Goal: Task Accomplishment & Management: Use online tool/utility

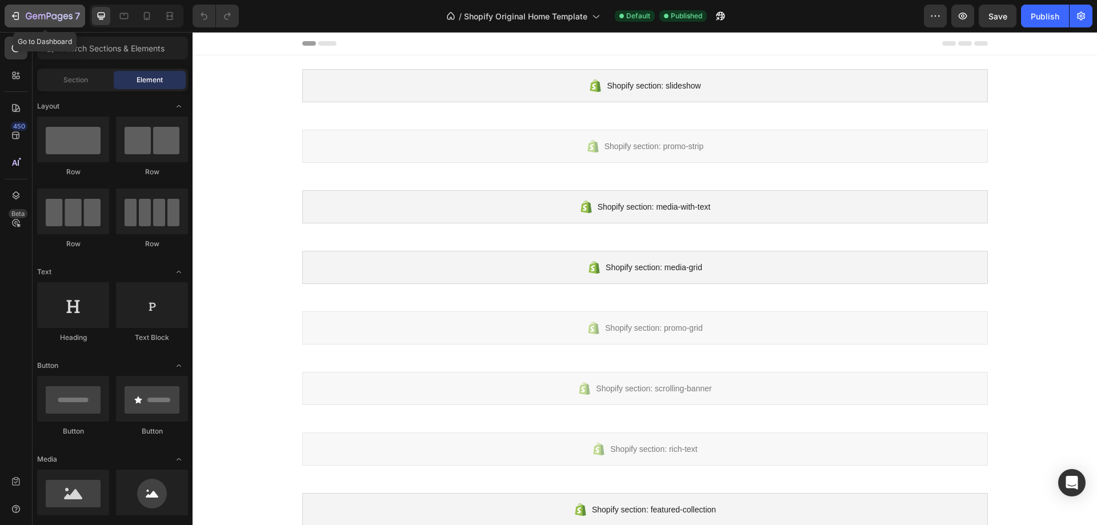
click at [39, 16] on icon "button" at bounding box center [49, 17] width 47 height 10
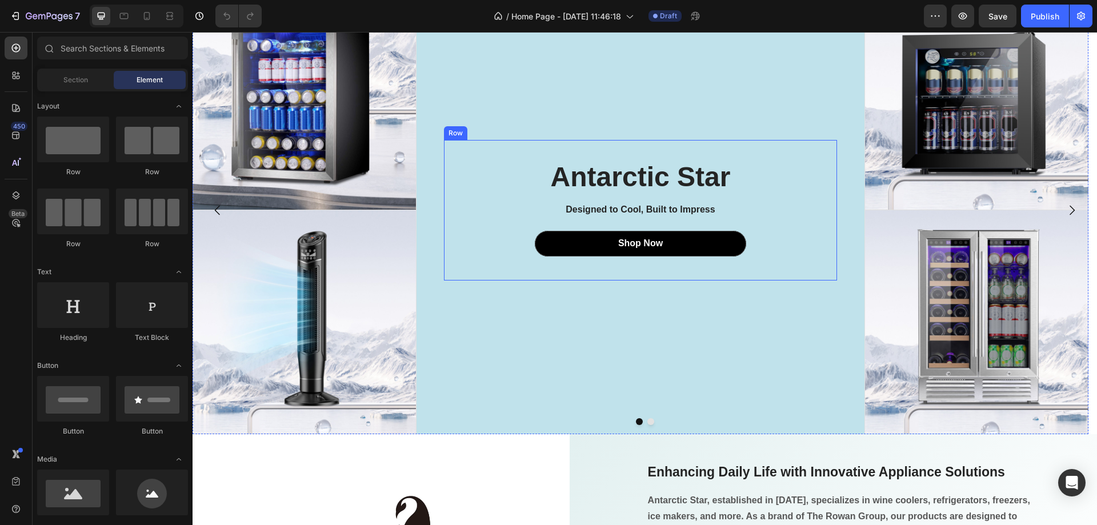
scroll to position [286, 0]
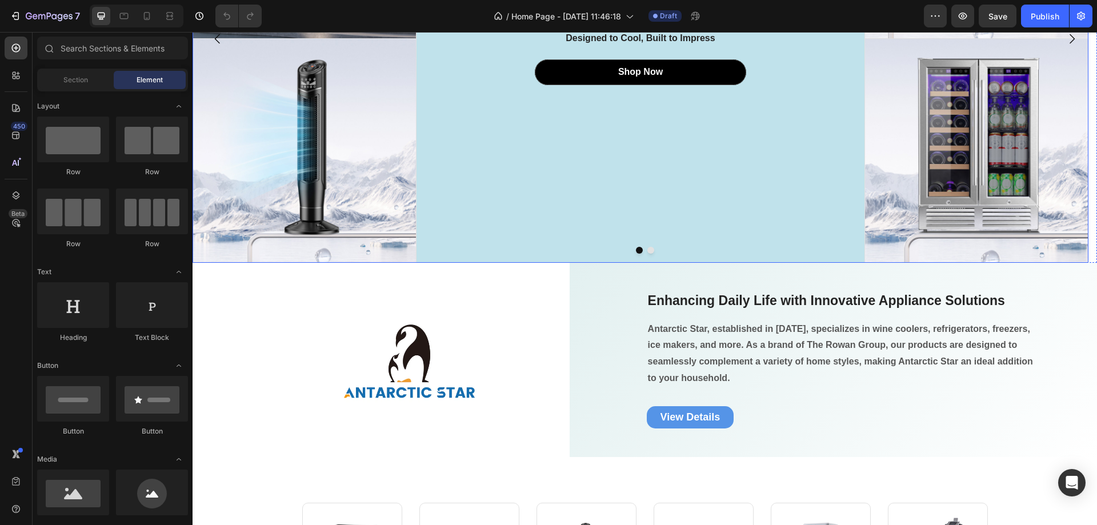
click at [648, 249] on button "Dot" at bounding box center [651, 250] width 7 height 7
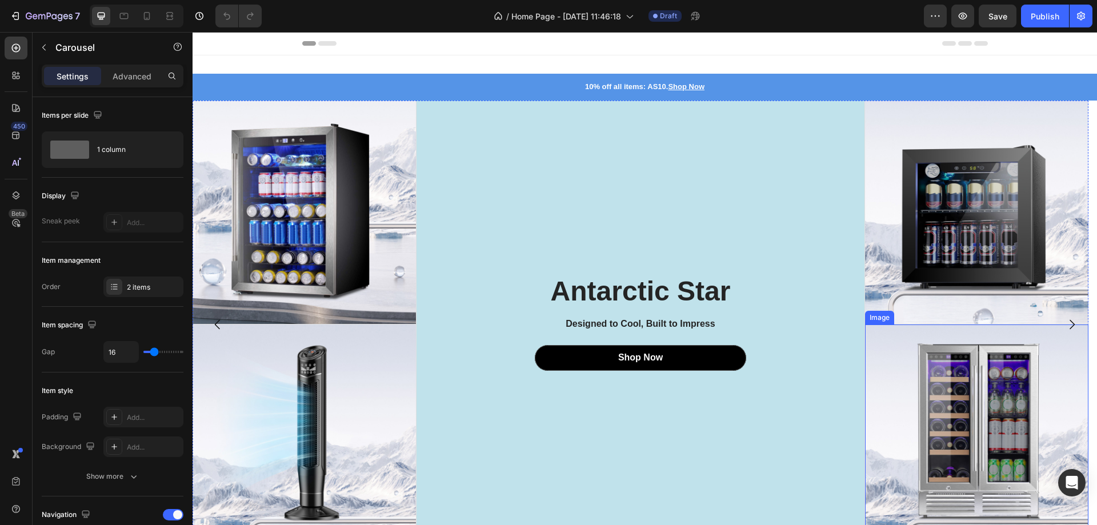
scroll to position [229, 0]
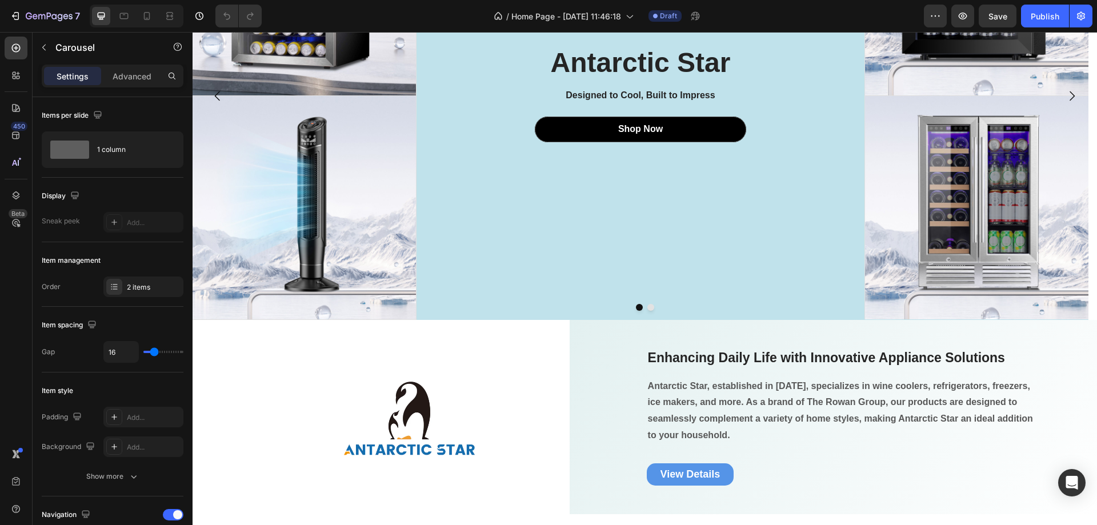
click at [648, 307] on button "Dot" at bounding box center [651, 307] width 7 height 7
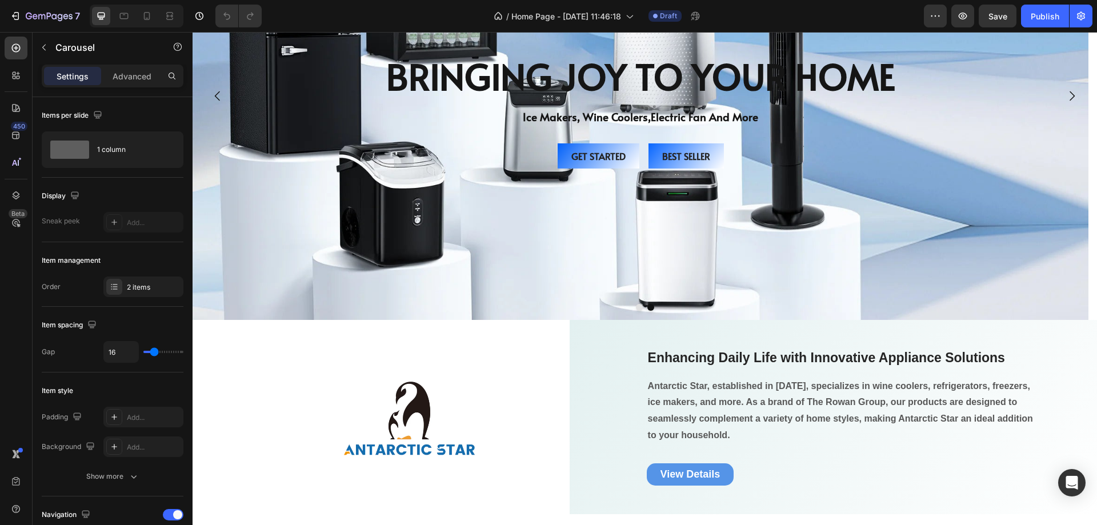
scroll to position [286, 0]
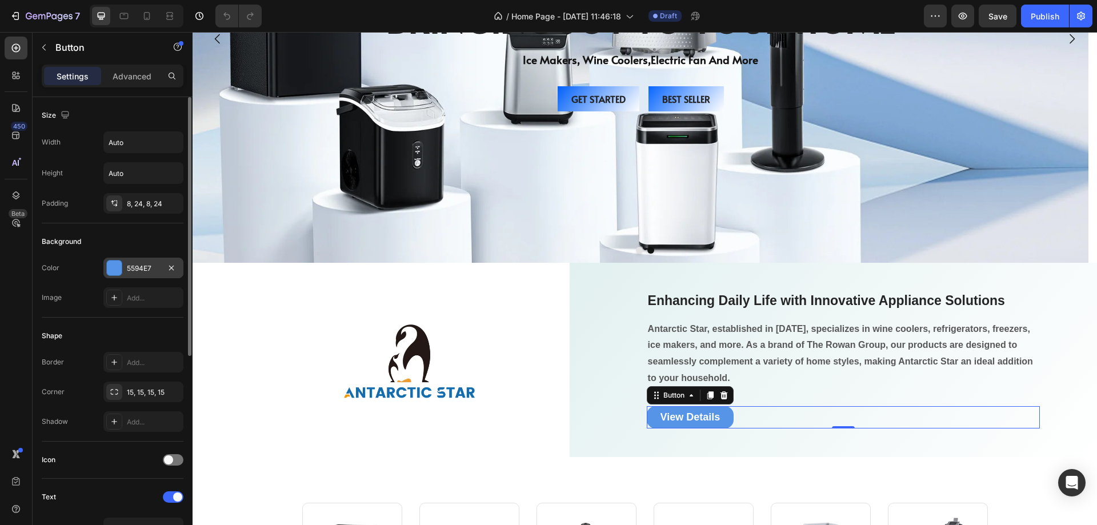
click at [110, 271] on div at bounding box center [114, 268] width 15 height 15
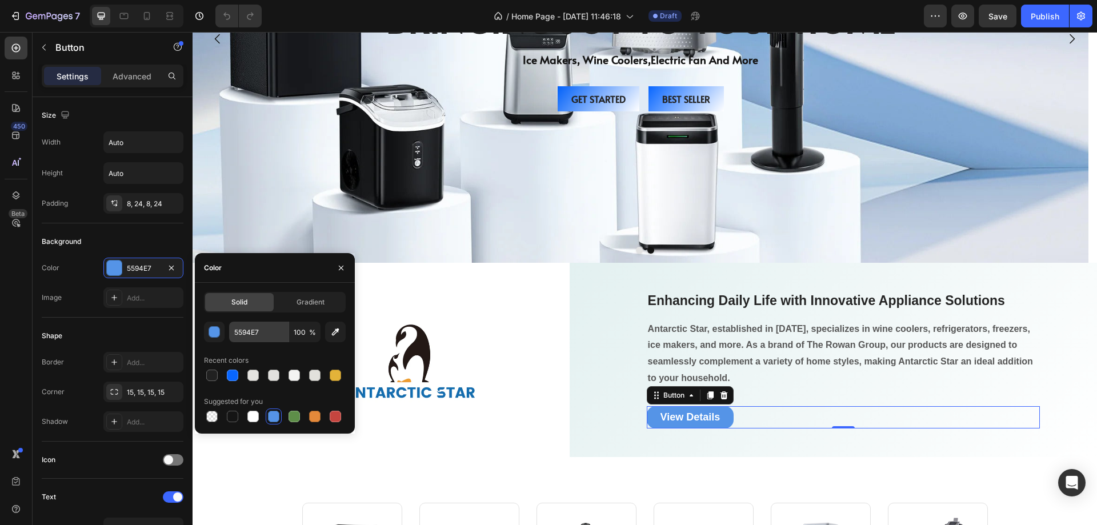
click at [232, 376] on div at bounding box center [232, 375] width 11 height 11
type input "0866FF"
click at [302, 304] on span "Gradient" at bounding box center [311, 302] width 28 height 10
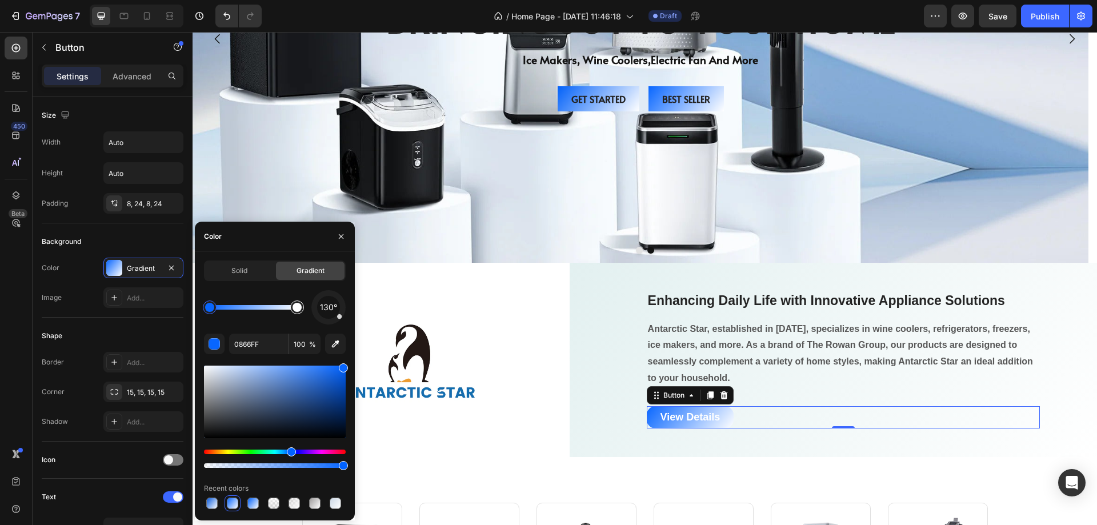
type input "FFFFFF"
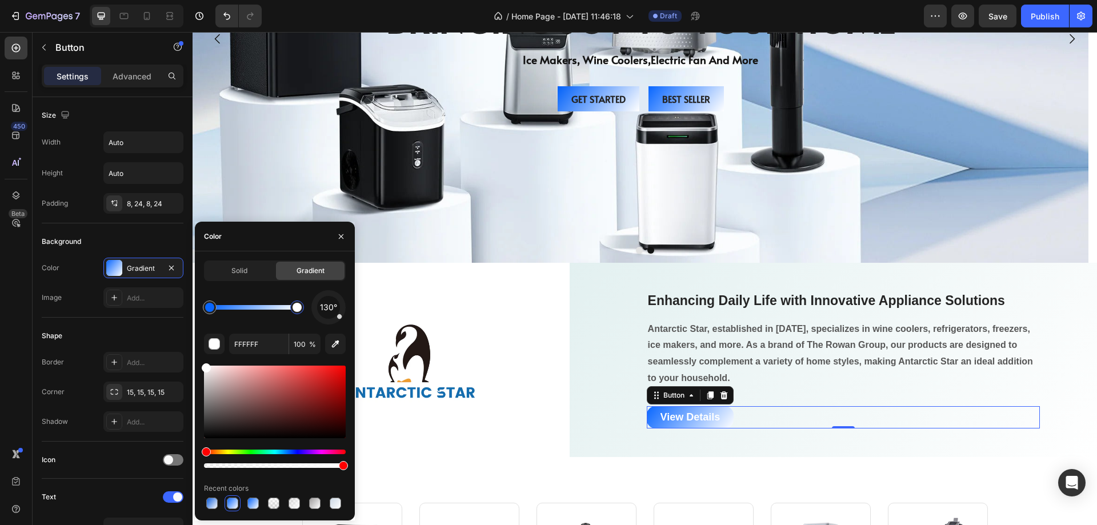
drag, startPoint x: 299, startPoint y: 309, endPoint x: 292, endPoint y: 308, distance: 7.0
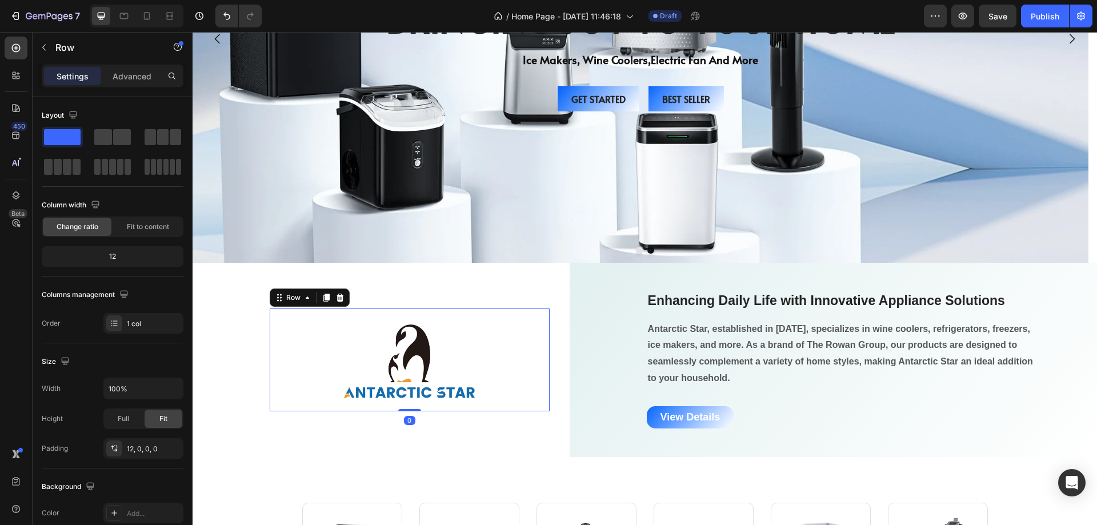
click at [511, 310] on div "Image Row 0" at bounding box center [410, 360] width 280 height 103
click at [576, 298] on div "Enhancing Daily Life with Innovative Appliance Solutions Heading Antarctic Star…" at bounding box center [834, 360] width 528 height 138
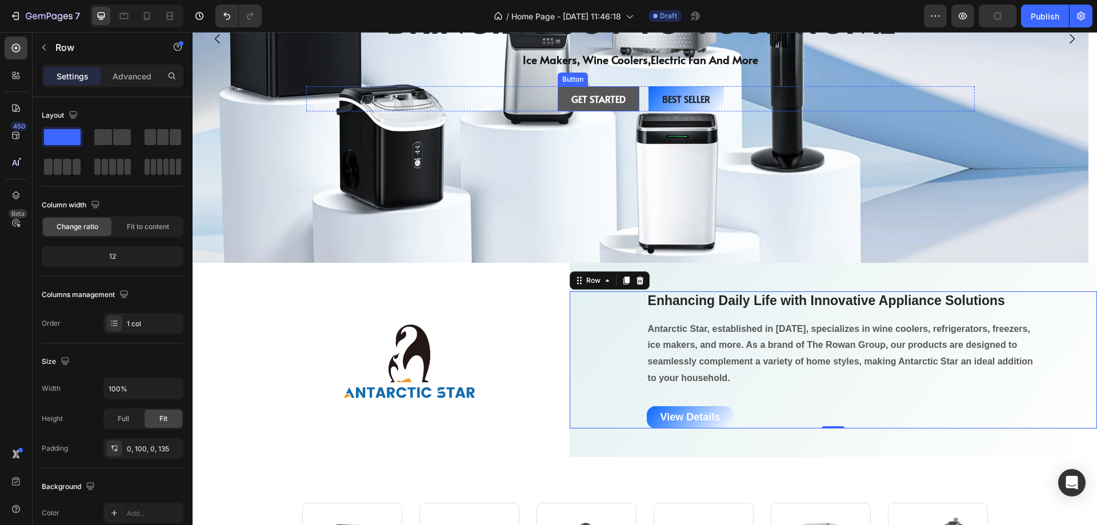
click at [591, 91] on button "Get started" at bounding box center [599, 99] width 82 height 26
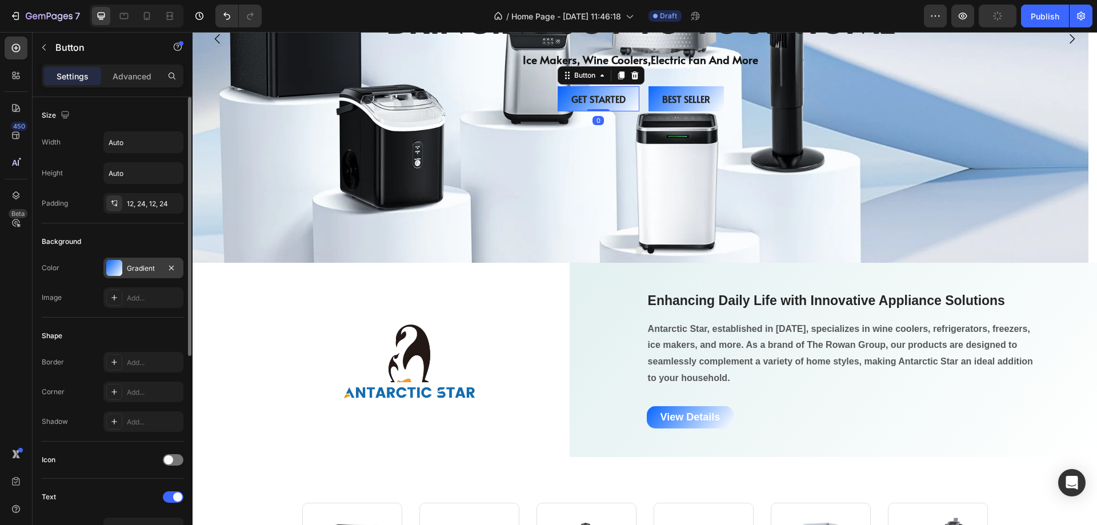
click at [161, 271] on div "Gradient" at bounding box center [143, 268] width 80 height 21
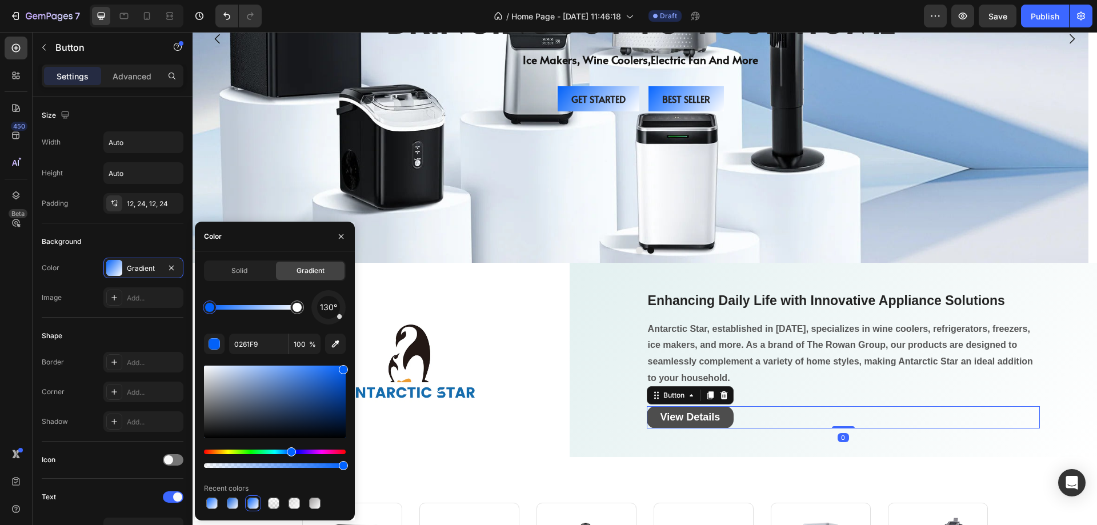
click at [650, 417] on button "View Details" at bounding box center [690, 417] width 87 height 22
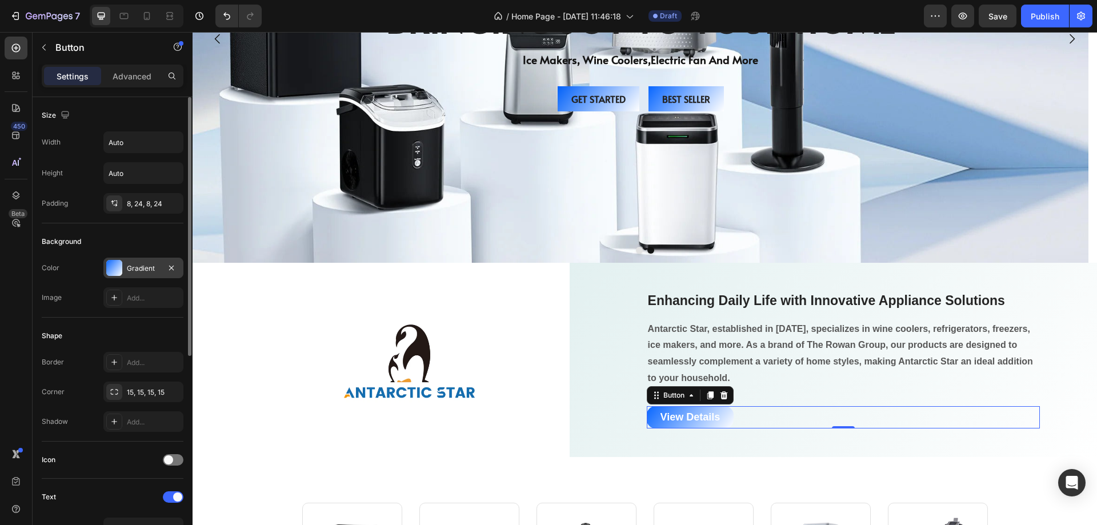
click at [117, 267] on div at bounding box center [114, 268] width 16 height 16
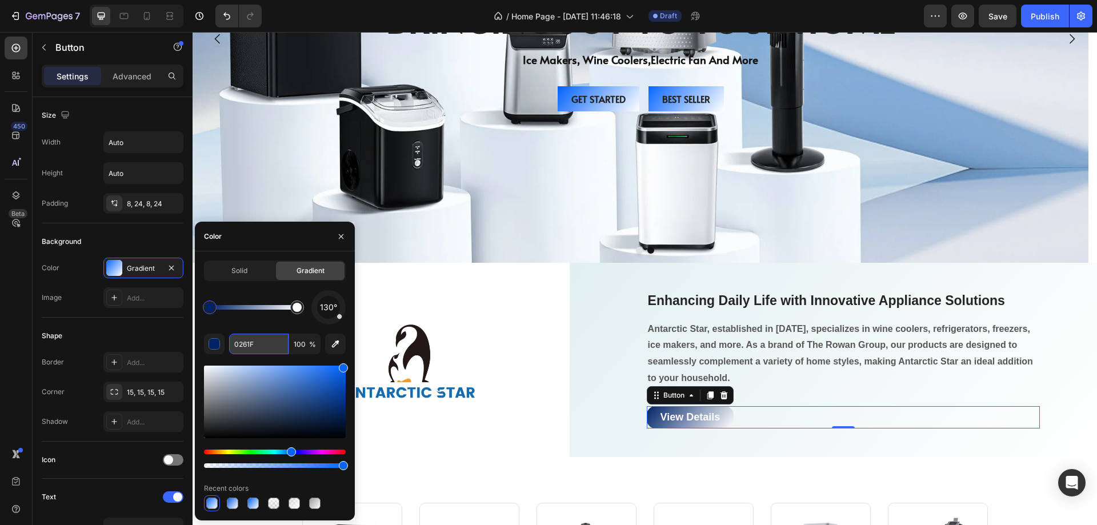
type input "0261F9"
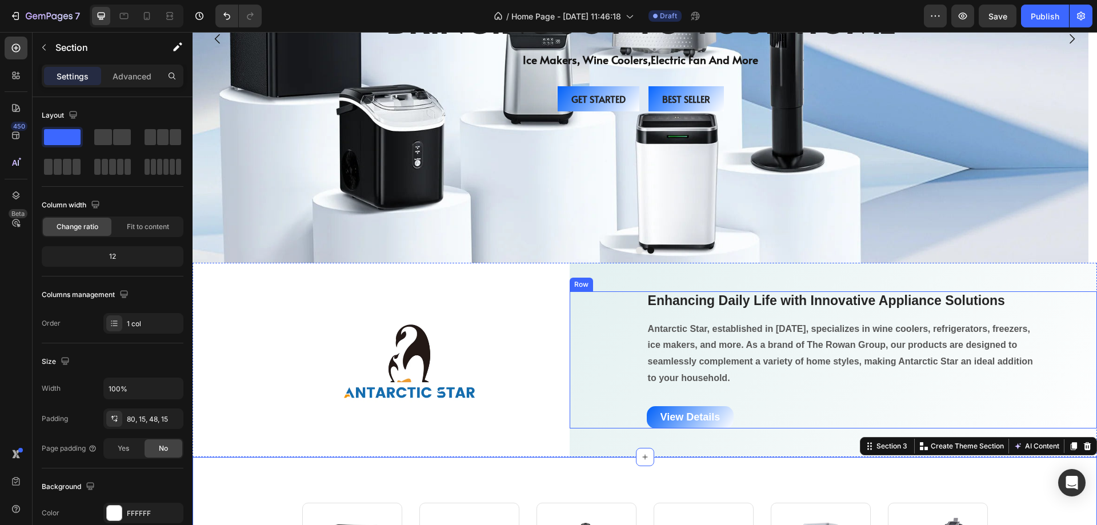
scroll to position [400, 0]
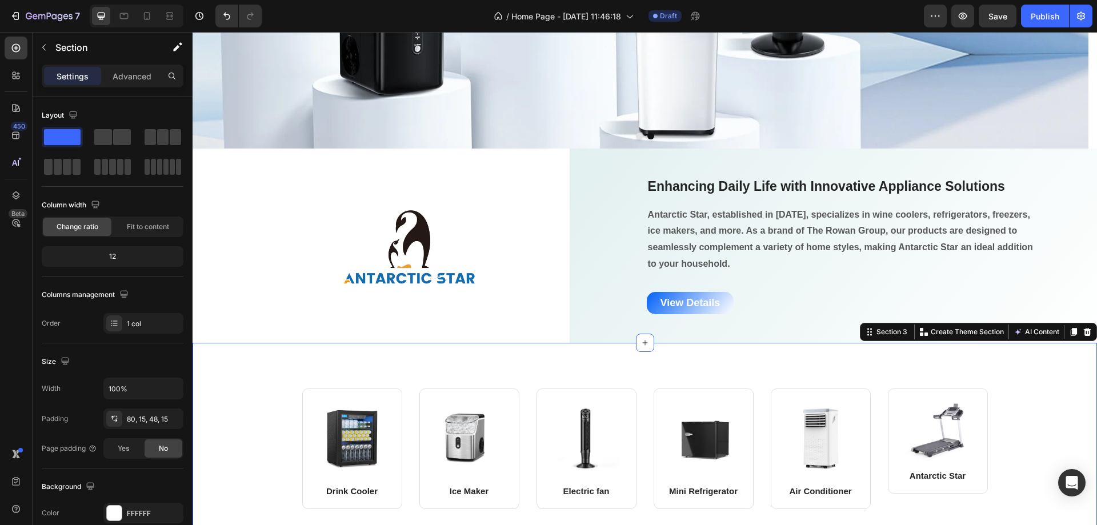
click at [719, 369] on div "Image Drink Cooler Text block Row Image Ice Maker Text block Row Row Image Elec…" at bounding box center [645, 449] width 905 height 212
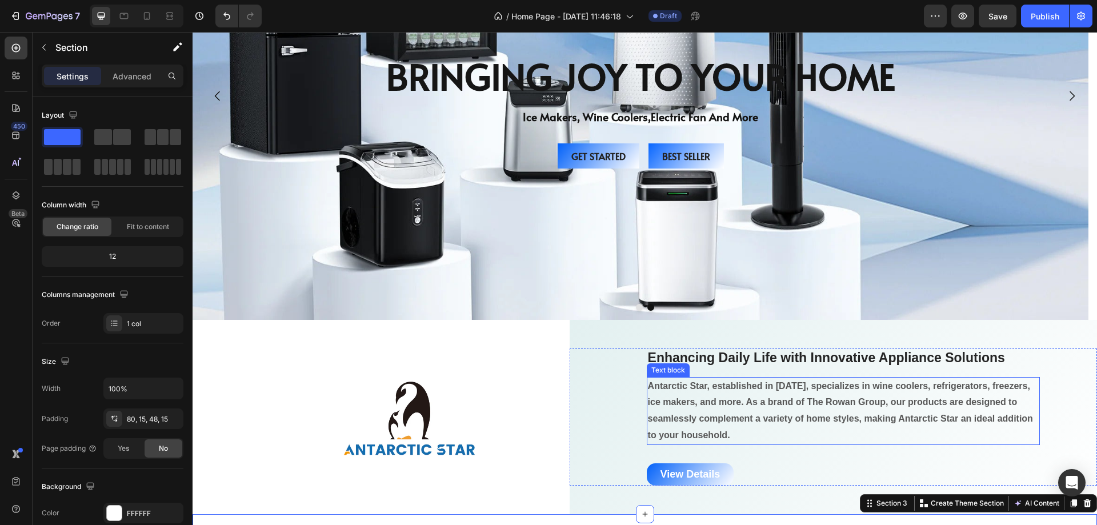
scroll to position [286, 0]
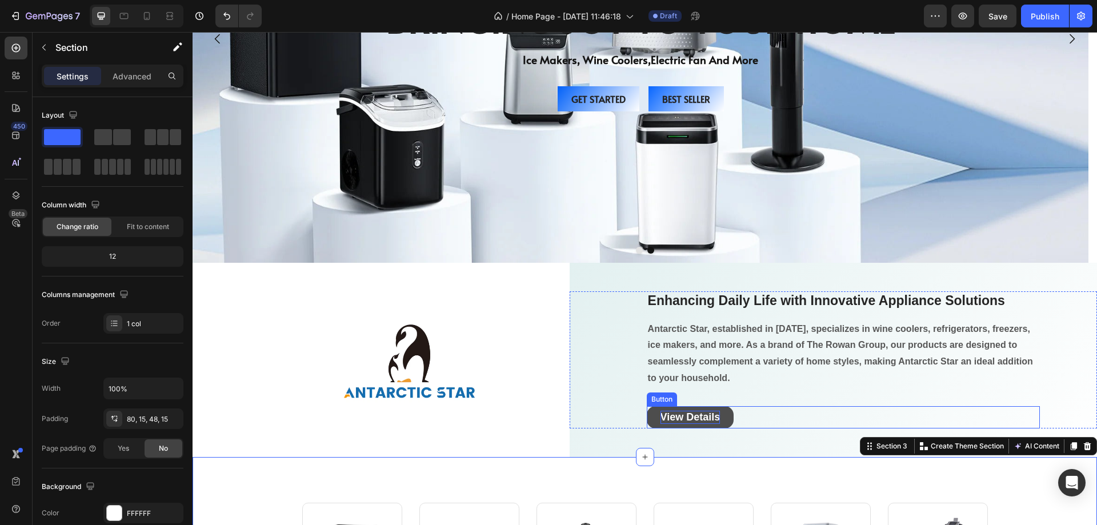
click at [677, 424] on p "View Details" at bounding box center [691, 417] width 60 height 13
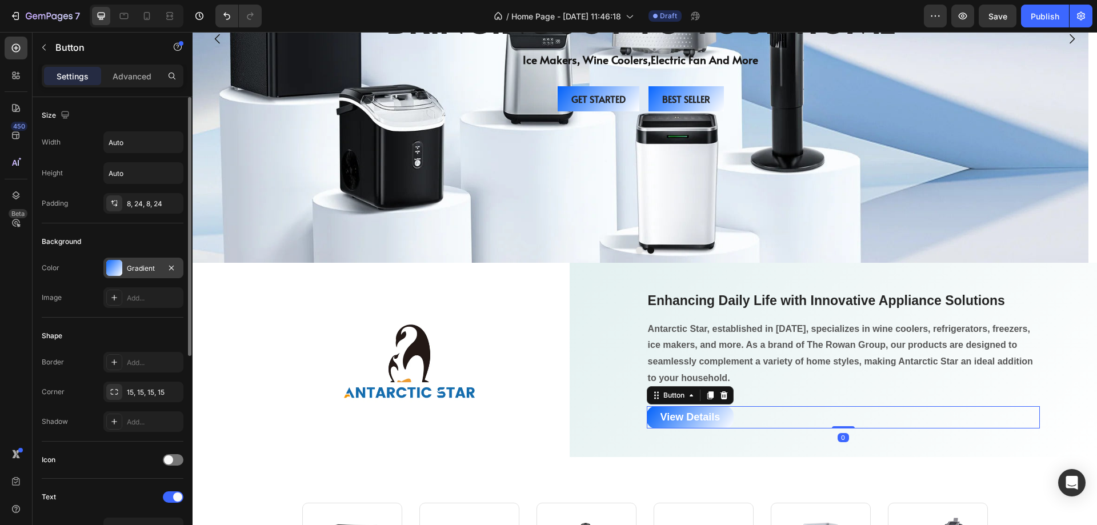
click at [115, 267] on div at bounding box center [114, 268] width 16 height 16
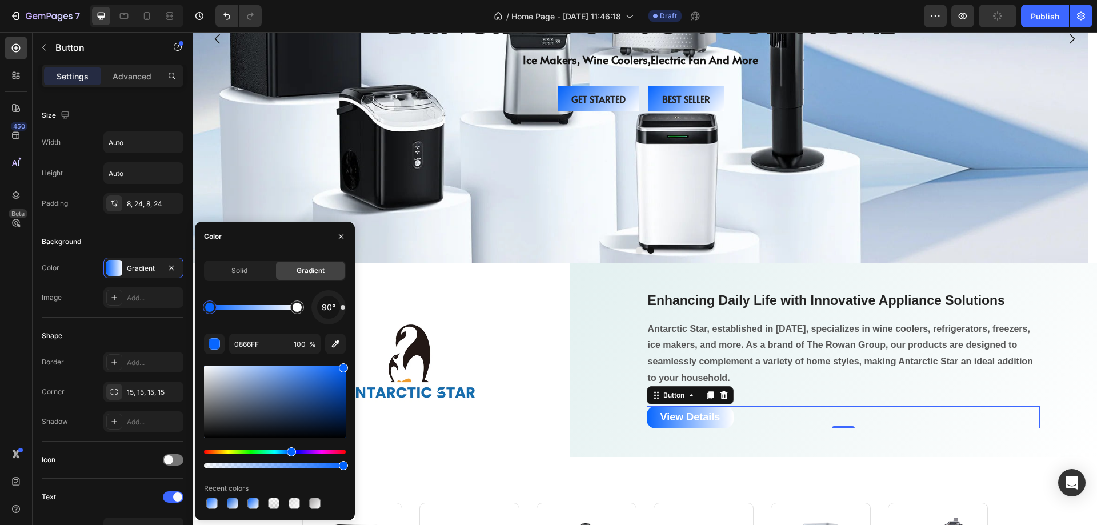
drag, startPoint x: 340, startPoint y: 317, endPoint x: 334, endPoint y: 307, distance: 11.0
click at [334, 307] on div "90°" at bounding box center [328, 307] width 34 height 34
click at [564, 210] on div "Background Image" at bounding box center [641, 39] width 896 height 448
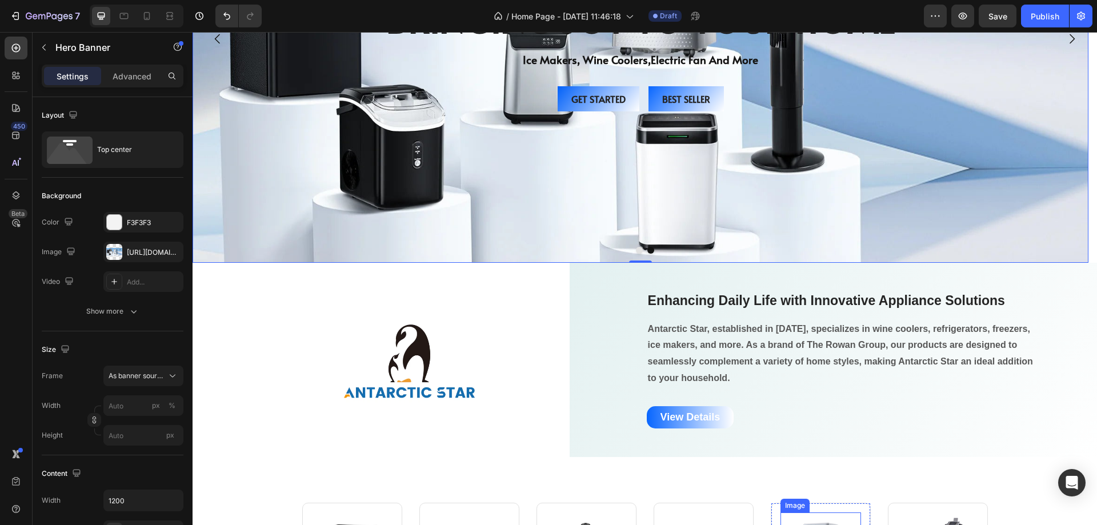
scroll to position [400, 0]
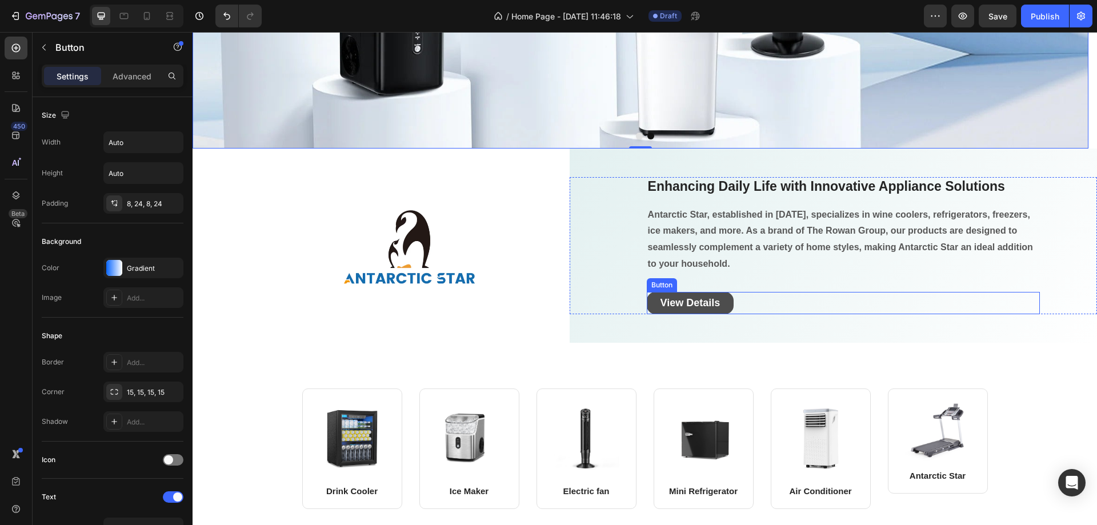
click at [724, 305] on button "View Details" at bounding box center [690, 303] width 87 height 22
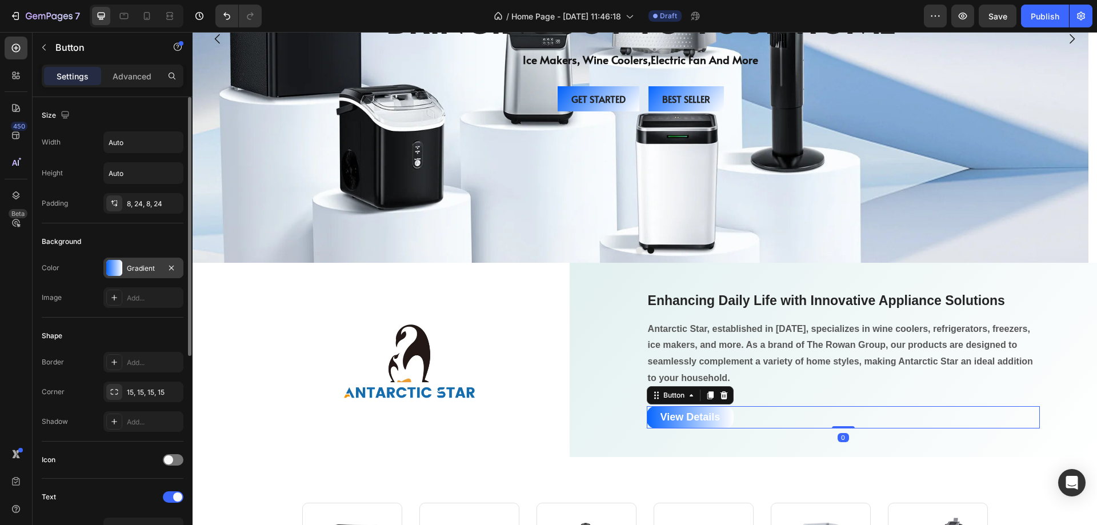
click at [118, 265] on div at bounding box center [114, 268] width 16 height 16
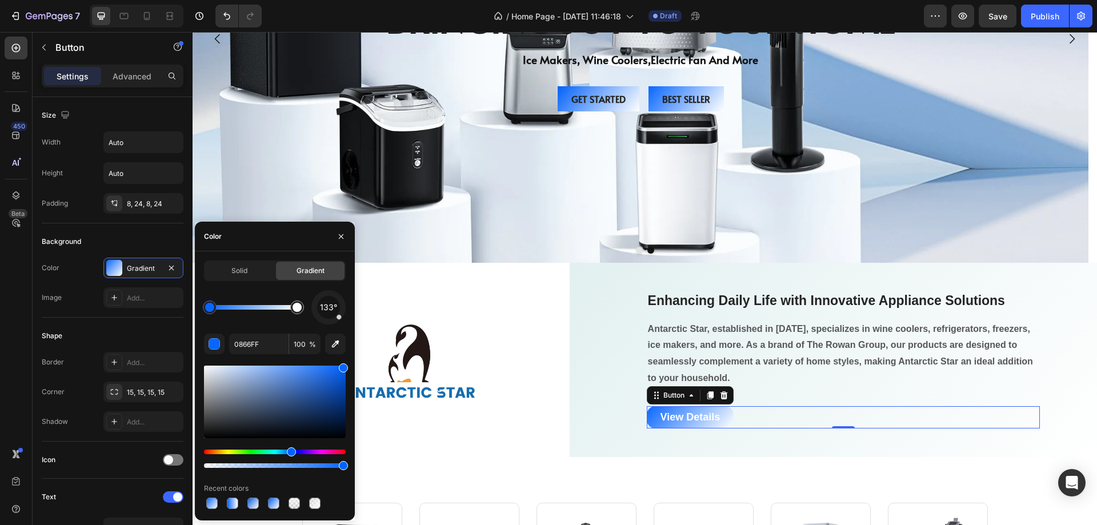
drag, startPoint x: 344, startPoint y: 308, endPoint x: 337, endPoint y: 315, distance: 9.7
click at [337, 315] on div at bounding box center [339, 317] width 6 height 6
click at [522, 352] on div at bounding box center [410, 363] width 280 height 96
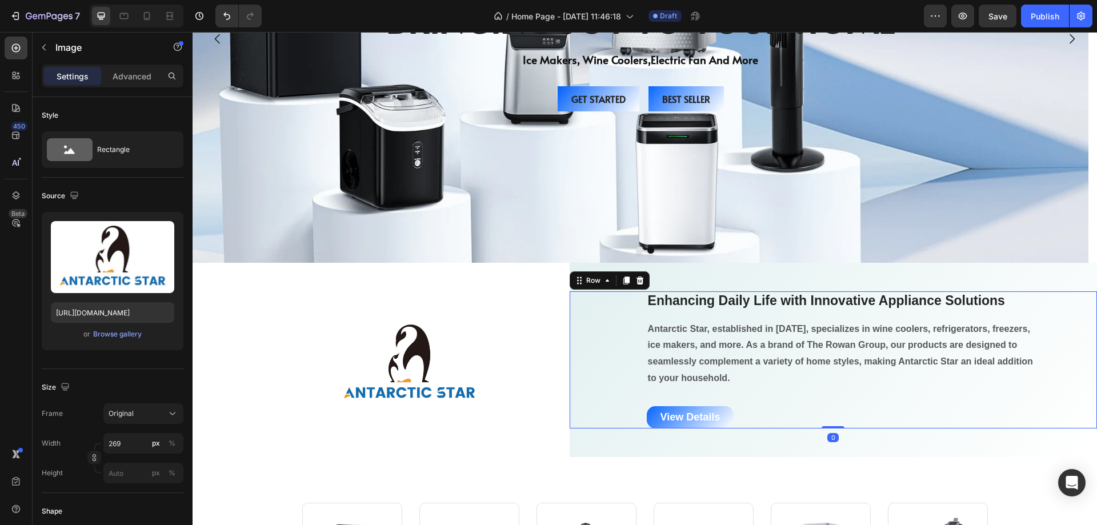
click at [596, 394] on div "Enhancing Daily Life with Innovative Appliance Solutions Heading Antarctic Star…" at bounding box center [834, 360] width 528 height 138
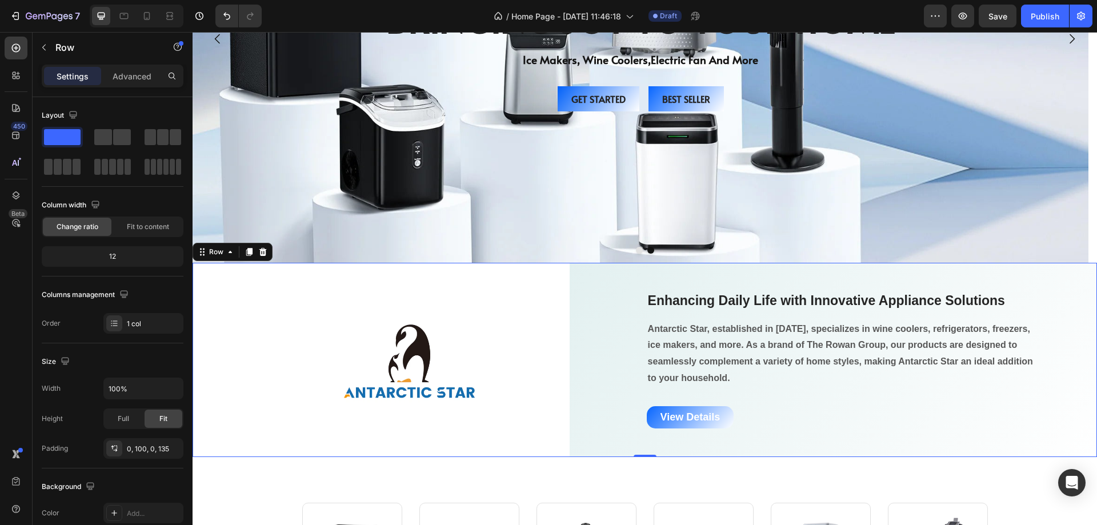
click at [582, 446] on div "Enhancing Daily Life with Innovative Appliance Solutions Heading Antarctic Star…" at bounding box center [834, 360] width 528 height 194
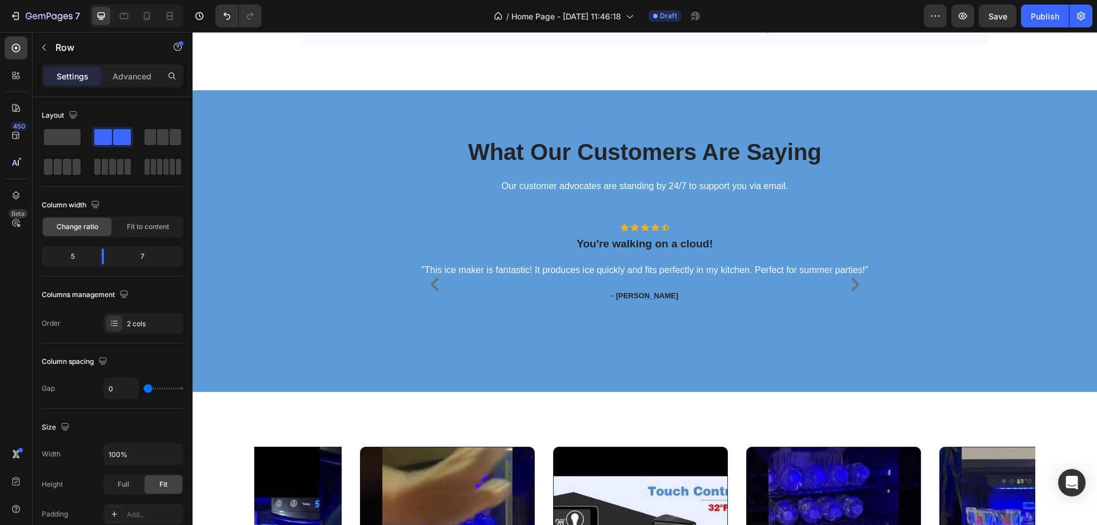
scroll to position [2729, 0]
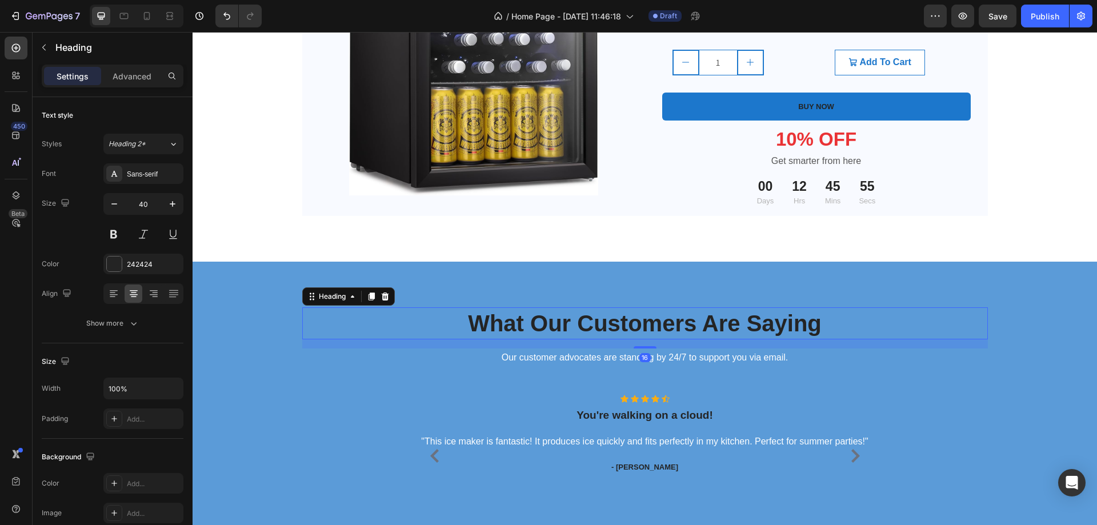
click at [317, 318] on p "What Our Customers Are Saying" at bounding box center [645, 324] width 684 height 30
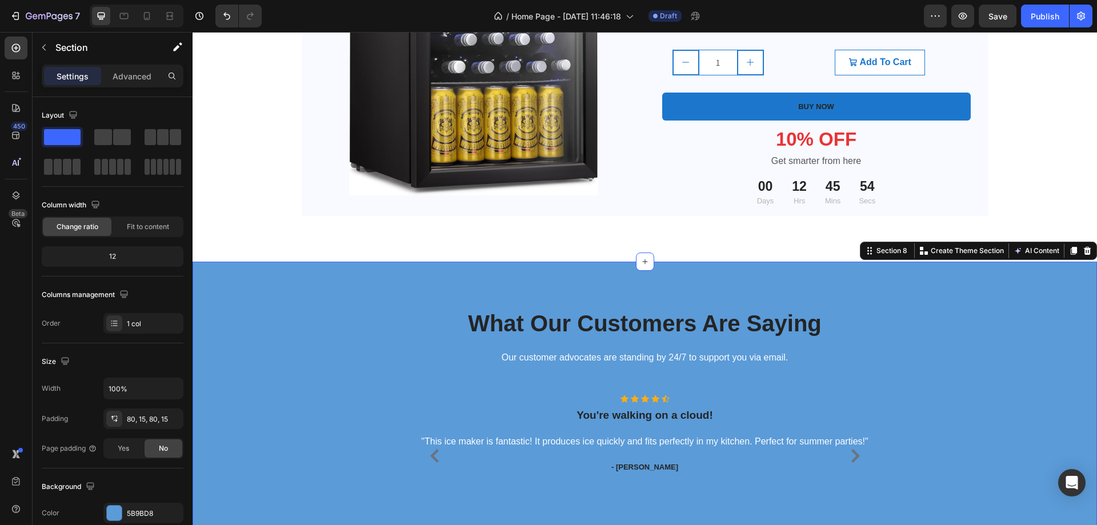
click at [213, 332] on div "What Our Customers Are Saying Heading Our customer advocates are standing by 24…" at bounding box center [645, 412] width 888 height 211
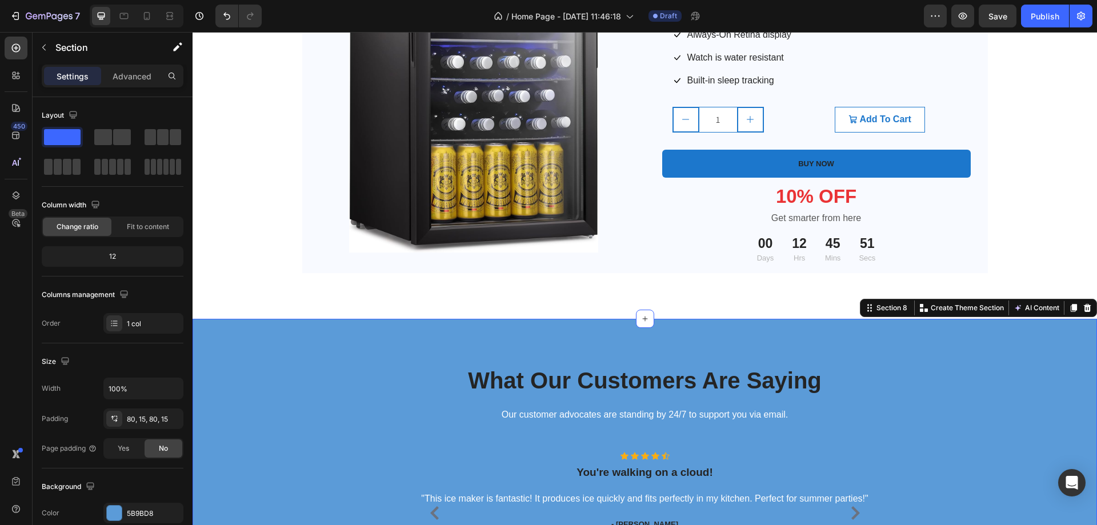
scroll to position [2843, 0]
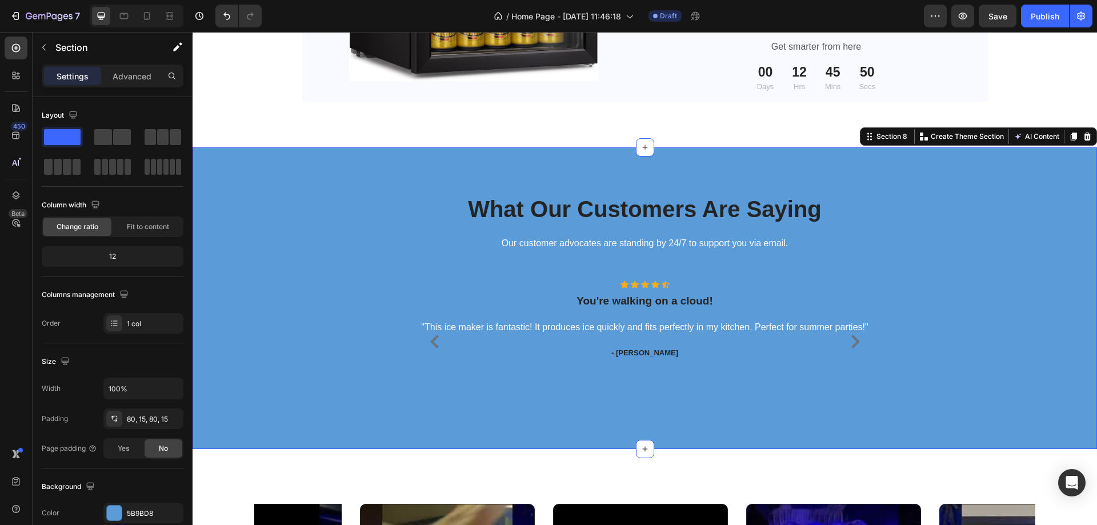
click at [254, 276] on div "What Our Customers Are Saying Heading Our customer advocates are standing by 24…" at bounding box center [645, 298] width 888 height 211
click at [67, 133] on span at bounding box center [62, 137] width 37 height 16
click at [329, 306] on div "Icon Icon Icon Icon Icon Icon List Hoz You're walking on a cloud! Heading "This…" at bounding box center [645, 342] width 686 height 123
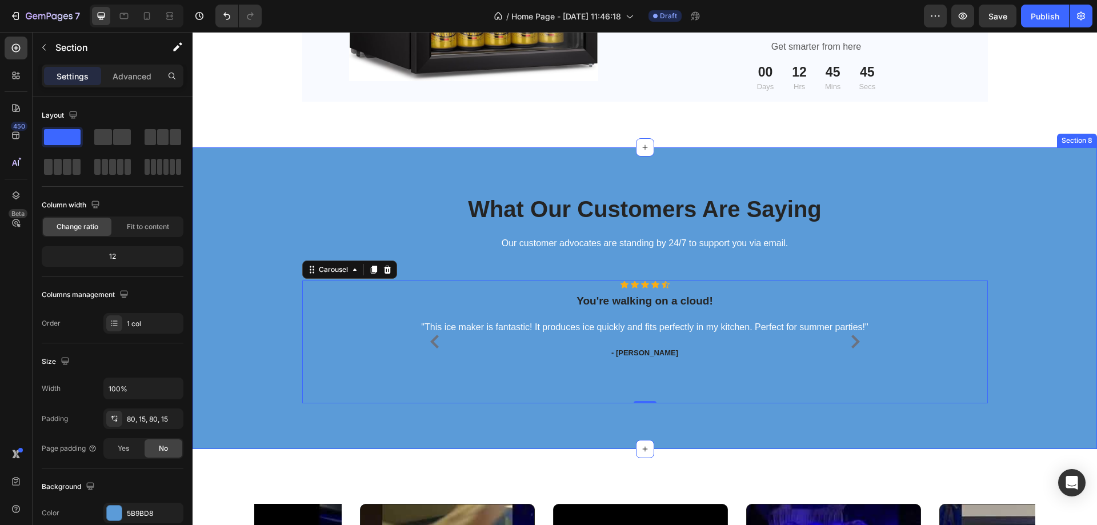
click at [211, 371] on div "What Our Customers Are Saying Heading Our customer advocates are standing by 24…" at bounding box center [645, 298] width 888 height 211
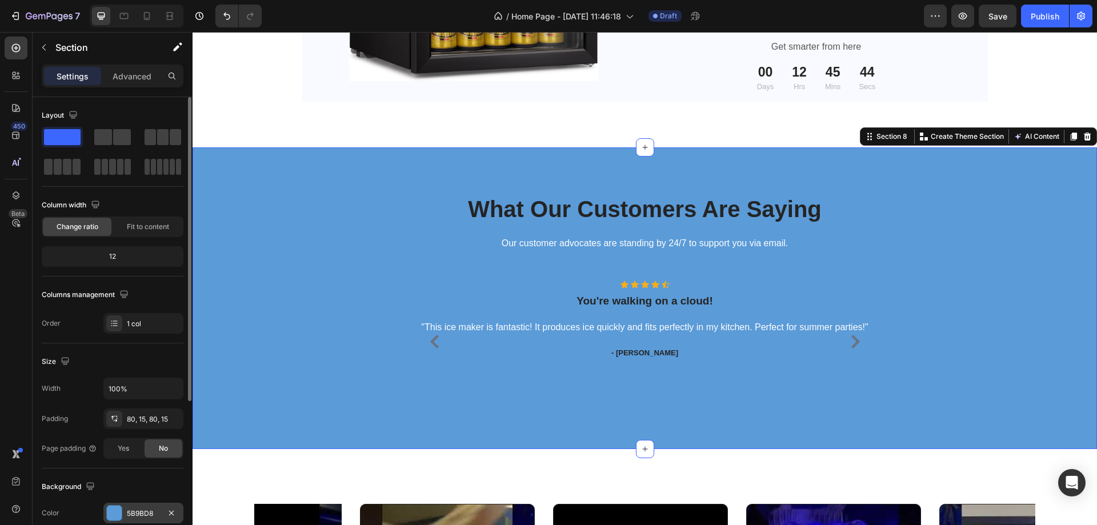
click at [111, 509] on div at bounding box center [114, 513] width 15 height 15
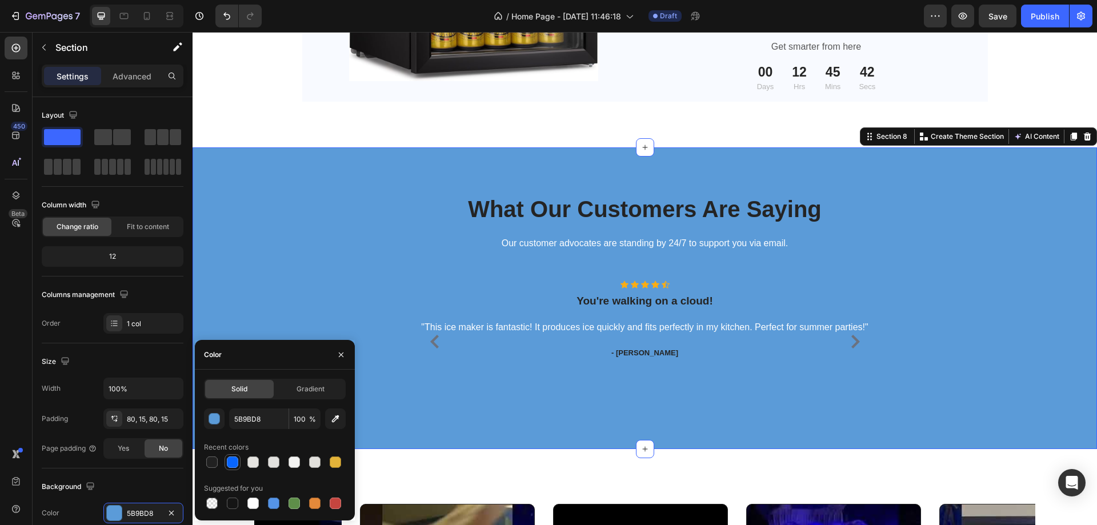
click at [231, 461] on div at bounding box center [232, 462] width 11 height 11
type input "0866FF"
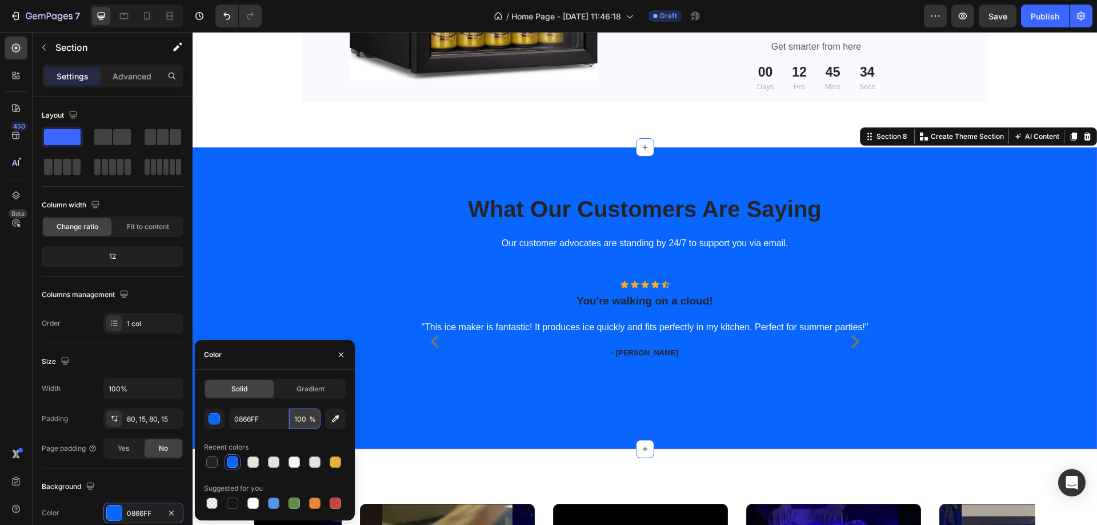
click at [301, 421] on input "100" at bounding box center [304, 419] width 31 height 21
click at [214, 419] on div "button" at bounding box center [214, 419] width 11 height 11
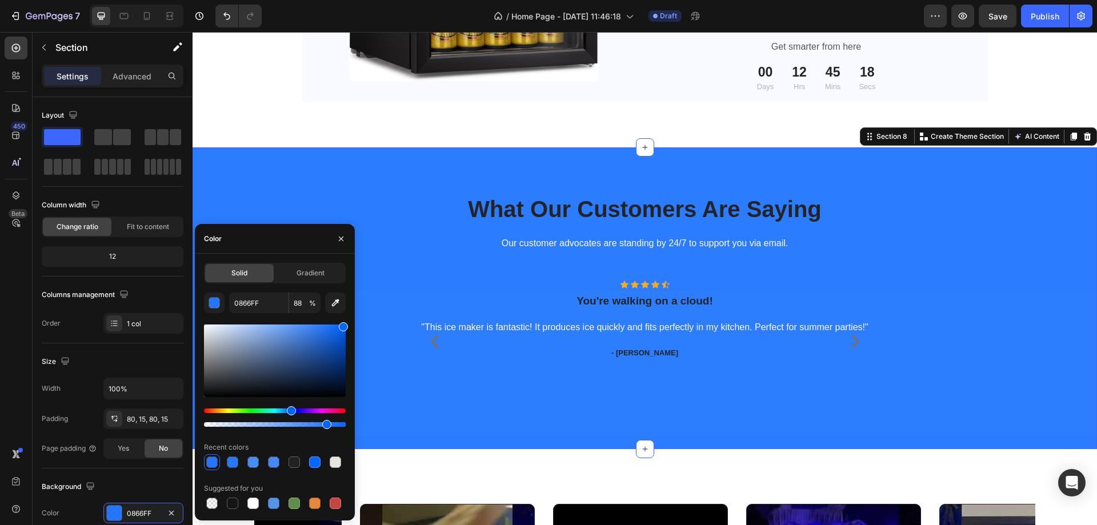
drag, startPoint x: 342, startPoint y: 422, endPoint x: 324, endPoint y: 425, distance: 18.5
click at [324, 425] on div at bounding box center [326, 424] width 9 height 9
type input "85"
type input "0F6BFF"
drag, startPoint x: 343, startPoint y: 328, endPoint x: 338, endPoint y: 324, distance: 6.5
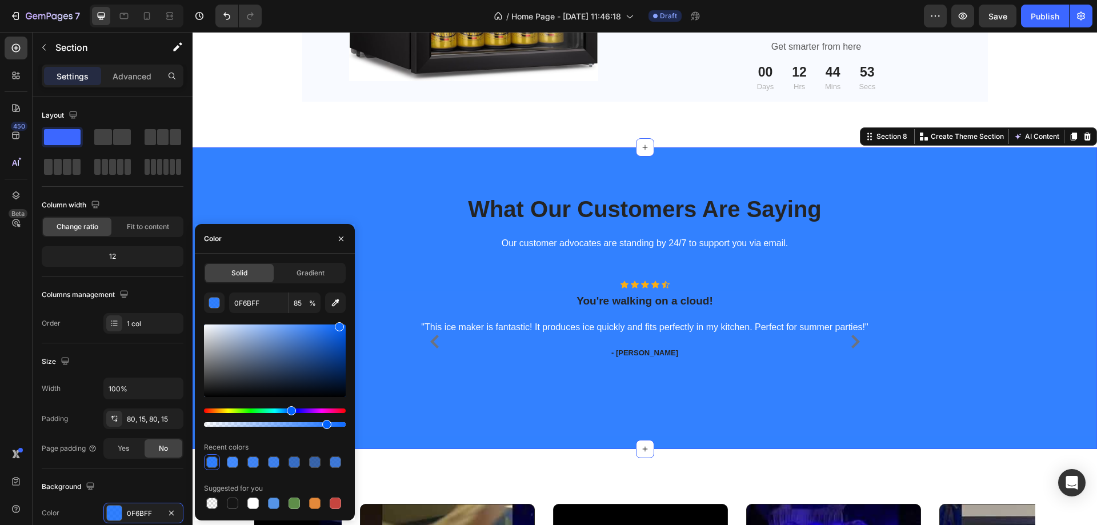
click at [338, 324] on div at bounding box center [339, 326] width 9 height 9
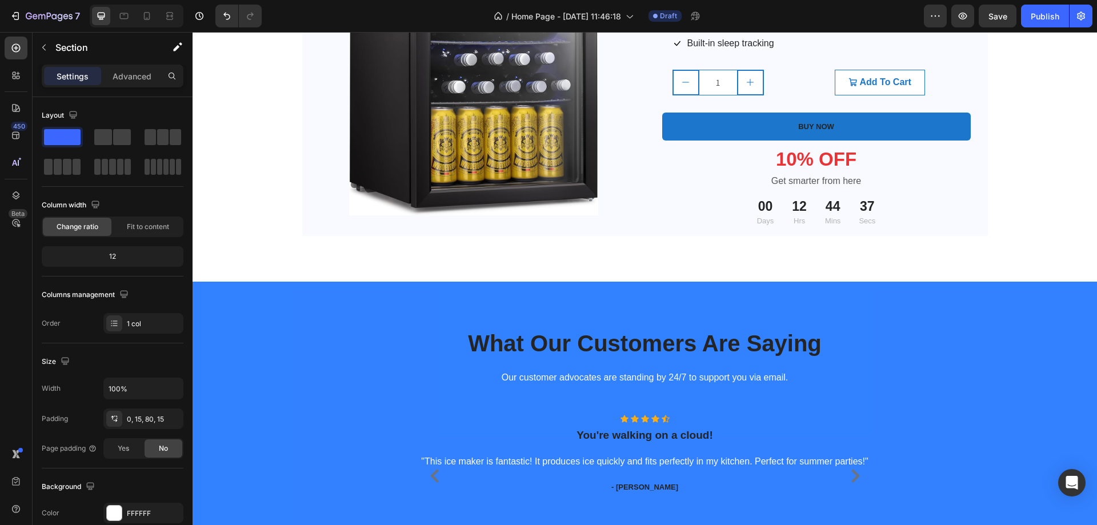
scroll to position [2823, 0]
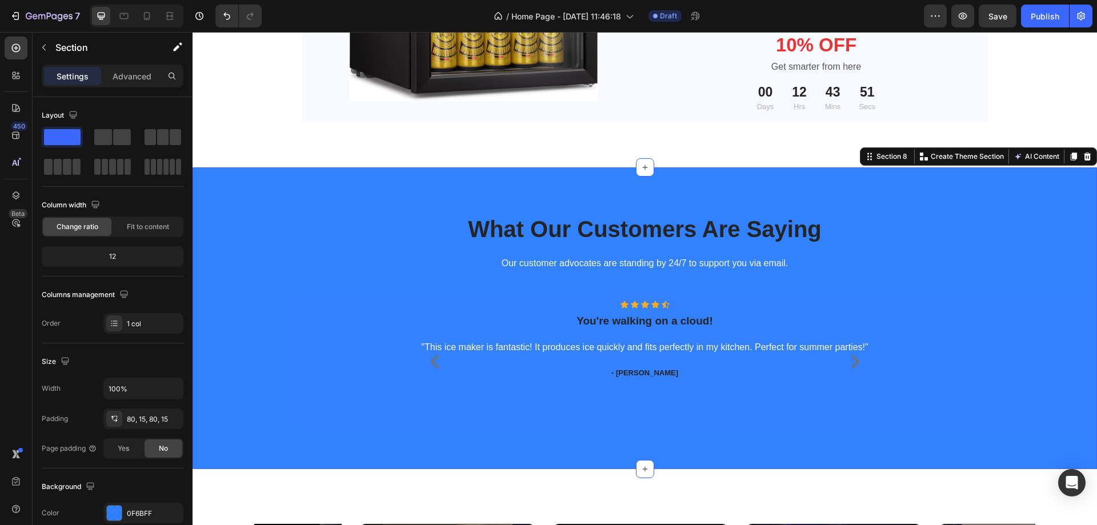
click at [302, 291] on div "What Our Customers Are Saying Heading Our customer advocates are standing by 24…" at bounding box center [645, 318] width 888 height 211
click at [113, 510] on div at bounding box center [114, 513] width 15 height 15
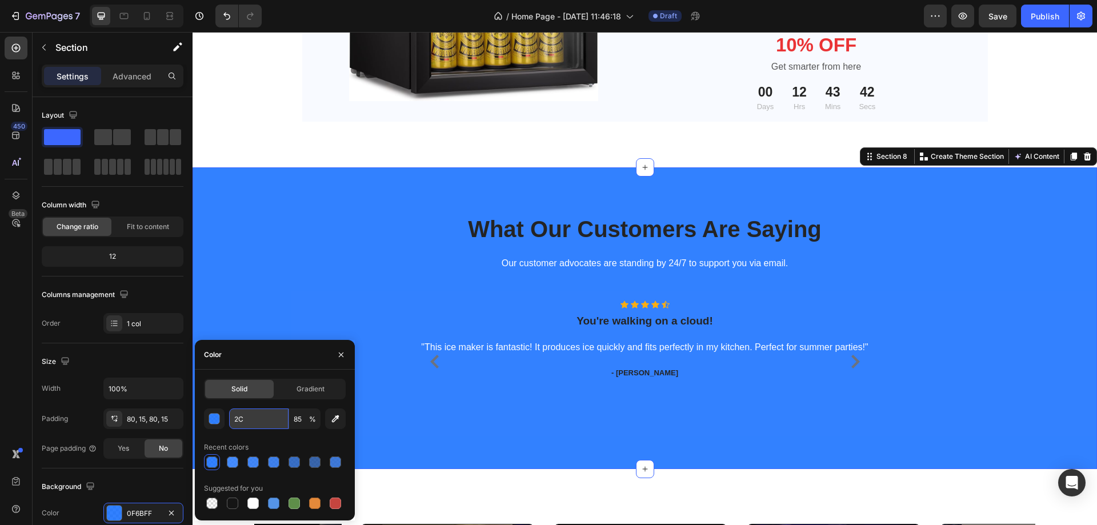
type input "2C5"
type input "100"
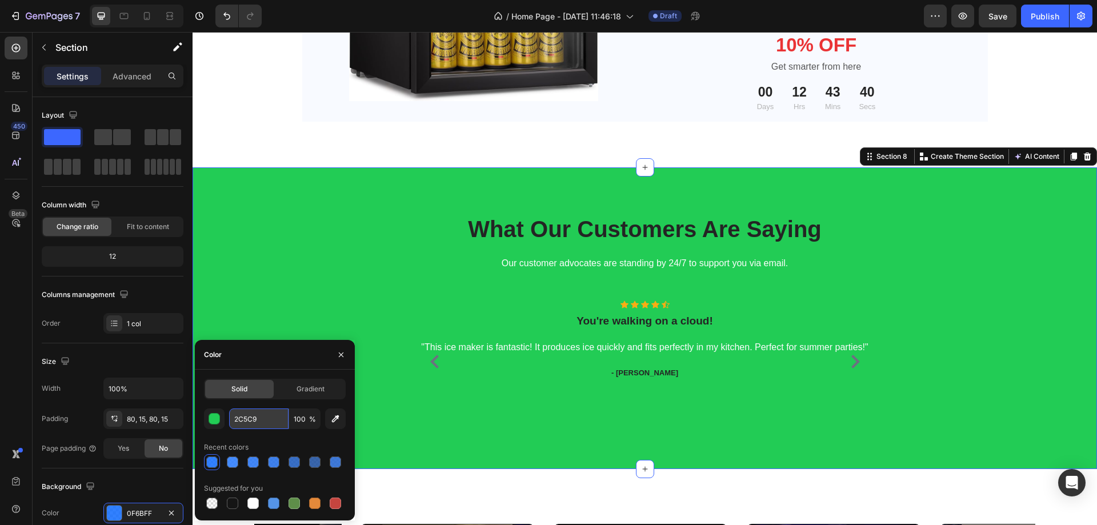
type input "2C5C9A"
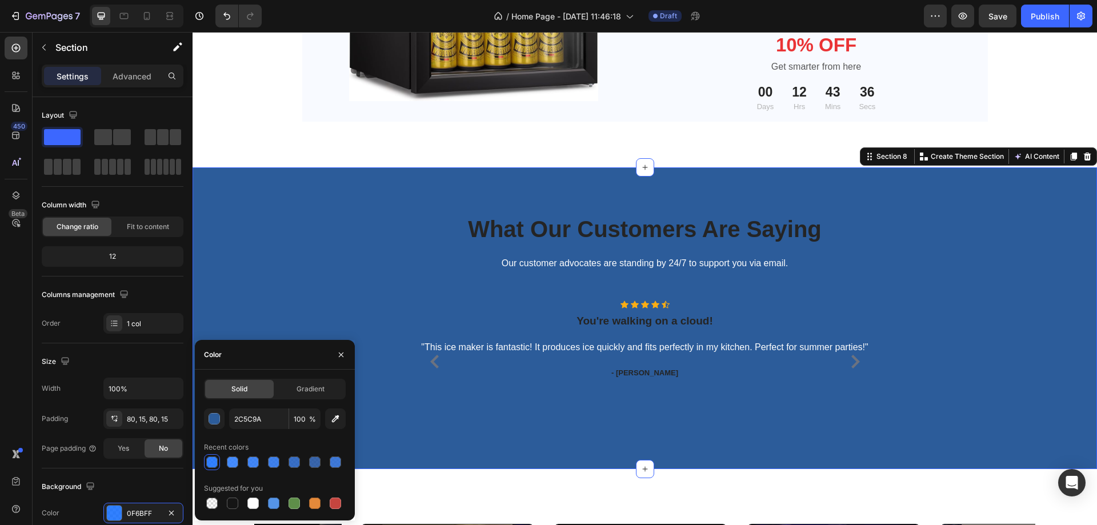
click at [339, 252] on div "Text block" at bounding box center [324, 248] width 44 height 14
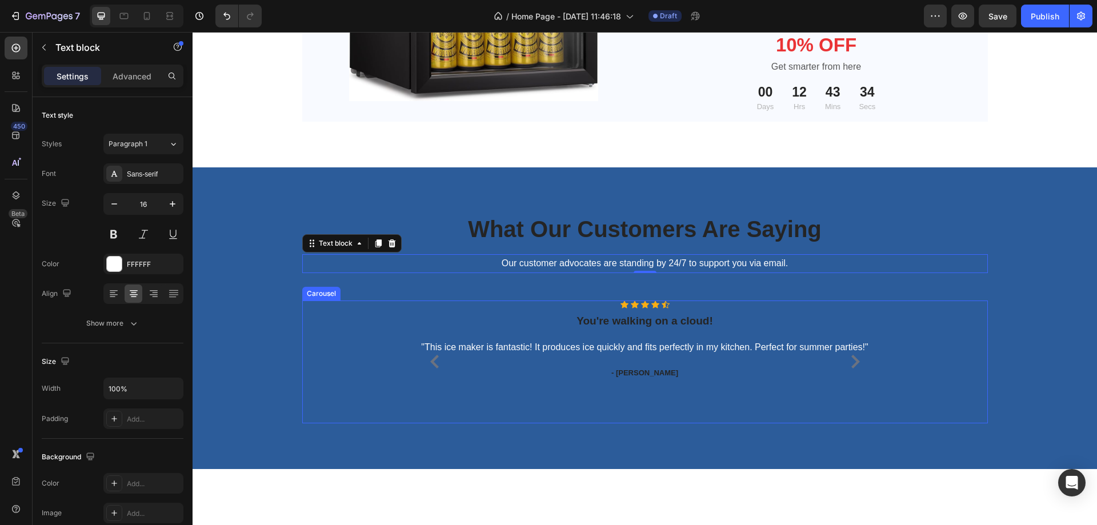
scroll to position [2709, 0]
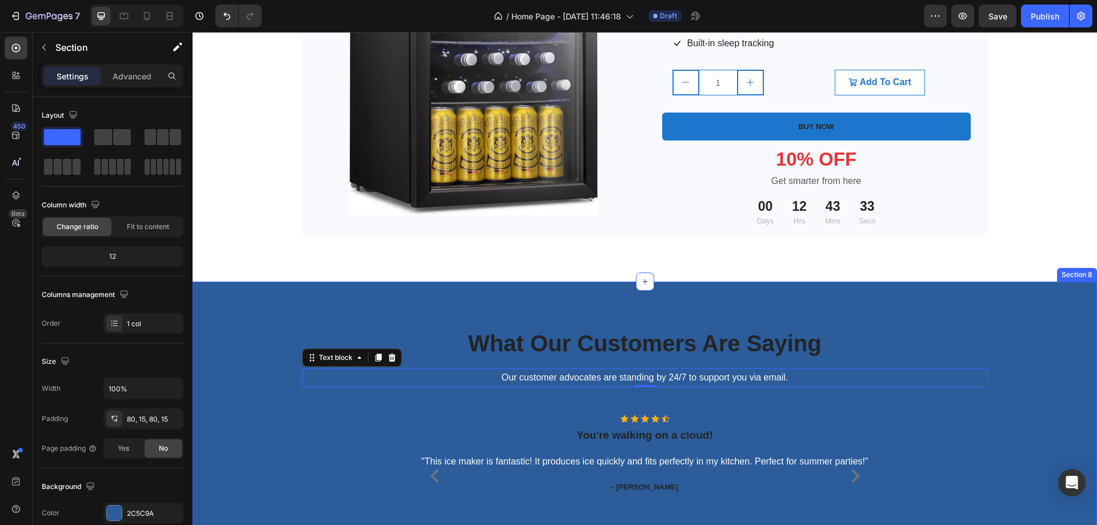
click at [213, 309] on div "What Our Customers Are Saying Heading Our customer advocates are standing by 24…" at bounding box center [645, 433] width 905 height 302
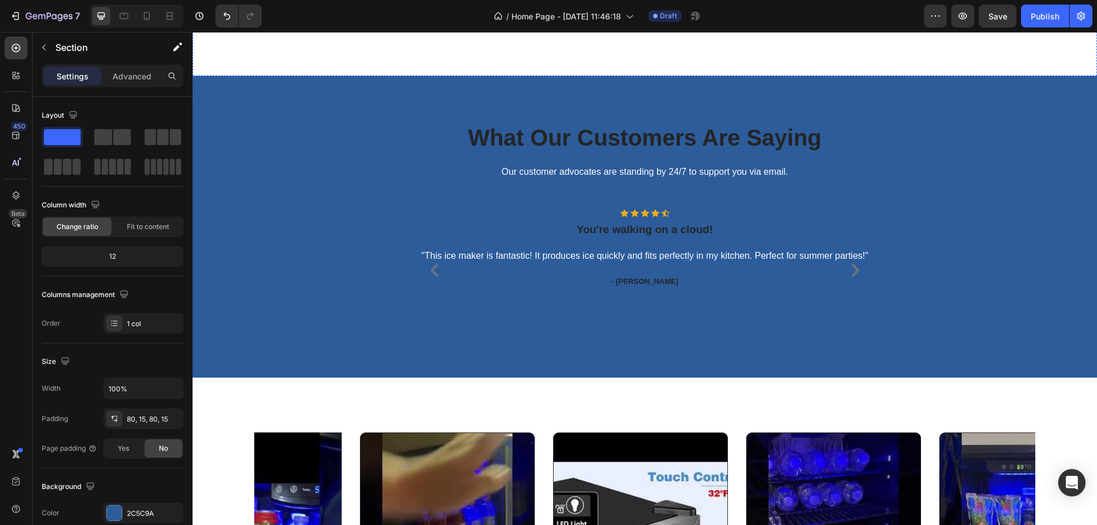
scroll to position [2858, 0]
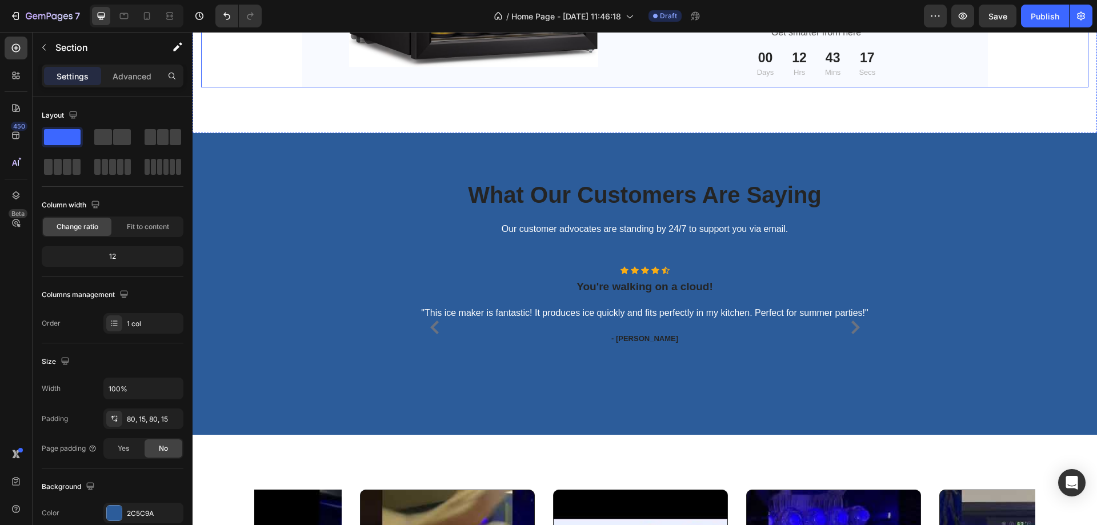
click at [223, 309] on div "What Our Customers Are Saying Heading Our customer advocates are standing by 24…" at bounding box center [645, 284] width 888 height 211
click at [270, 234] on div "What Our Customers Are Saying Heading Our customer advocates are standing by 24…" at bounding box center [645, 284] width 888 height 211
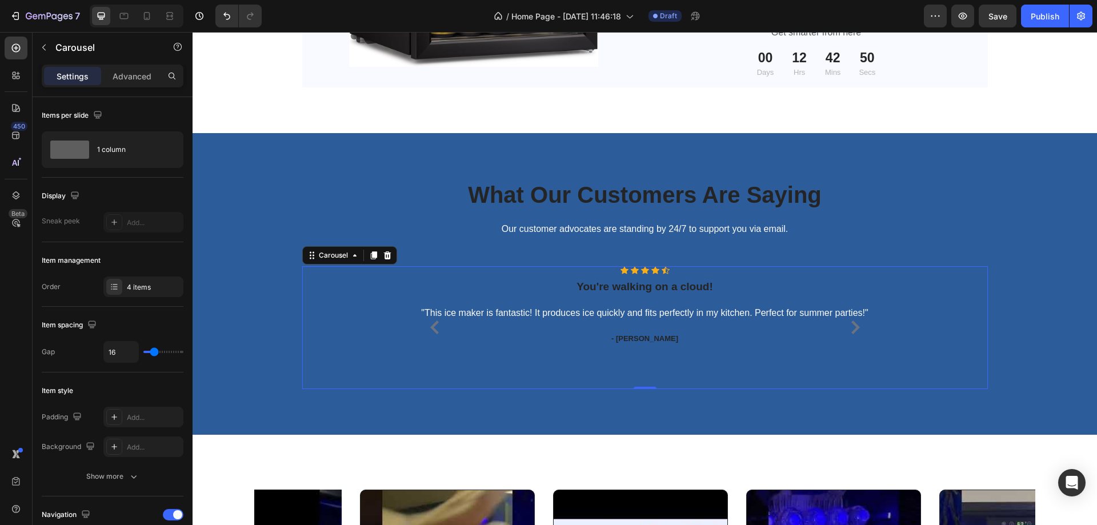
click at [404, 279] on div "Icon Icon Icon Icon Icon Icon List Hoz You're walking on a cloud! Heading "This…" at bounding box center [645, 327] width 686 height 123
click at [352, 368] on div "Icon Icon Icon Icon Icon Icon List Hoz You're walking on a cloud! Heading "This…" at bounding box center [645, 327] width 686 height 123
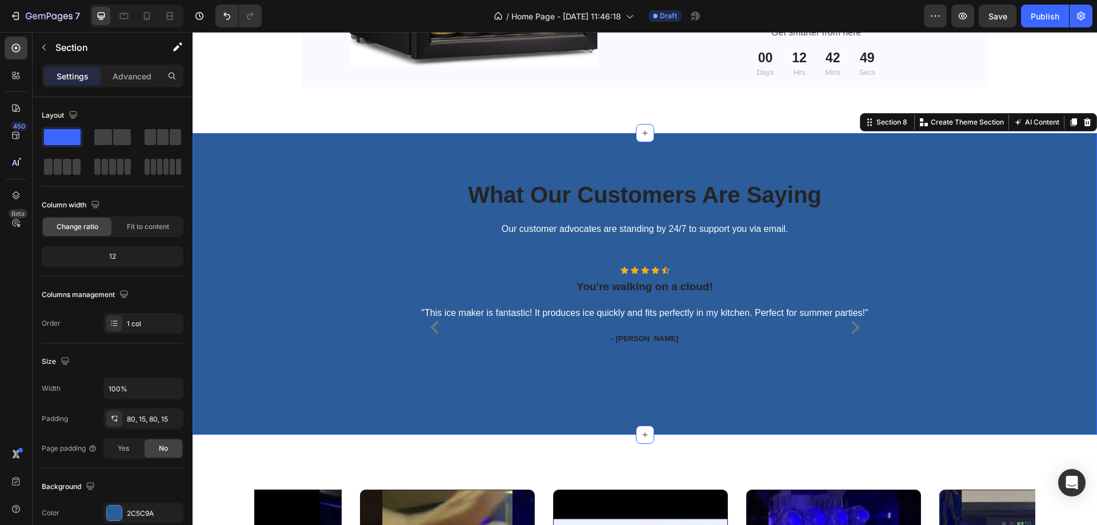
click at [217, 361] on div "What Our Customers Are Saying Heading Our customer advocates are standing by 24…" at bounding box center [645, 284] width 888 height 211
click at [122, 514] on div at bounding box center [114, 513] width 16 height 16
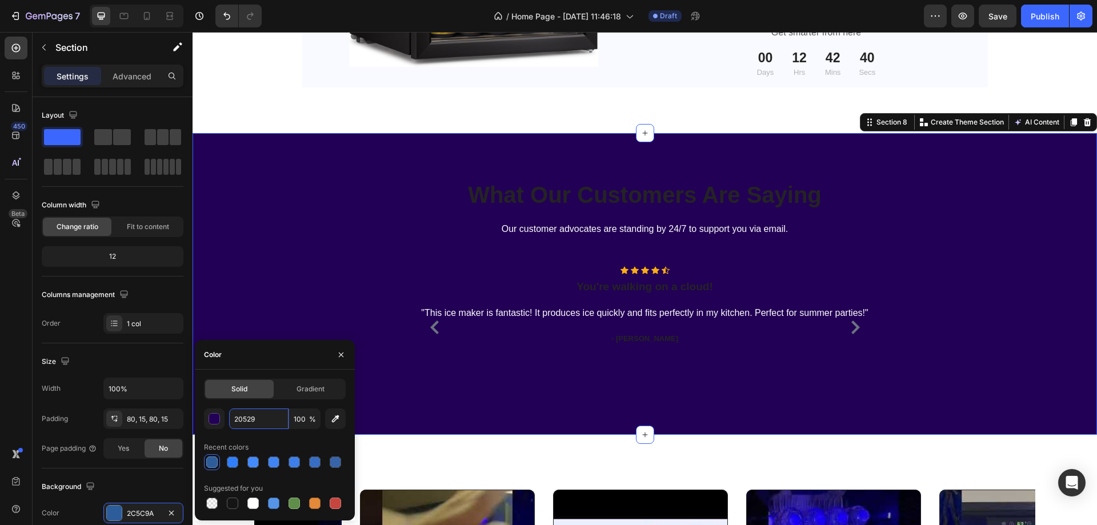
type input "205295"
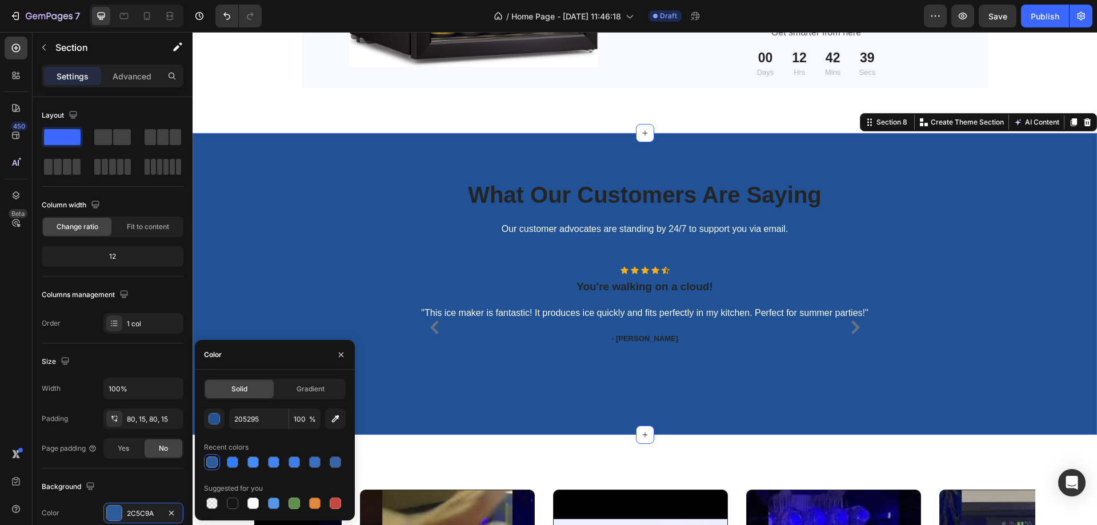
click at [312, 253] on div "Carousel" at bounding box center [321, 260] width 39 height 14
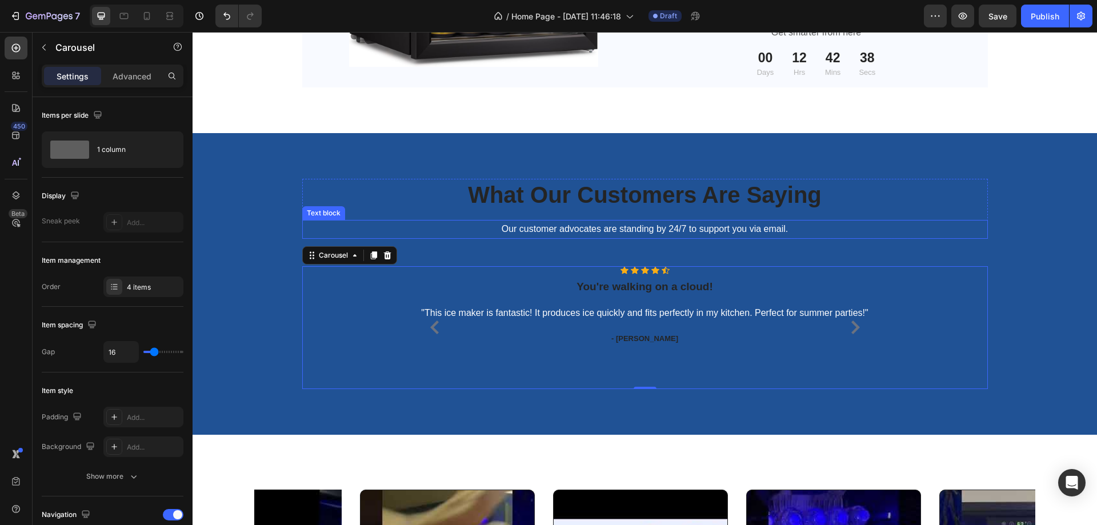
click at [320, 188] on p "What Our Customers Are Saying" at bounding box center [645, 195] width 684 height 30
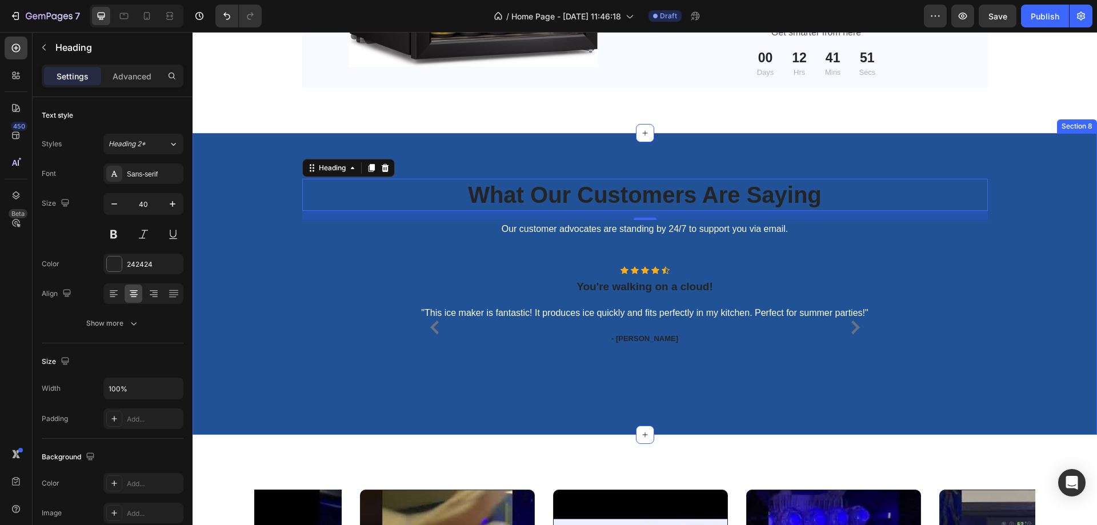
click at [270, 301] on div "What Our Customers Are Saying Heading 16 Our customer advocates are standing by…" at bounding box center [645, 284] width 888 height 211
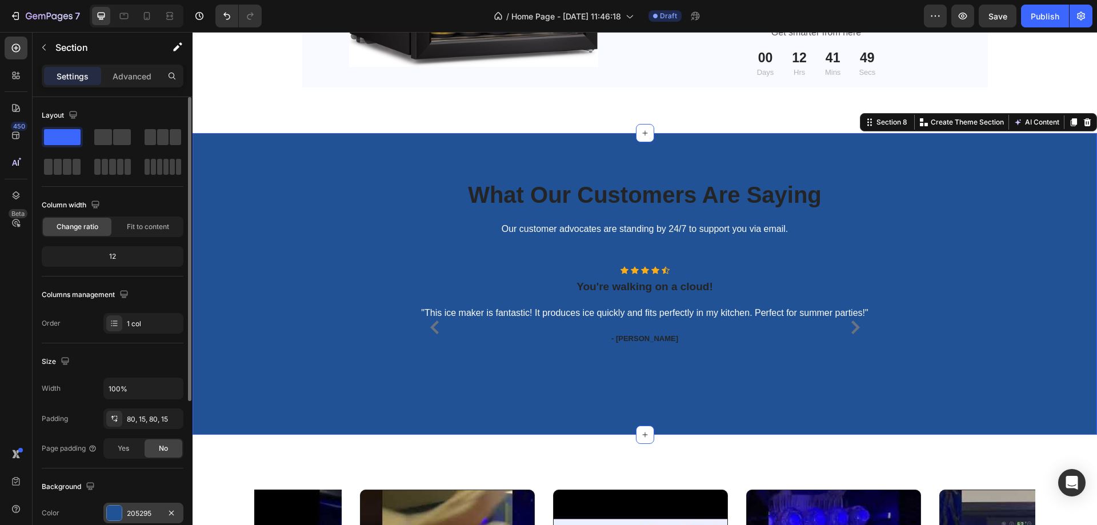
click at [111, 505] on div "205295" at bounding box center [143, 513] width 80 height 21
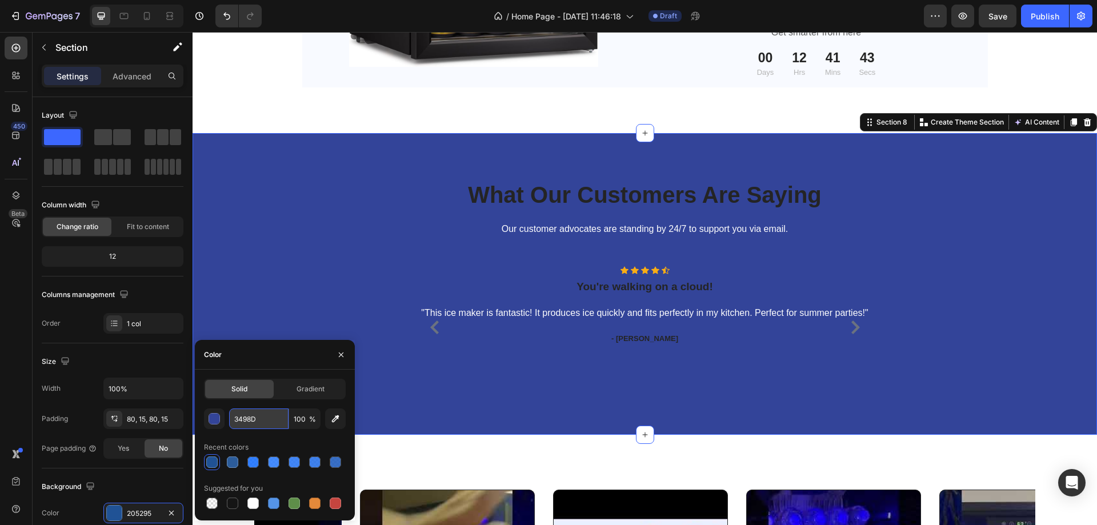
type input "3498DB"
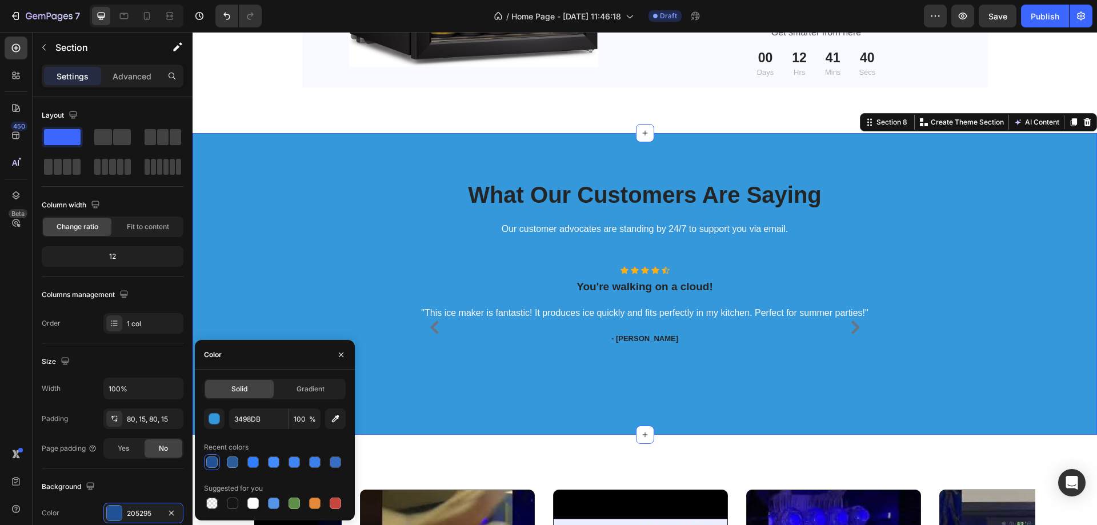
click at [270, 261] on div "What Our Customers Are Saying Heading Our customer advocates are standing by 24…" at bounding box center [645, 284] width 888 height 211
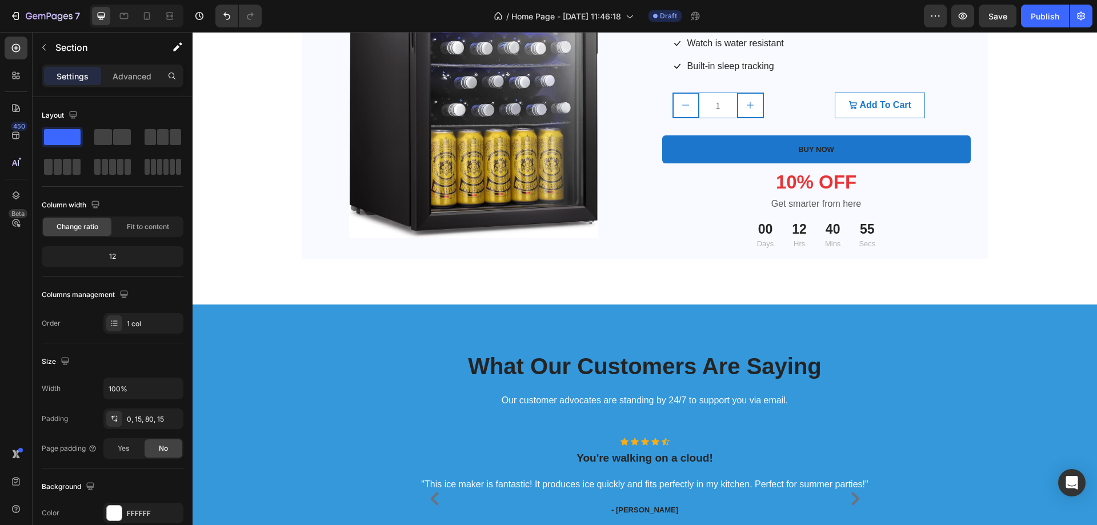
scroll to position [2801, 0]
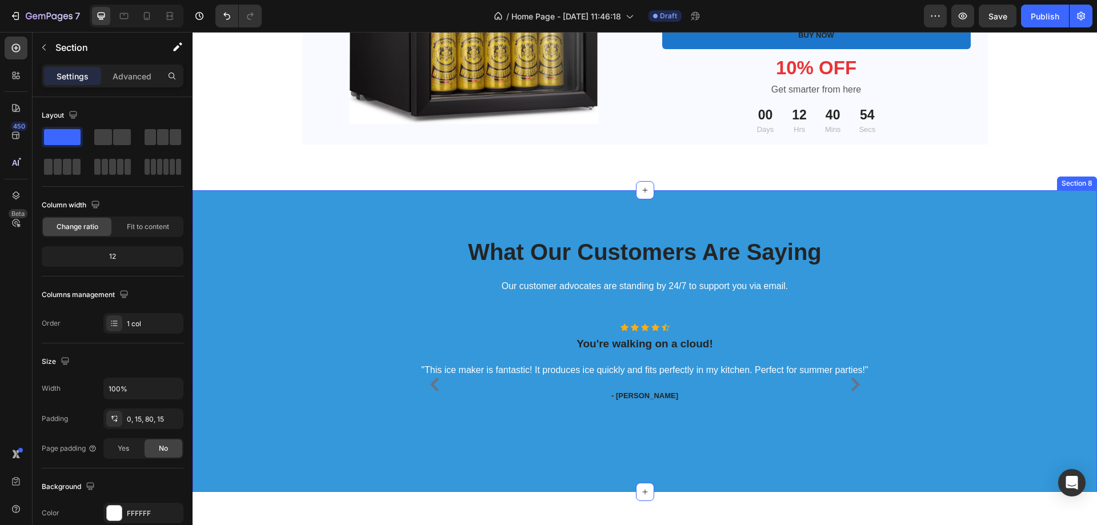
click at [242, 263] on div "What Our Customers Are Saying Heading Our customer advocates are standing by 24…" at bounding box center [645, 341] width 888 height 211
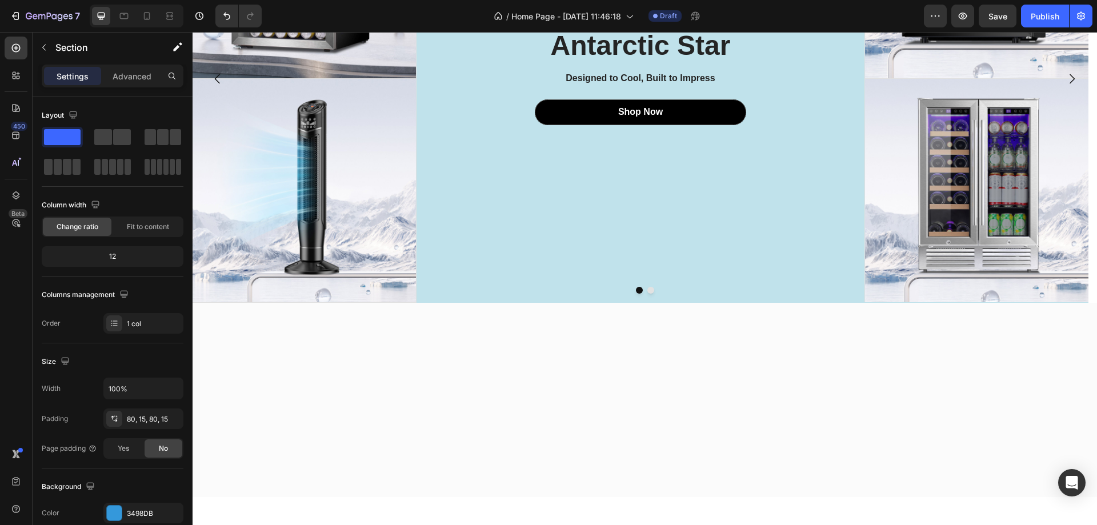
scroll to position [0, 0]
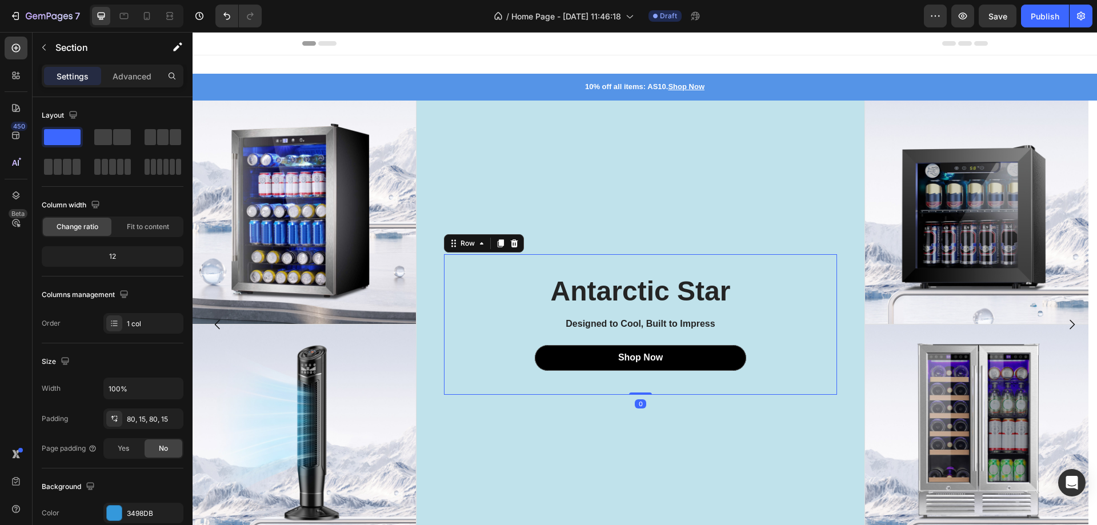
click at [476, 266] on div "Antarctic Star Heading Designed to Cool, Built to Impress Text Block Shop Now B…" at bounding box center [640, 324] width 393 height 141
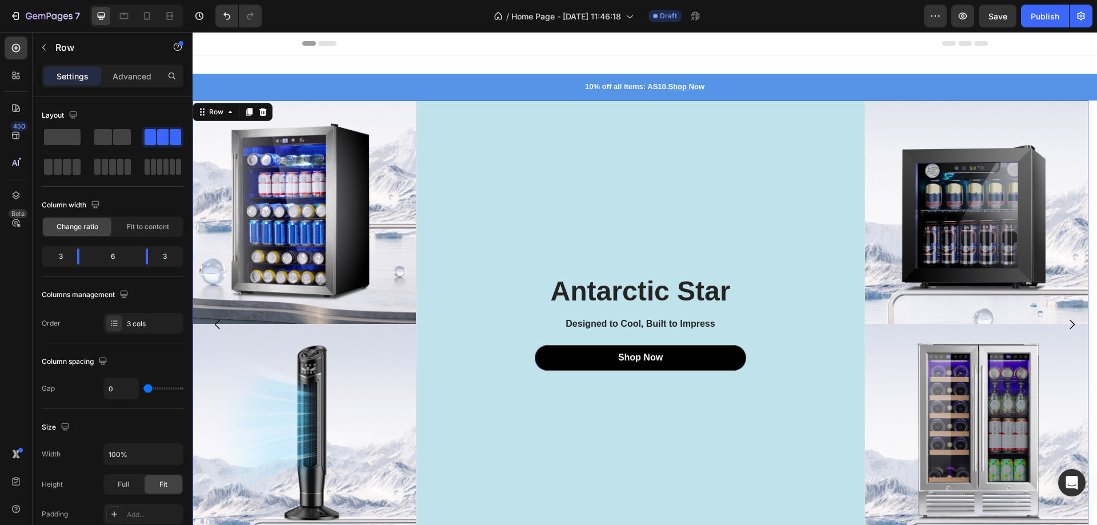
click at [517, 157] on div "Antarctic Star Heading Designed to Cool, Built to Impress Text Block Shop Now B…" at bounding box center [641, 325] width 448 height 448
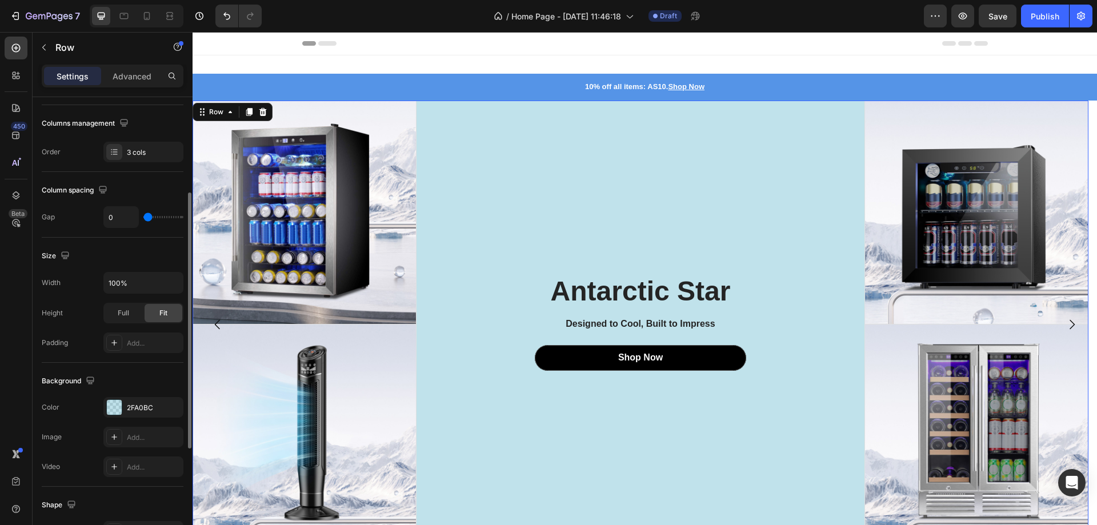
scroll to position [286, 0]
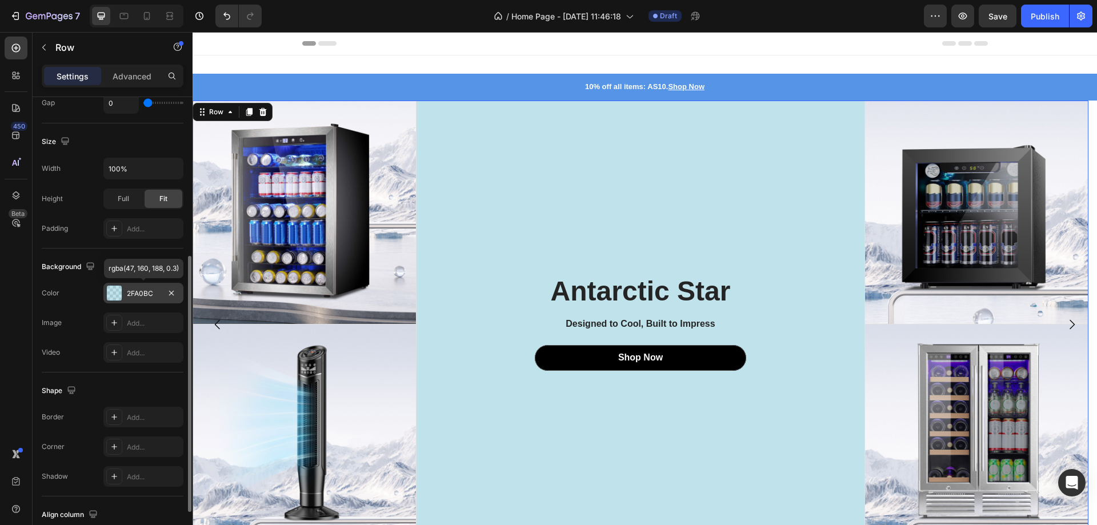
click at [115, 294] on div at bounding box center [114, 293] width 15 height 15
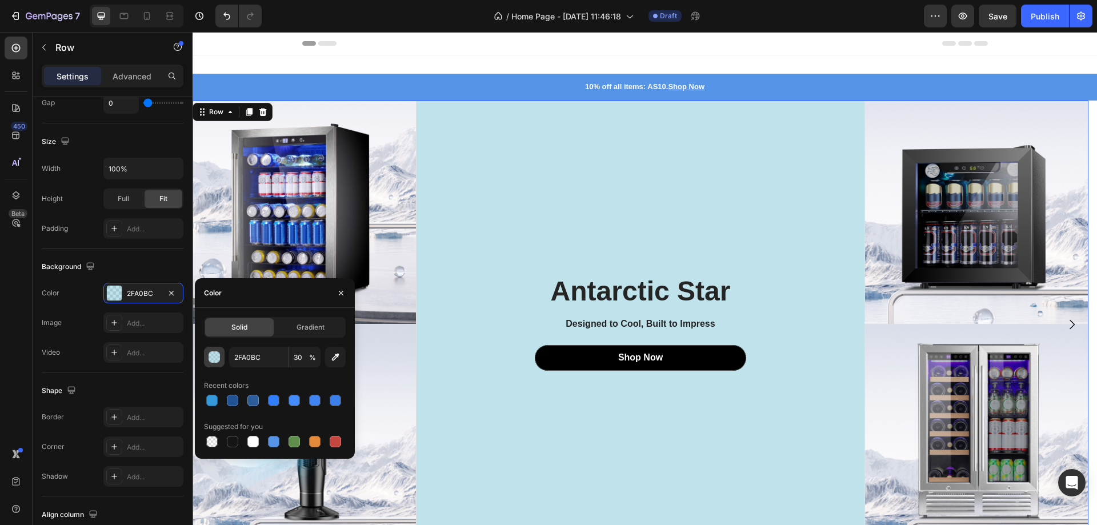
click at [213, 354] on div "button" at bounding box center [214, 357] width 11 height 11
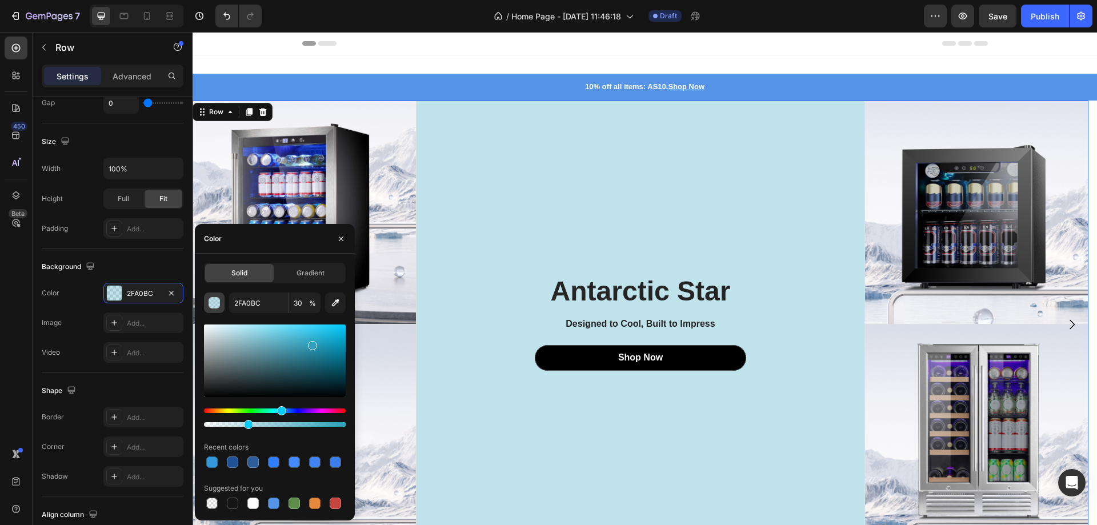
click at [215, 298] on div "button" at bounding box center [214, 303] width 11 height 11
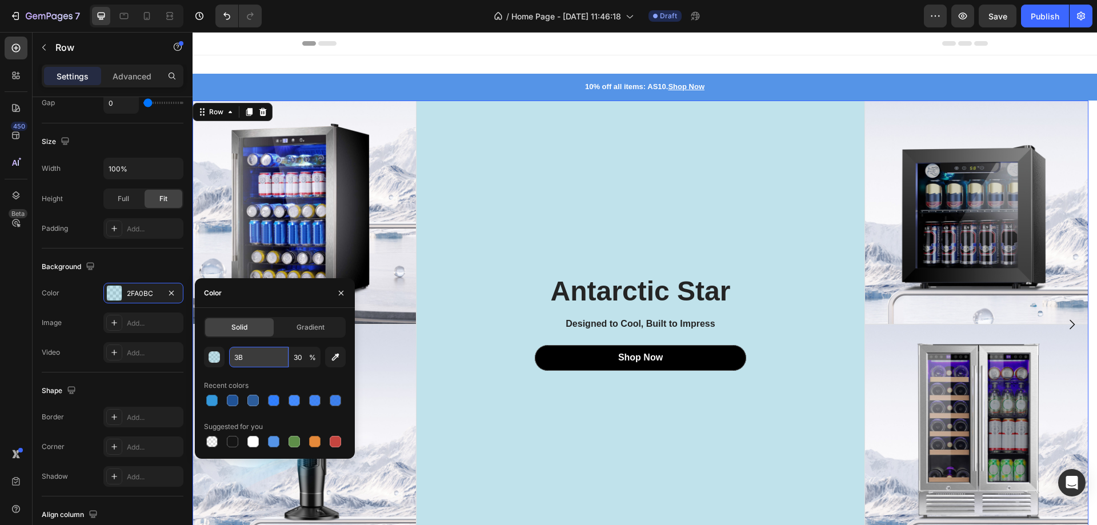
type input "3B8"
type input "100"
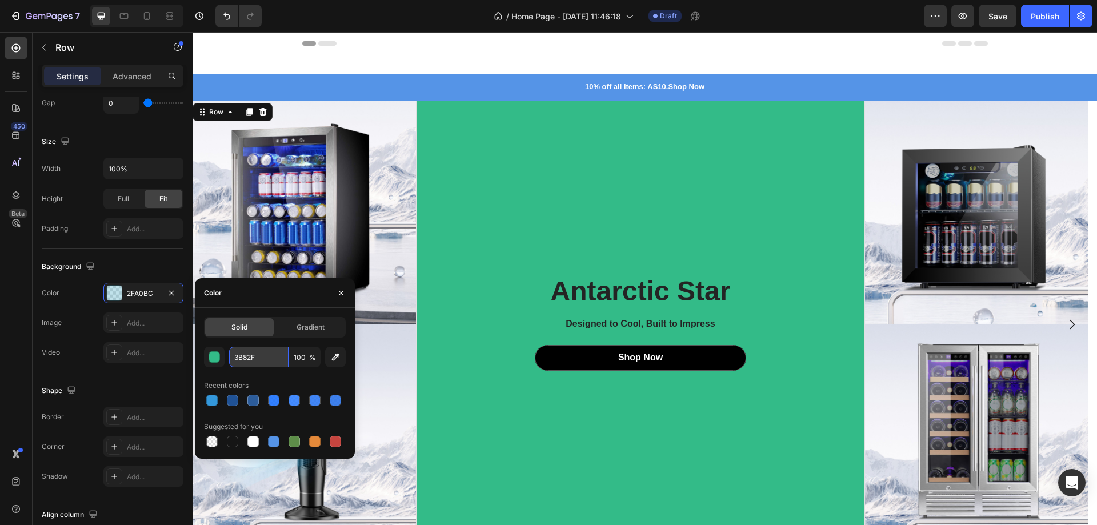
type input "3B82F6"
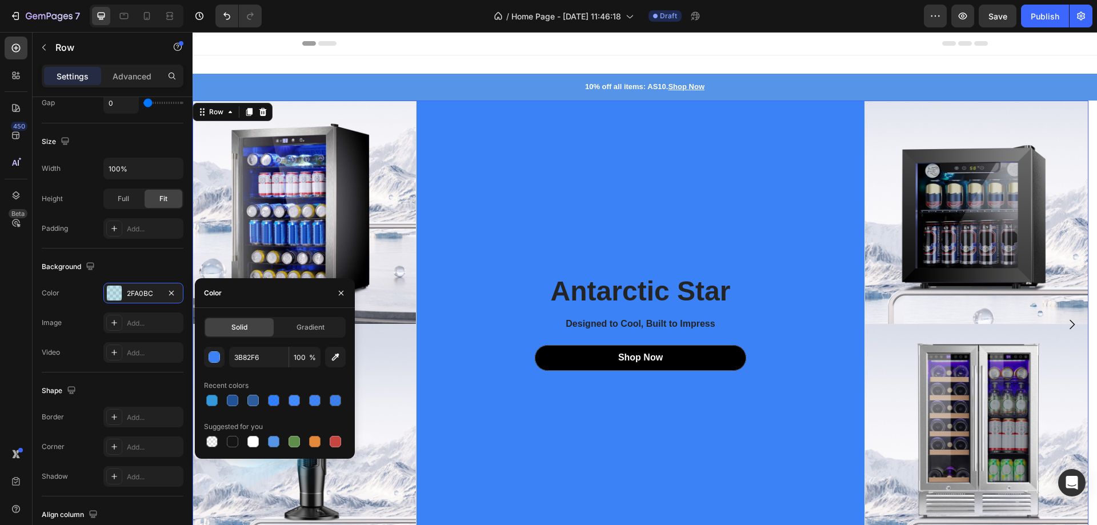
click at [725, 186] on div "Antarctic Star Heading Designed to Cool, Built to Impress Text Block Shop Now B…" at bounding box center [641, 325] width 448 height 448
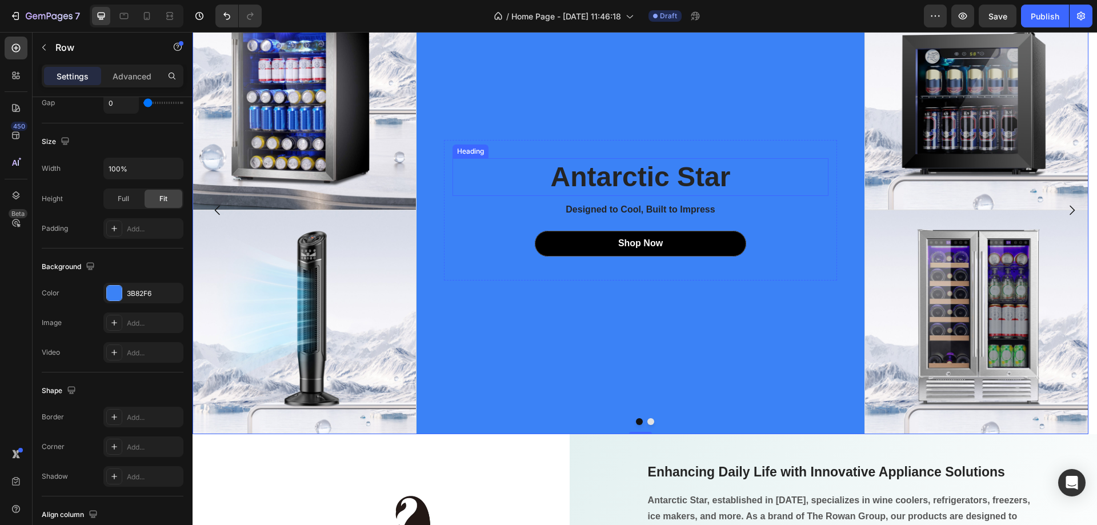
scroll to position [0, 0]
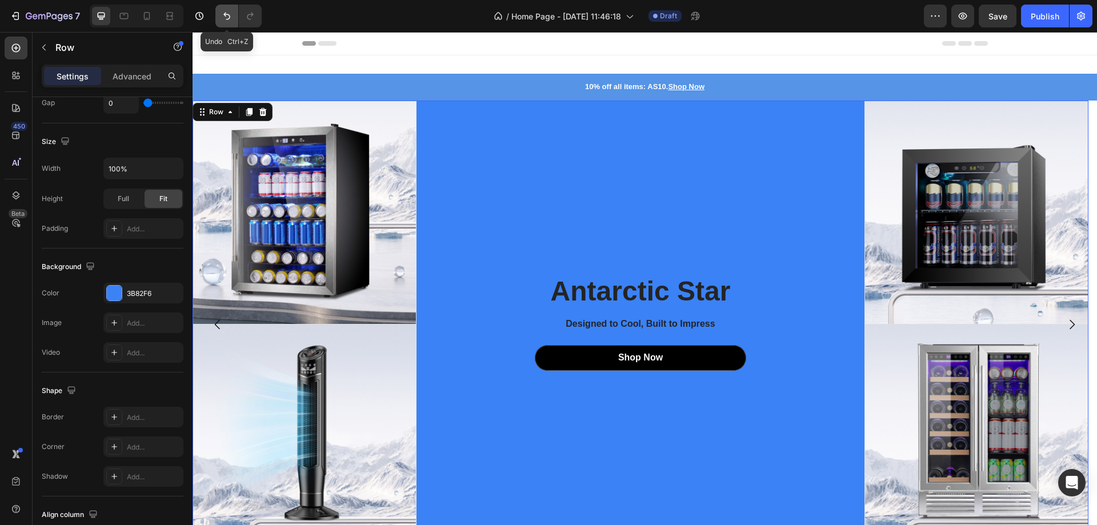
click at [228, 14] on icon "Undo/Redo" at bounding box center [226, 16] width 7 height 7
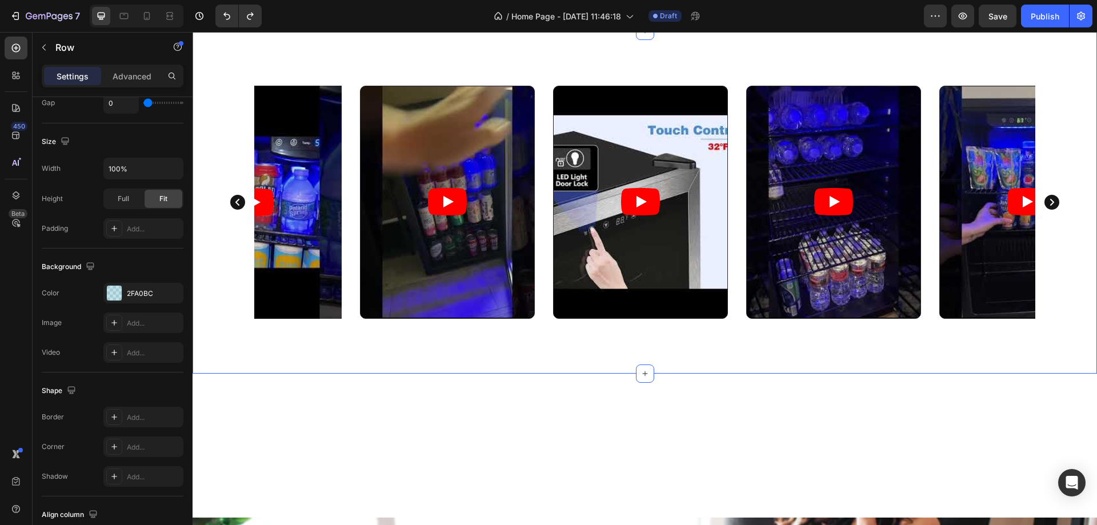
scroll to position [2629, 0]
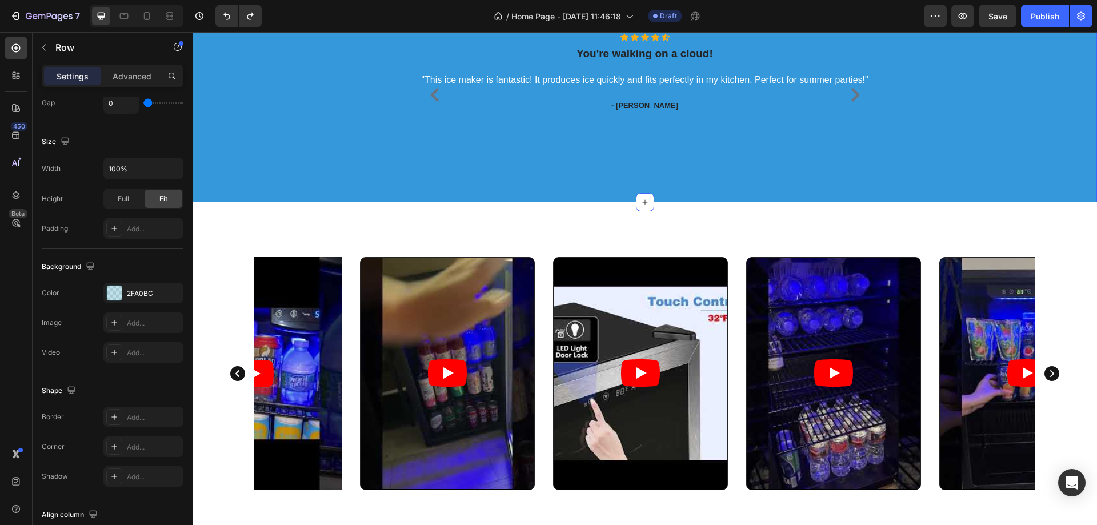
click at [319, 165] on div "What Our Customers Are Saying Heading Our customer advocates are standing by 24…" at bounding box center [645, 51] width 905 height 302
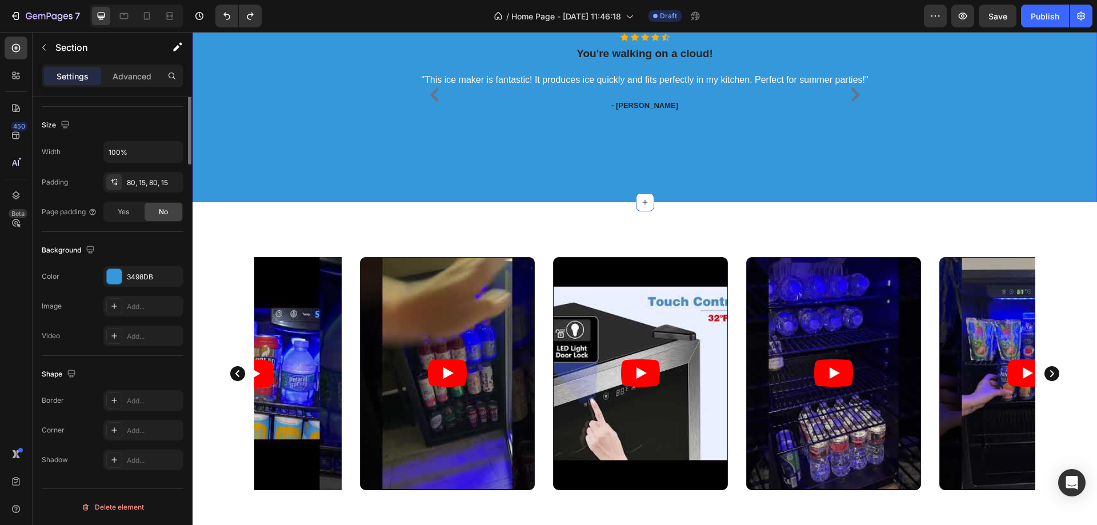
scroll to position [0, 0]
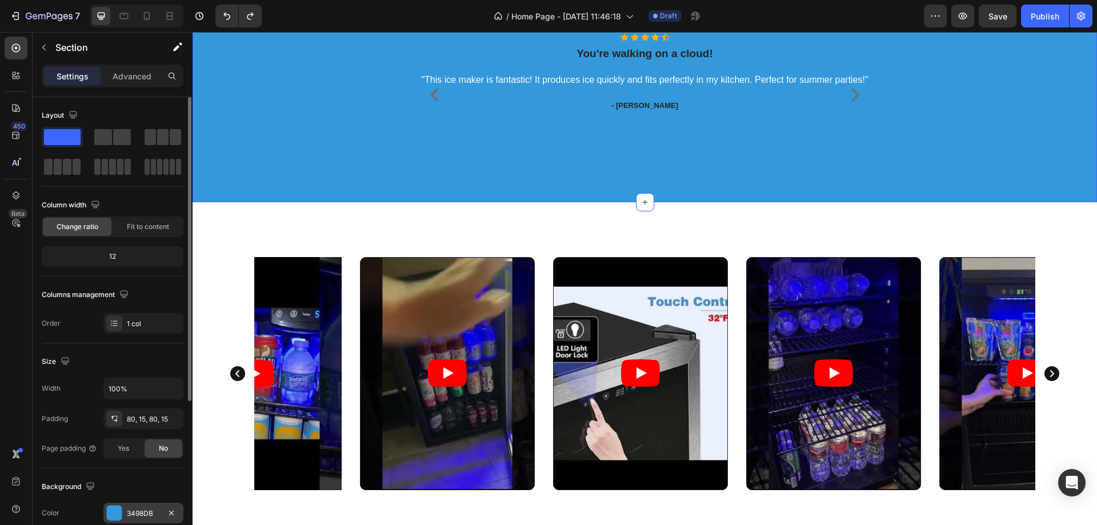
click at [112, 516] on div at bounding box center [114, 513] width 15 height 15
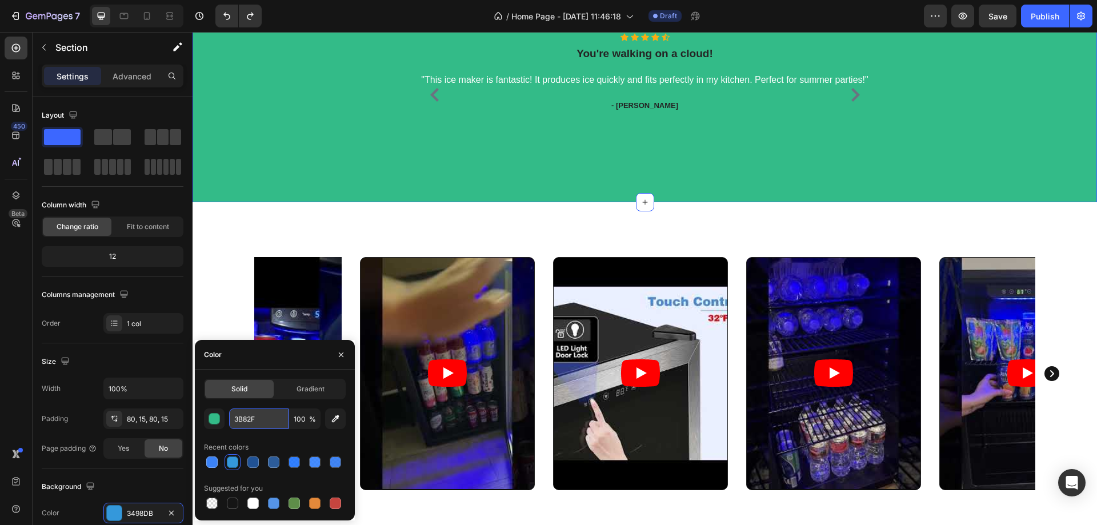
type input "3B82F6"
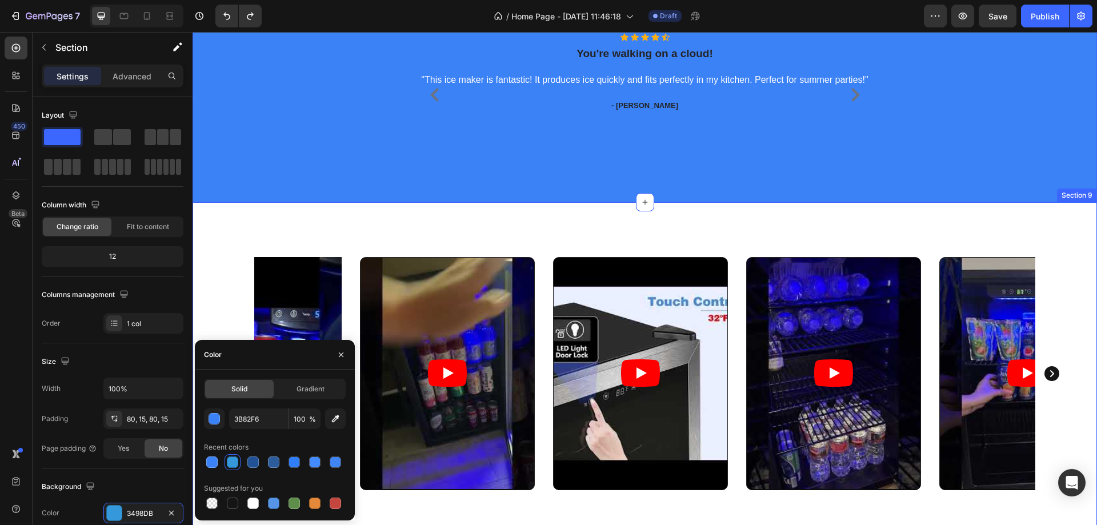
click at [455, 217] on div "Video Video Video Video Video Video Video Carousel Section 9" at bounding box center [645, 373] width 905 height 343
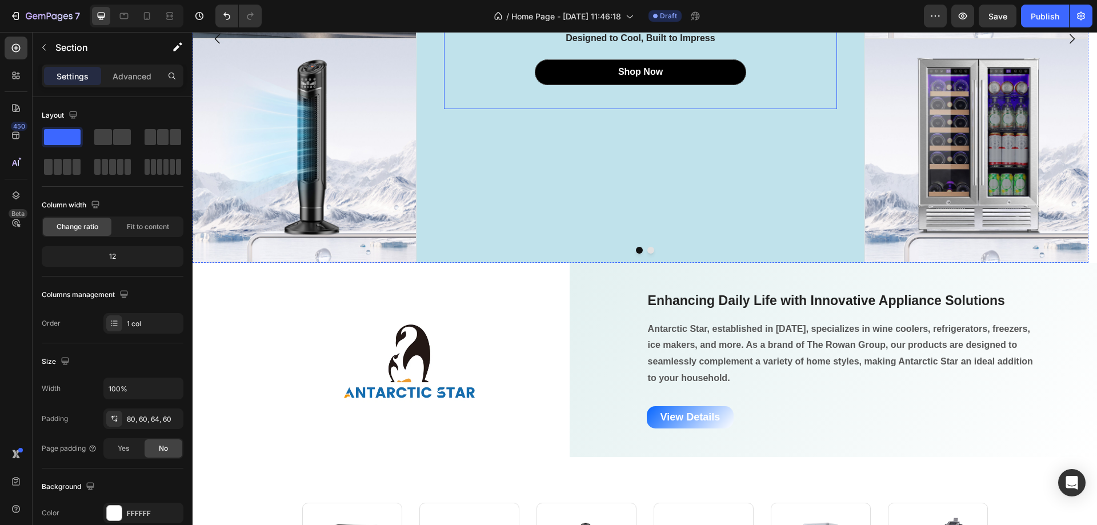
scroll to position [343, 0]
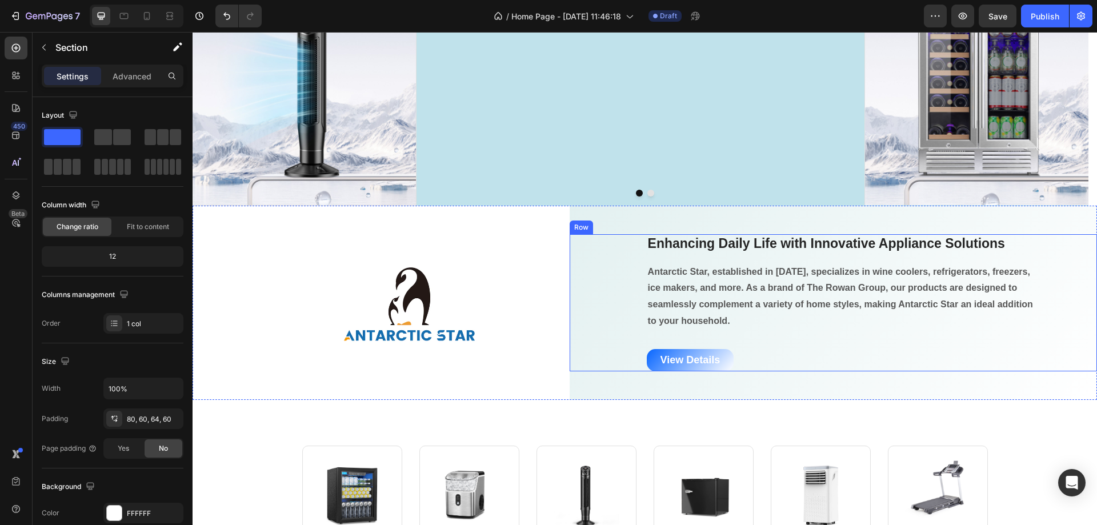
click at [601, 316] on div "Enhancing Daily Life with Innovative Appliance Solutions Heading Antarctic Star…" at bounding box center [834, 303] width 528 height 138
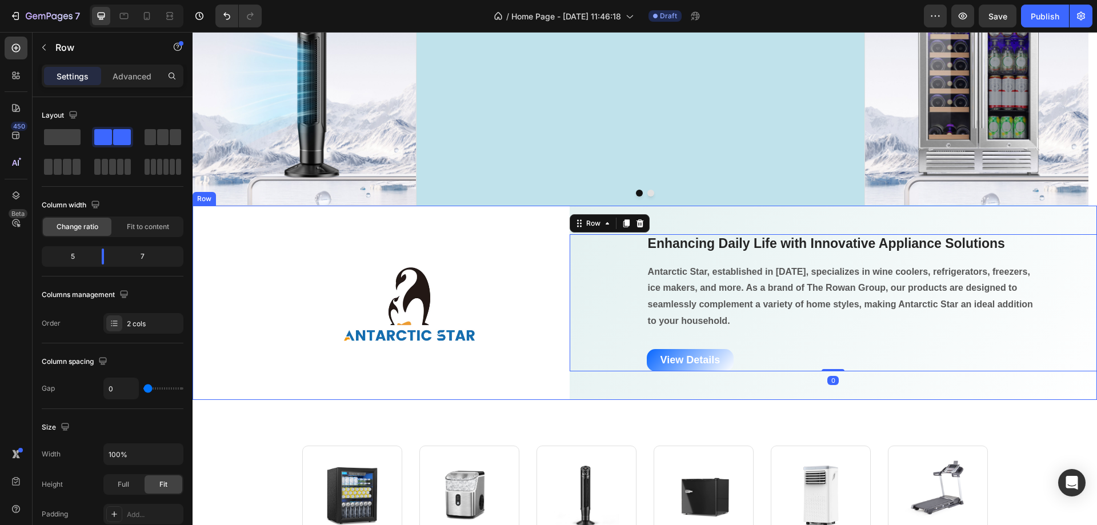
click at [583, 397] on div "Enhancing Daily Life with Innovative Appliance Solutions Heading Antarctic Star…" at bounding box center [834, 303] width 528 height 194
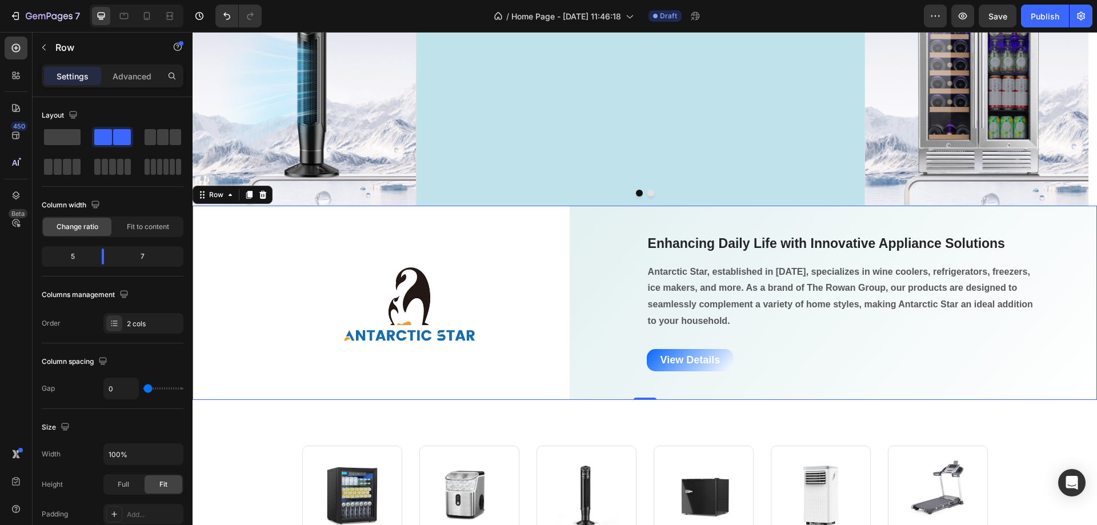
click at [594, 378] on div "Enhancing Daily Life with Innovative Appliance Solutions Heading Antarctic Star…" at bounding box center [834, 303] width 528 height 194
click at [588, 384] on div "Enhancing Daily Life with Innovative Appliance Solutions Heading Antarctic Star…" at bounding box center [834, 303] width 528 height 194
click at [576, 367] on div "Enhancing Daily Life with Innovative Appliance Solutions Heading Antarctic Star…" at bounding box center [834, 303] width 528 height 138
click at [576, 388] on div "Enhancing Daily Life with Innovative Appliance Solutions Heading Antarctic Star…" at bounding box center [834, 303] width 528 height 194
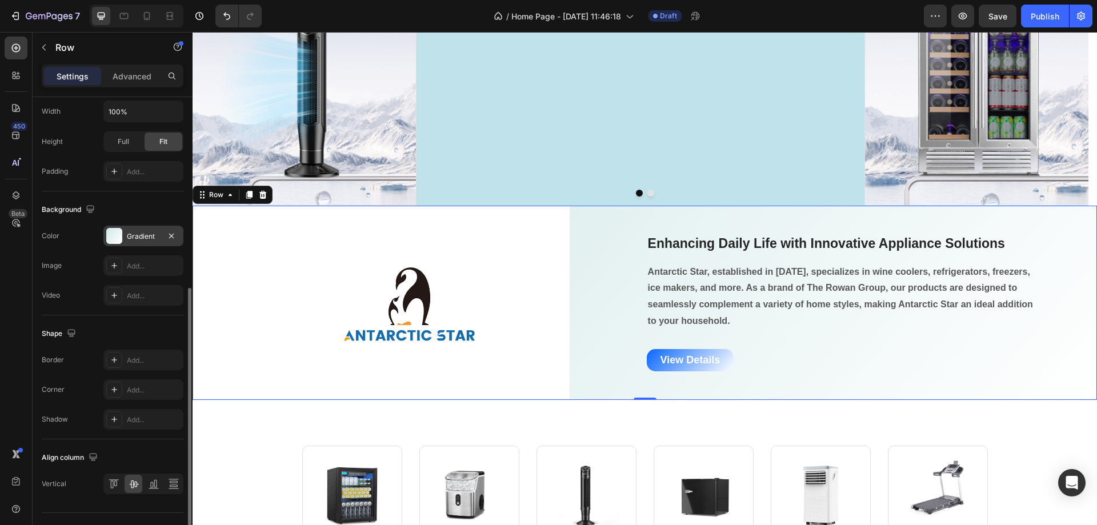
click at [115, 238] on div at bounding box center [114, 236] width 16 height 16
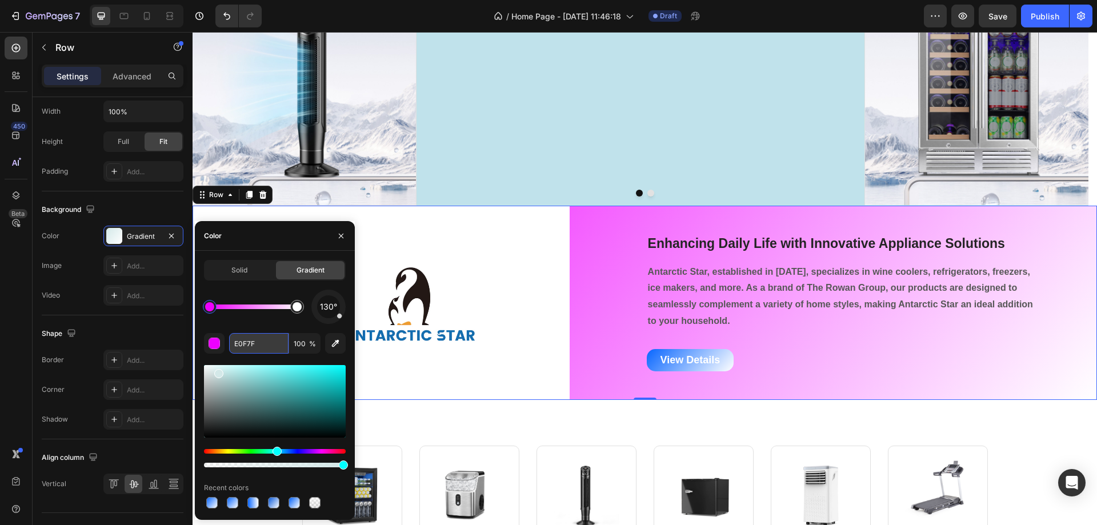
type input "E0F7FA"
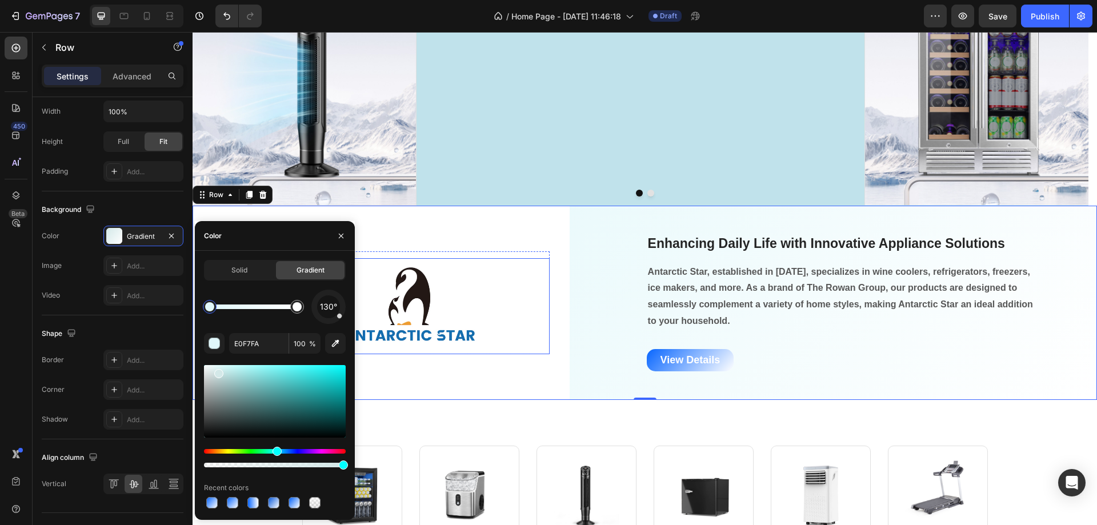
click at [498, 266] on div at bounding box center [410, 306] width 280 height 96
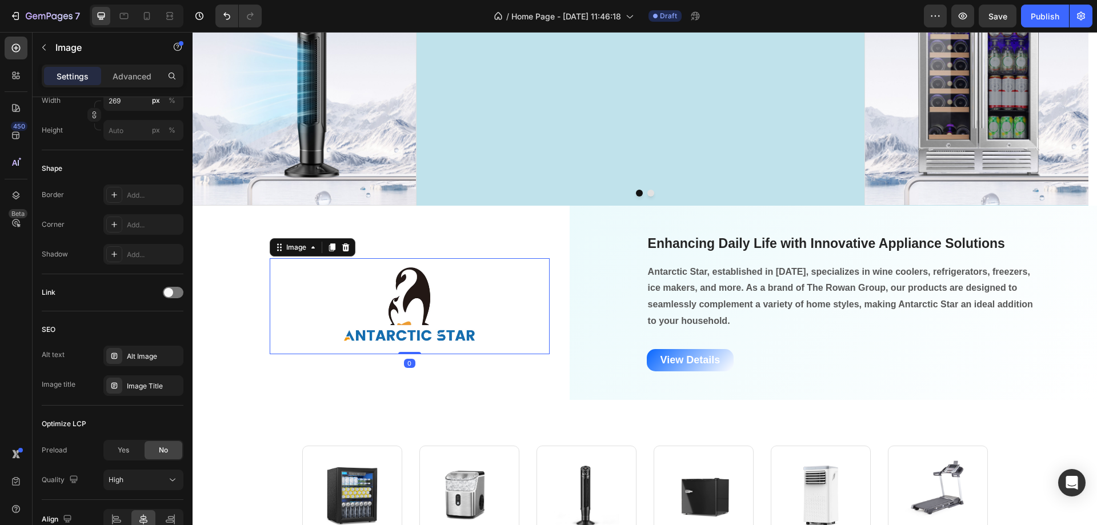
scroll to position [0, 0]
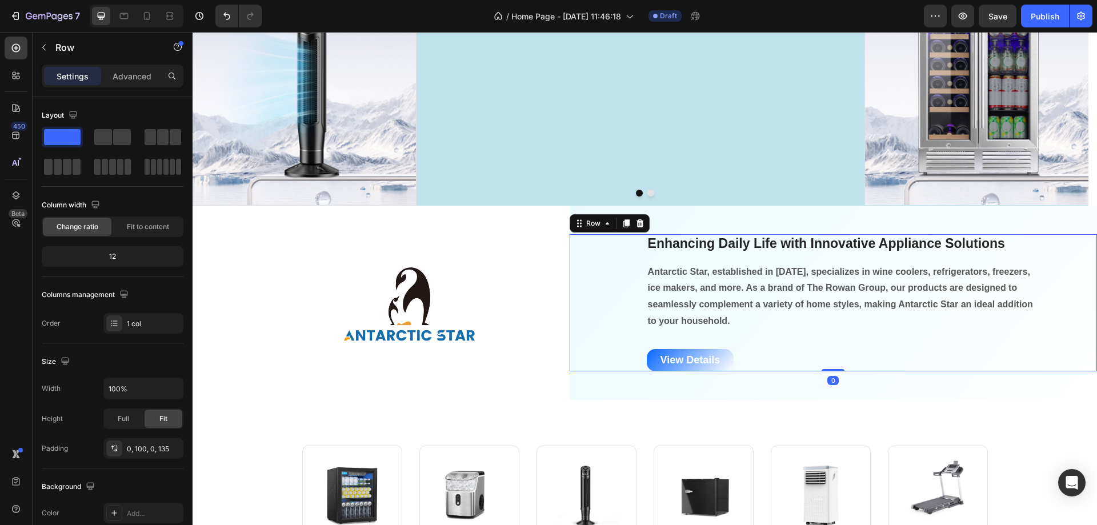
click at [582, 274] on div "Enhancing Daily Life with Innovative Appliance Solutions Heading Antarctic Star…" at bounding box center [834, 303] width 528 height 138
click at [573, 391] on div "Enhancing Daily Life with Innovative Appliance Solutions Heading Antarctic Star…" at bounding box center [834, 303] width 528 height 194
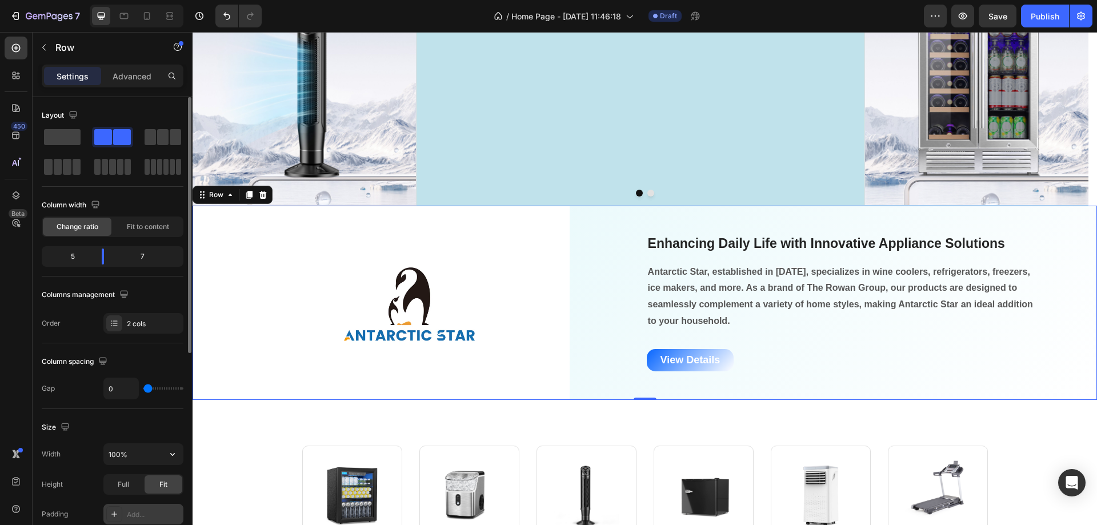
scroll to position [114, 0]
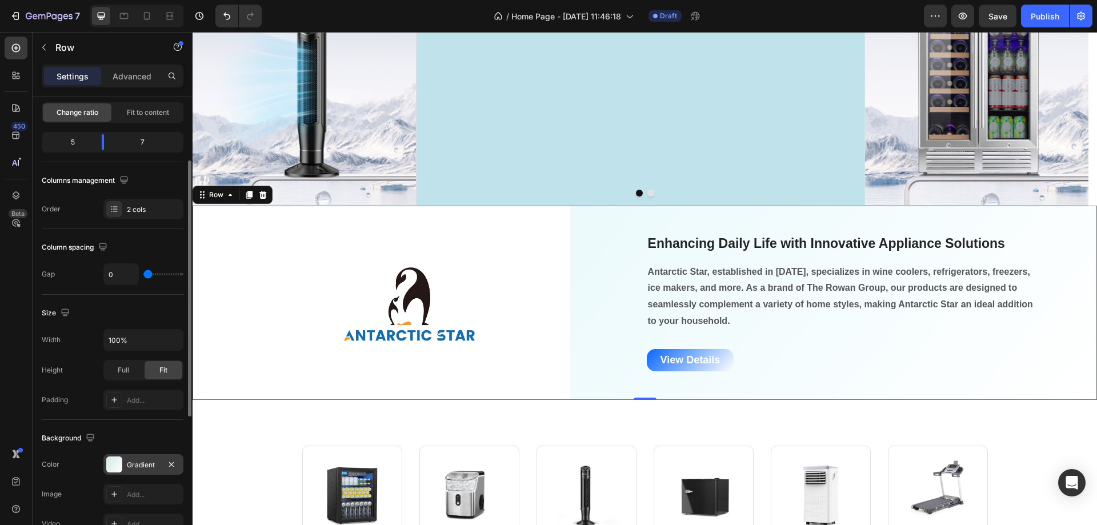
click at [111, 468] on div at bounding box center [114, 465] width 16 height 16
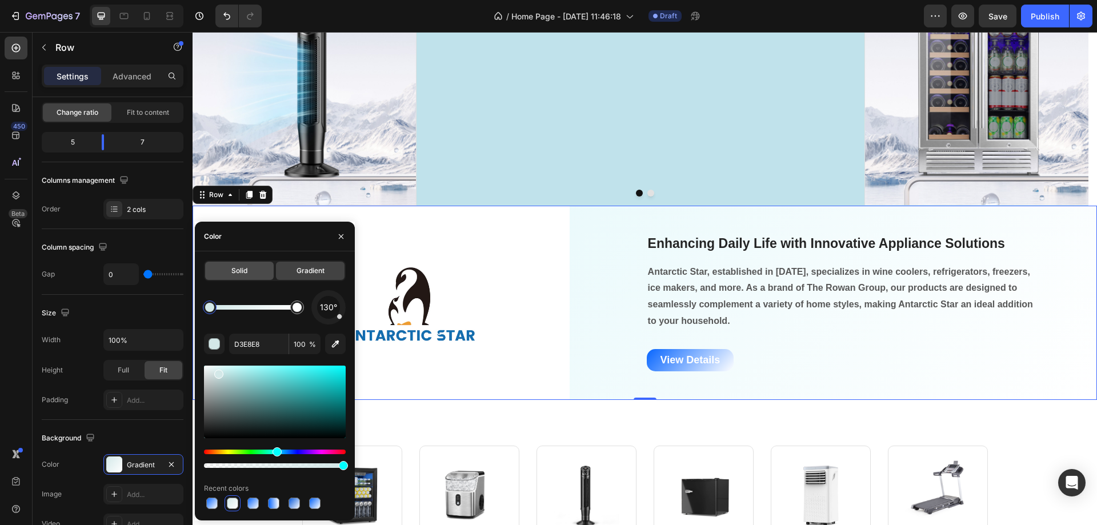
click at [249, 271] on div "Solid" at bounding box center [239, 271] width 69 height 18
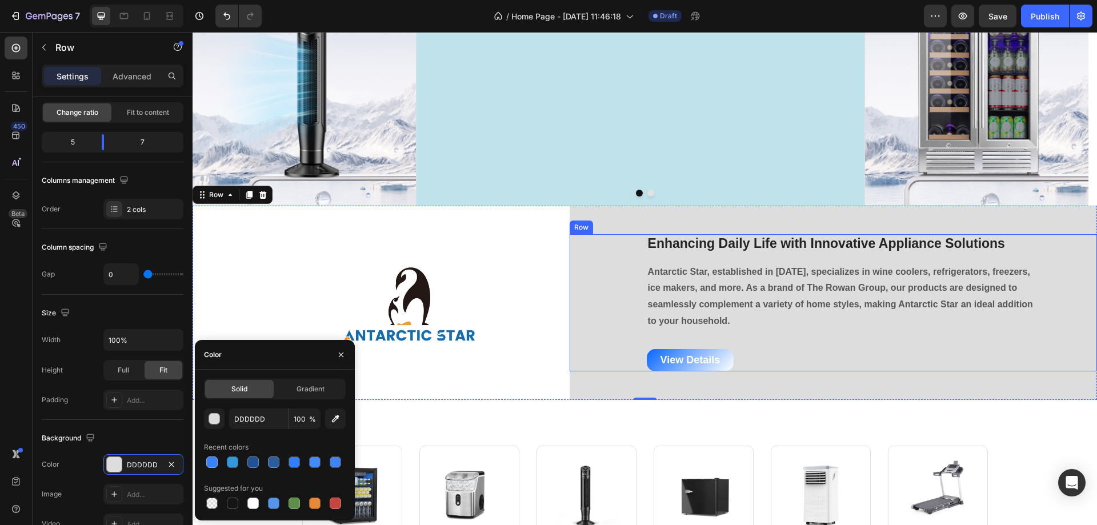
click at [575, 360] on div "Enhancing Daily Life with Innovative Appliance Solutions Heading Antarctic Star…" at bounding box center [834, 303] width 528 height 138
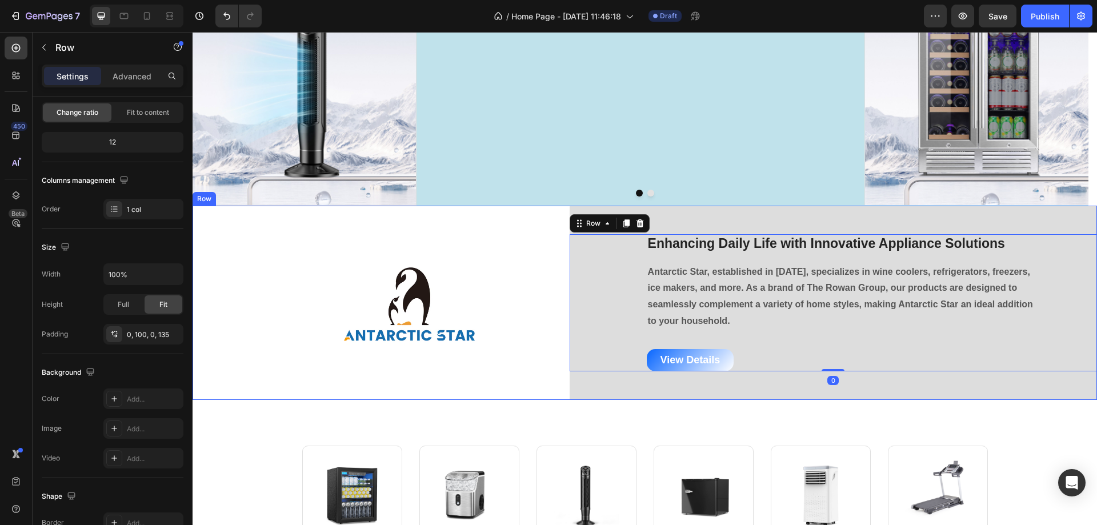
click at [576, 393] on div "Enhancing Daily Life with Innovative Appliance Solutions Heading Antarctic Star…" at bounding box center [834, 303] width 528 height 194
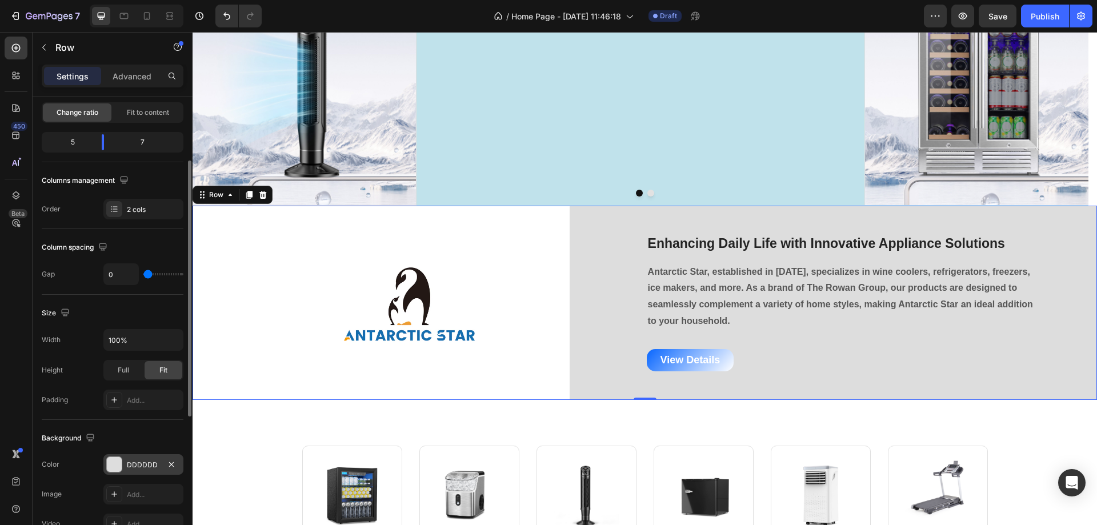
click at [114, 464] on div at bounding box center [114, 464] width 15 height 15
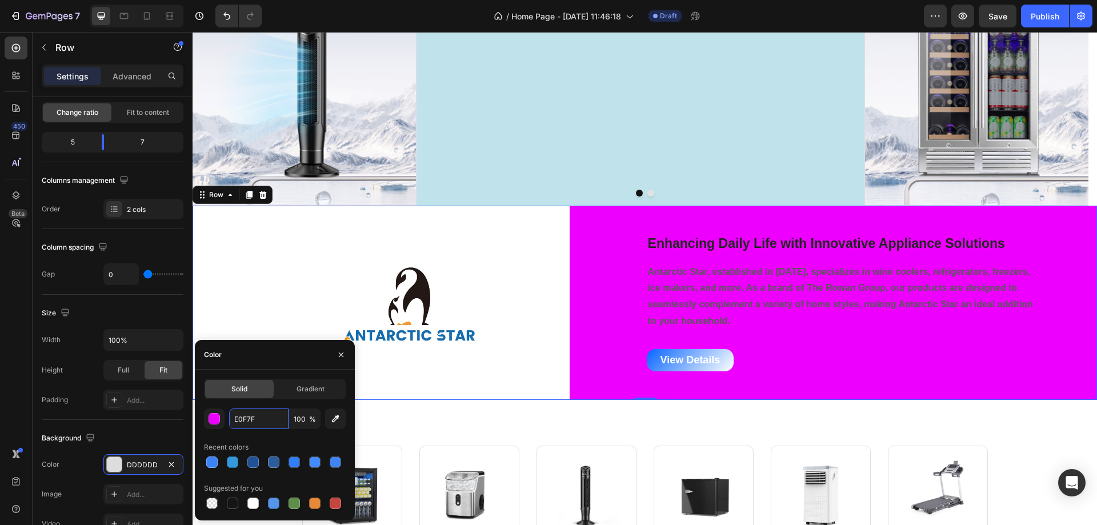
type input "E0F7FA"
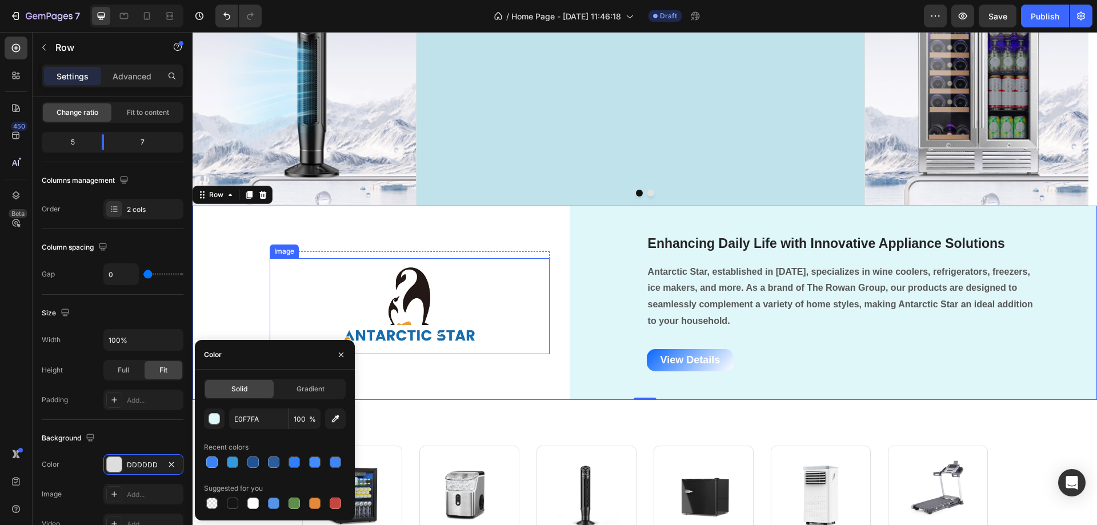
click at [481, 360] on div "Image Row Row Row" at bounding box center [381, 303] width 377 height 194
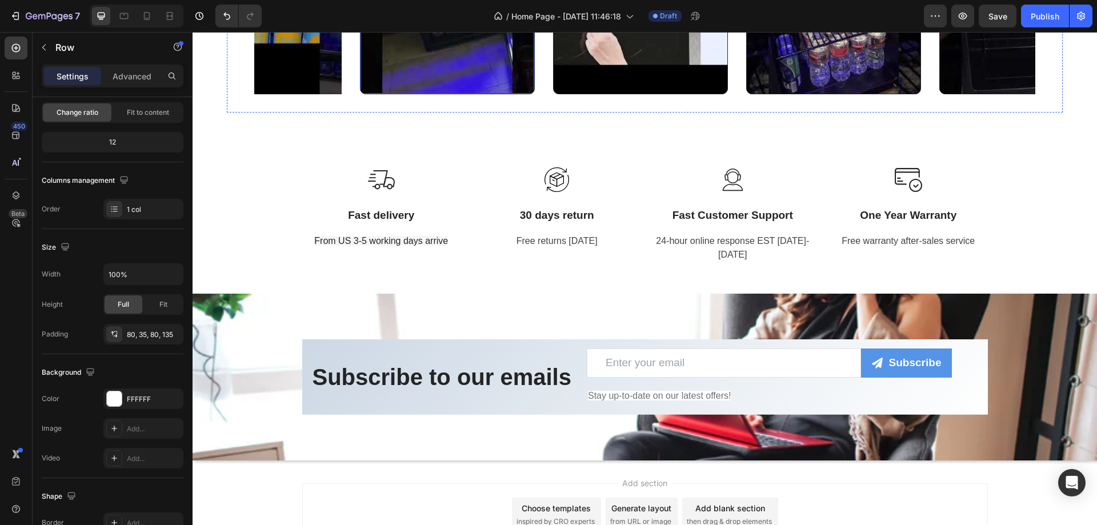
scroll to position [3586, 0]
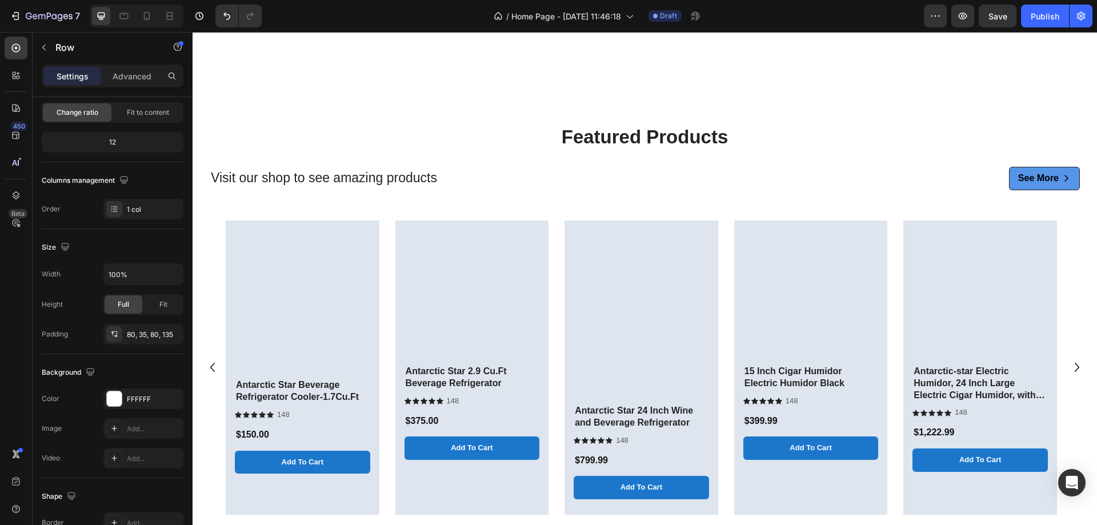
scroll to position [2100, 0]
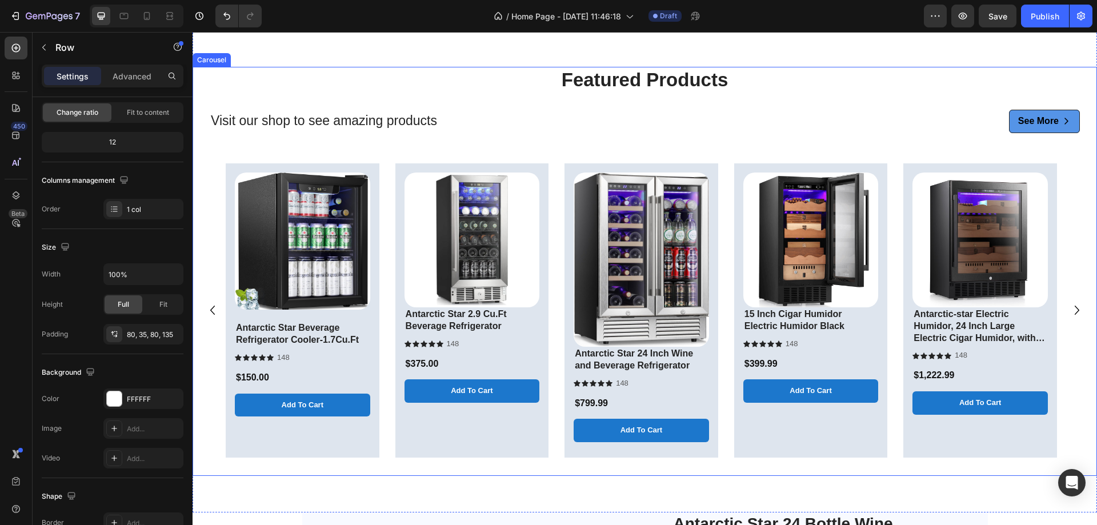
click at [414, 436] on div "Product Images Antarctic Star 2.9 Cu.Ft Beverage Refrigerator Product Title Ico…" at bounding box center [472, 311] width 135 height 277
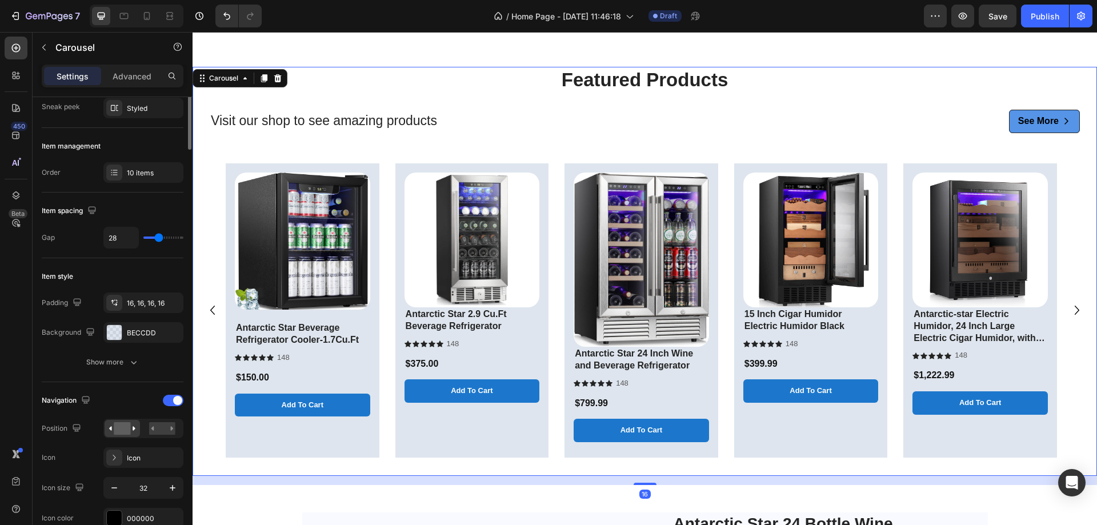
scroll to position [0, 0]
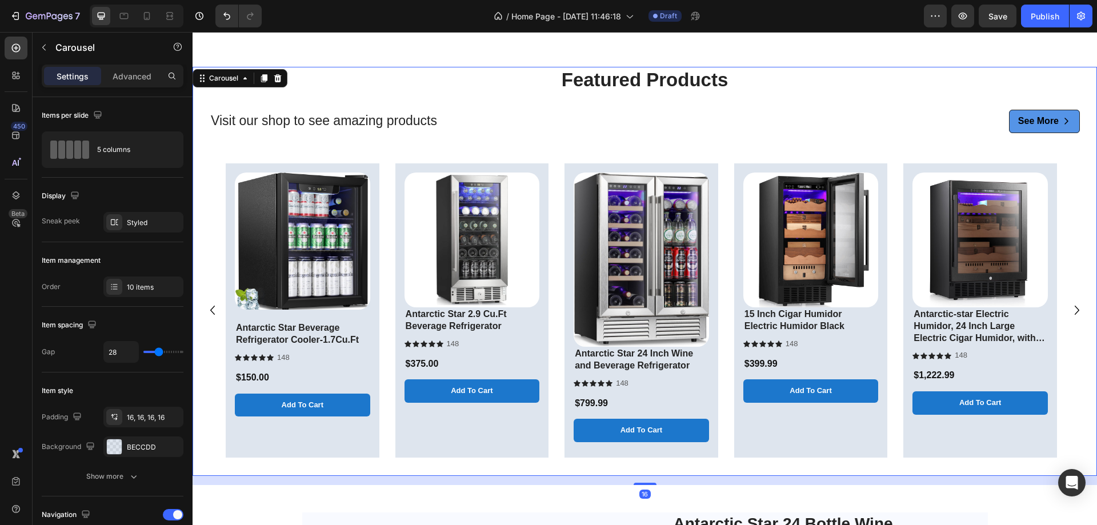
click at [336, 437] on div "Product Images Antarctic Star Beverage Refrigerator Cooler-1.7Cu.Ft Product Tit…" at bounding box center [302, 311] width 135 height 277
click at [110, 443] on div at bounding box center [114, 447] width 15 height 15
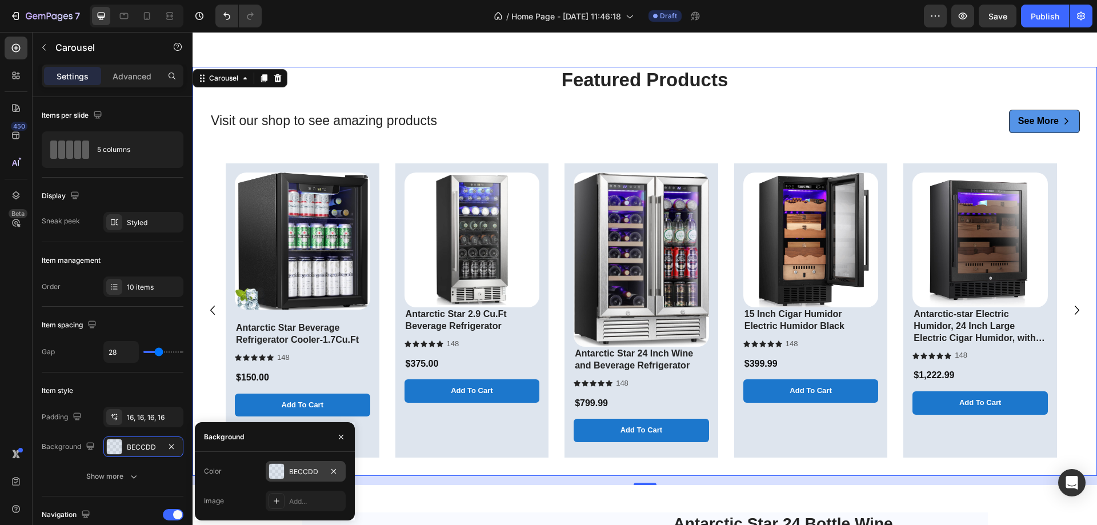
click at [277, 472] on div at bounding box center [276, 471] width 15 height 15
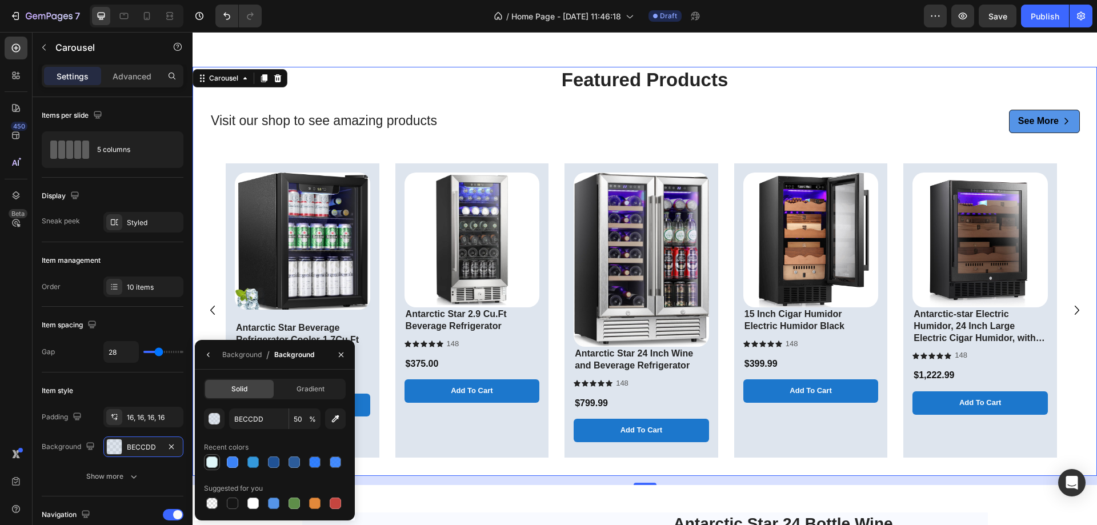
click at [209, 459] on div at bounding box center [211, 462] width 11 height 11
type input "E0F7FA"
type input "100"
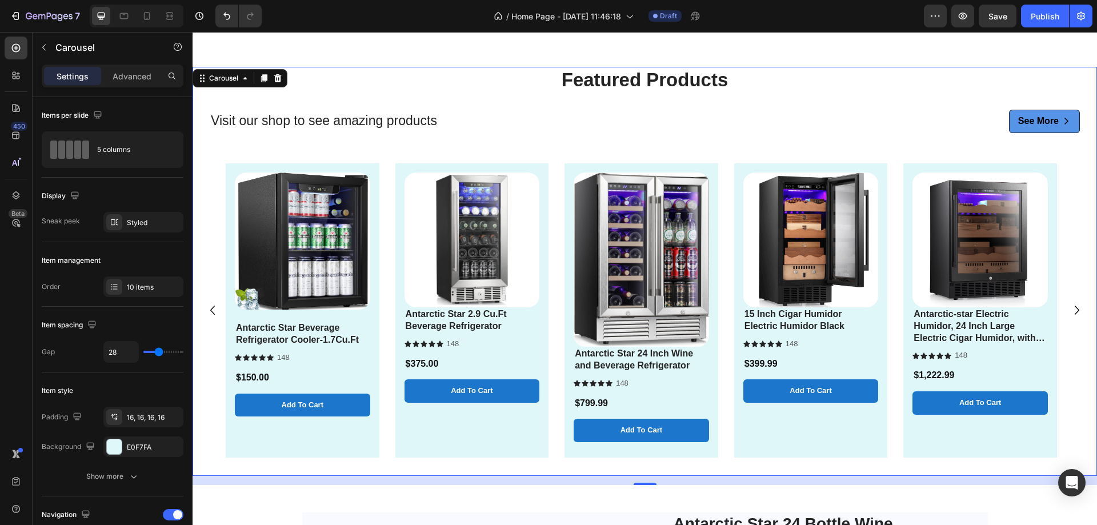
click at [197, 179] on div "Product Images Antarctic Star Beverage Refrigerator Cooler-1.7Cu.Ft Product Tit…" at bounding box center [645, 310] width 905 height 313
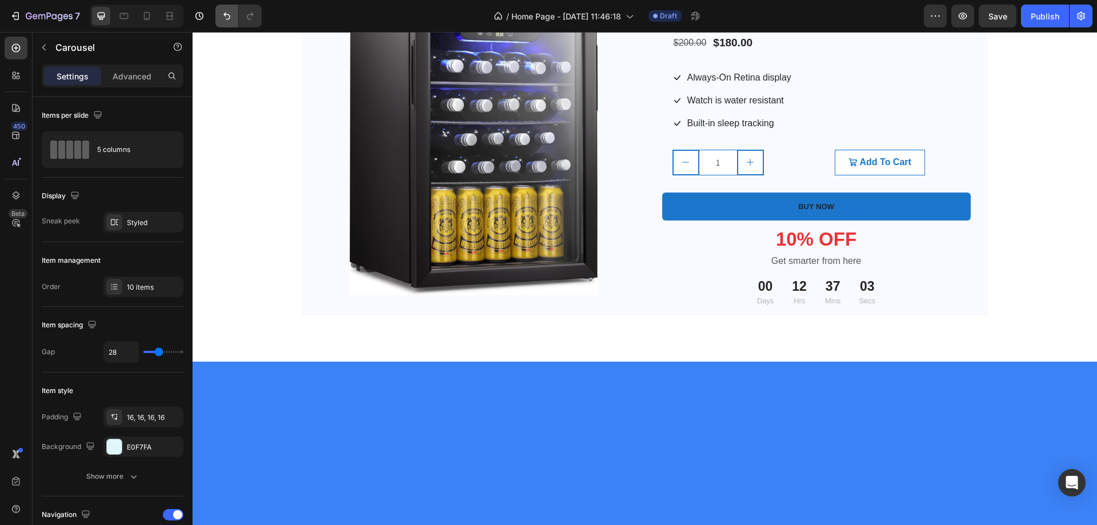
scroll to position [2337, 0]
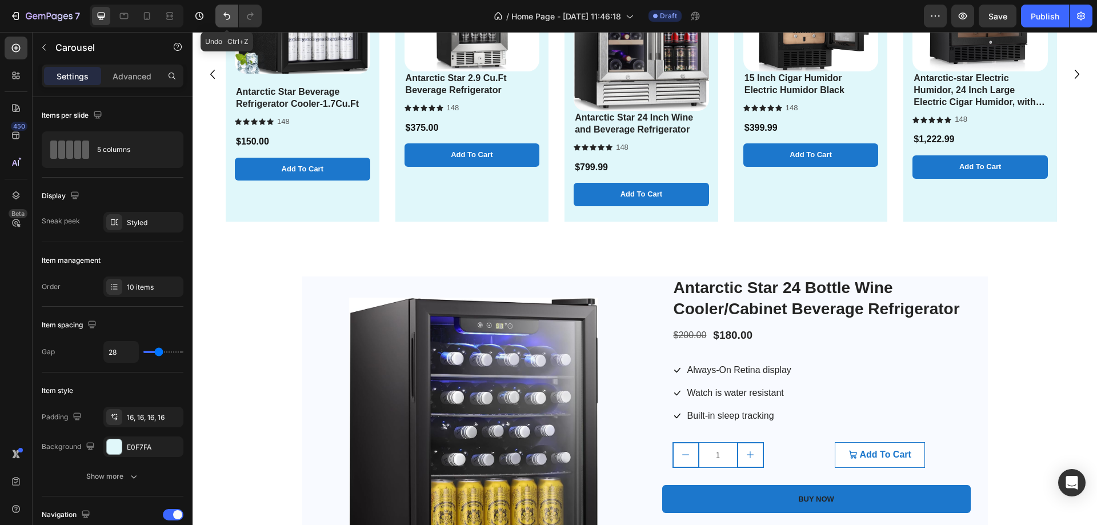
click at [228, 14] on icon "Undo/Redo" at bounding box center [226, 15] width 11 height 11
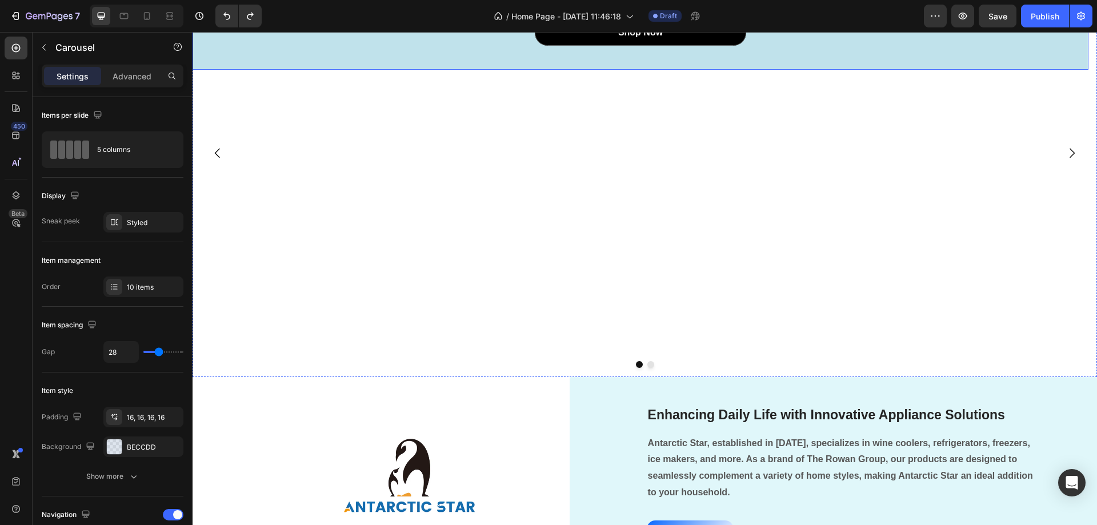
scroll to position [229, 0]
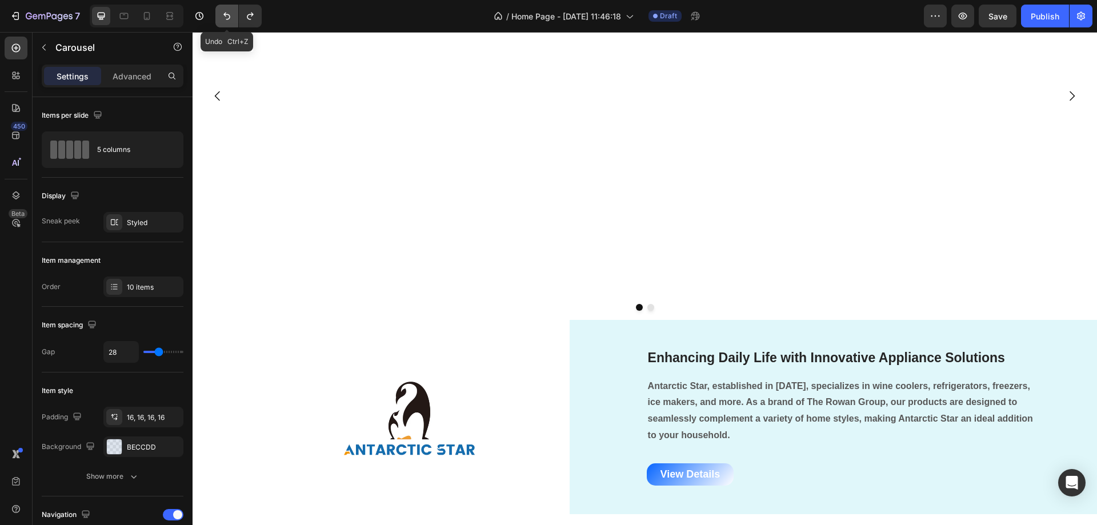
click at [222, 14] on icon "Undo/Redo" at bounding box center [226, 15] width 11 height 11
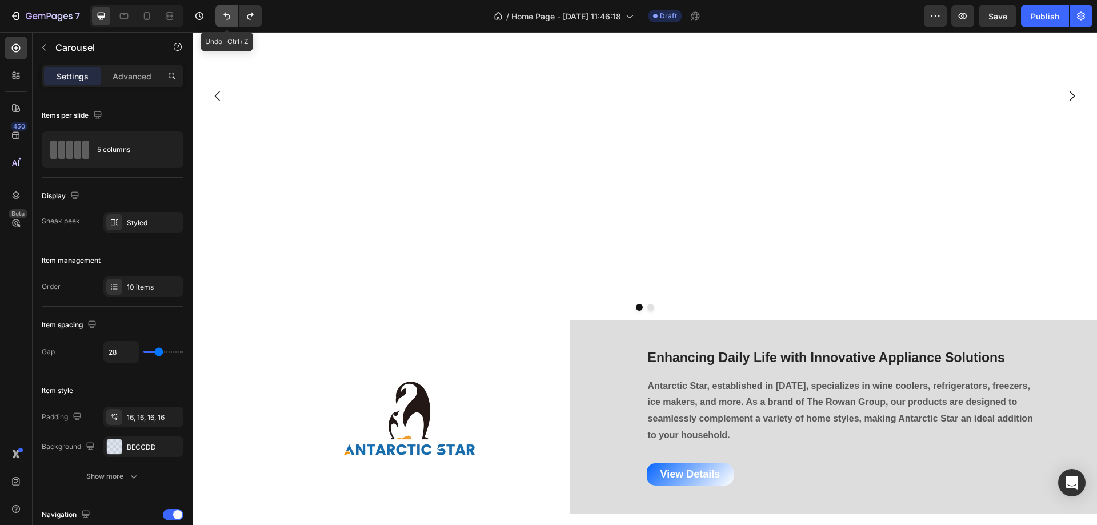
click at [222, 14] on icon "Undo/Redo" at bounding box center [226, 15] width 11 height 11
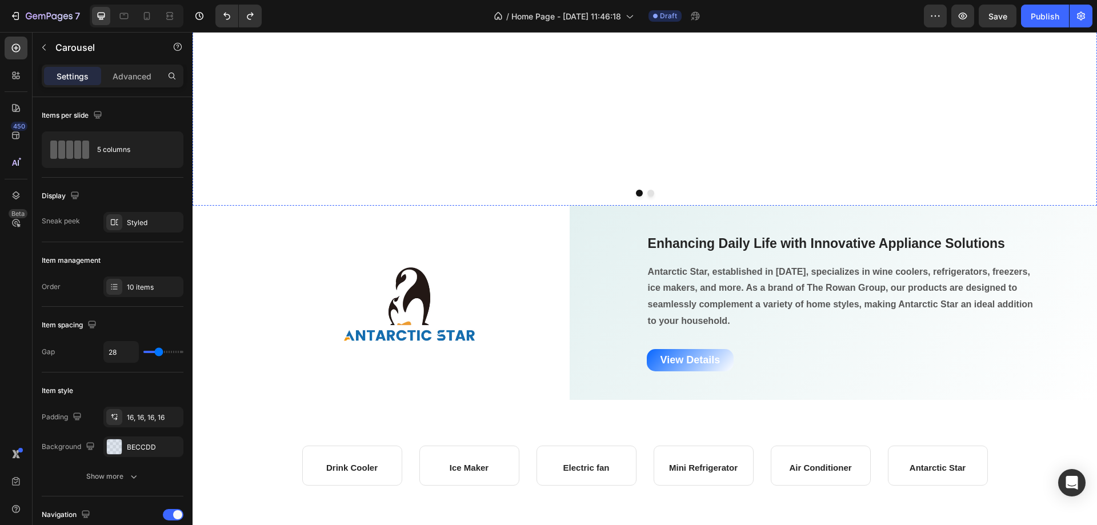
scroll to position [400, 0]
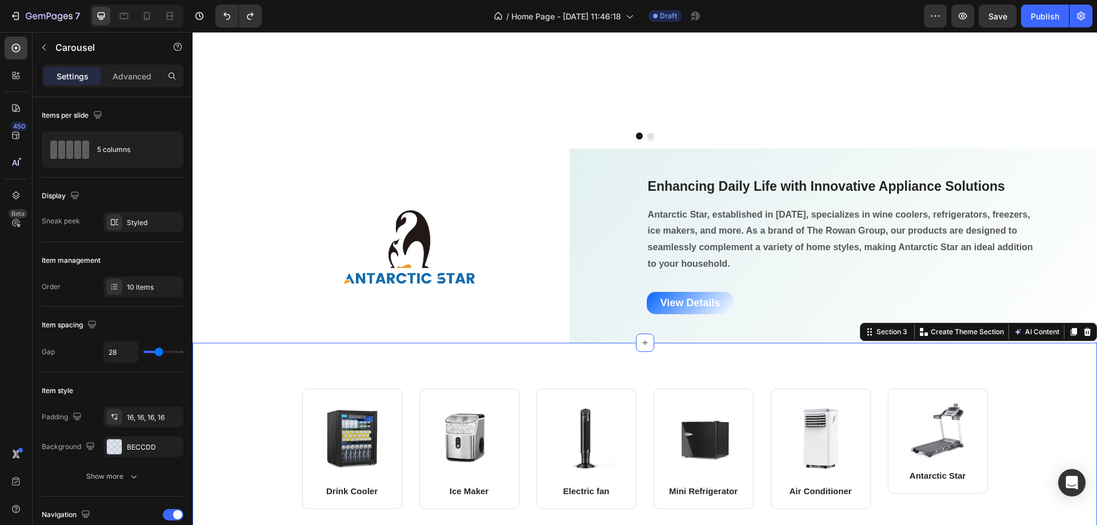
click at [458, 354] on div "Image Drink Cooler Text block Row Image Ice Maker Text block Row Row Image Elec…" at bounding box center [645, 449] width 905 height 212
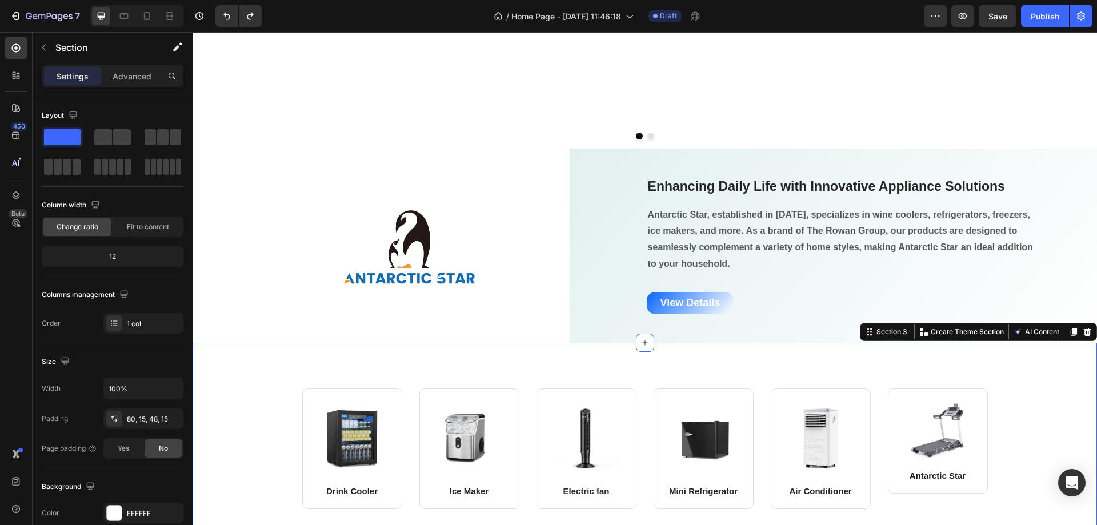
click at [523, 377] on div "Image Drink Cooler Text block Row Image Ice Maker Text block Row Row Image Elec…" at bounding box center [645, 449] width 905 height 212
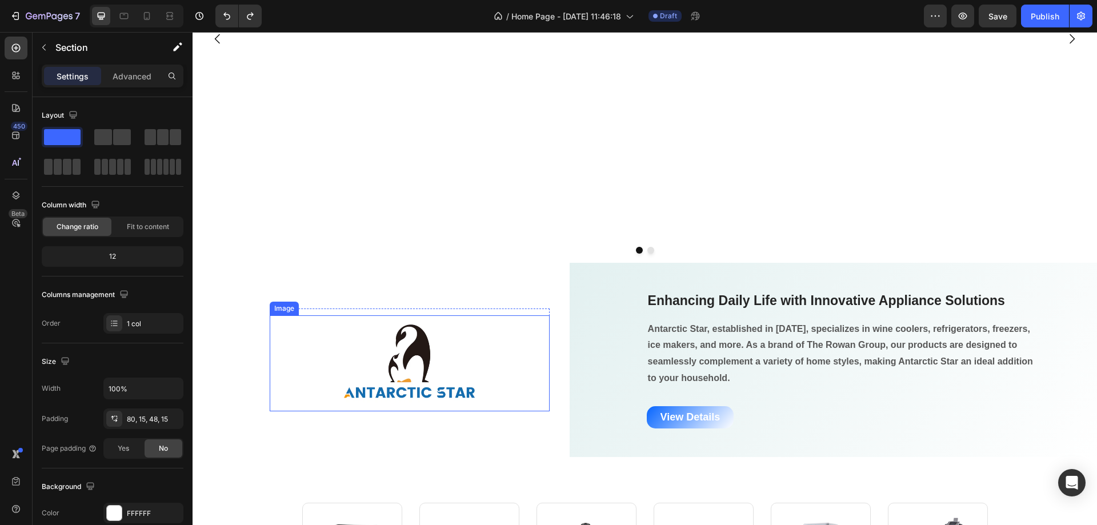
scroll to position [114, 0]
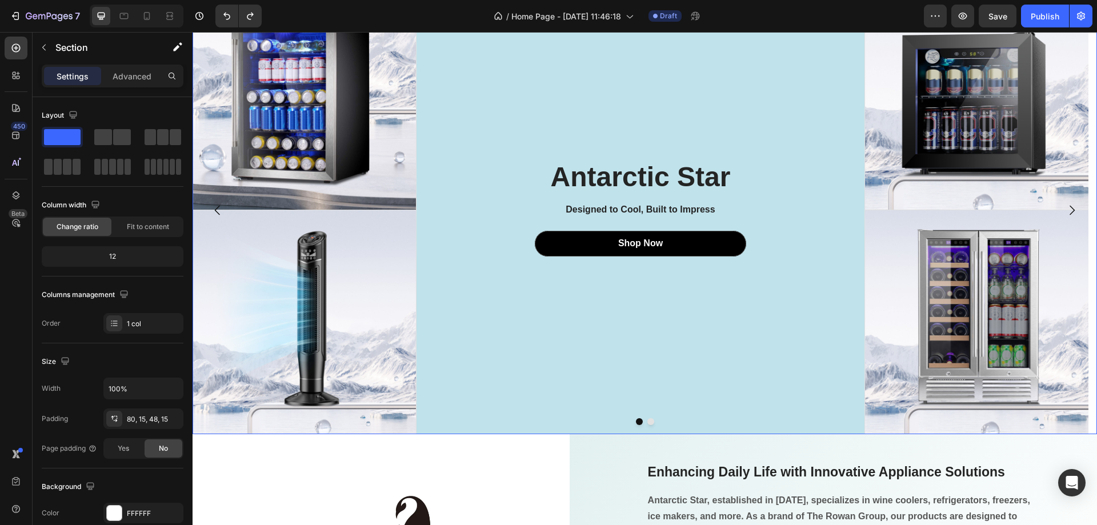
click at [648, 420] on button "Dot" at bounding box center [651, 421] width 7 height 7
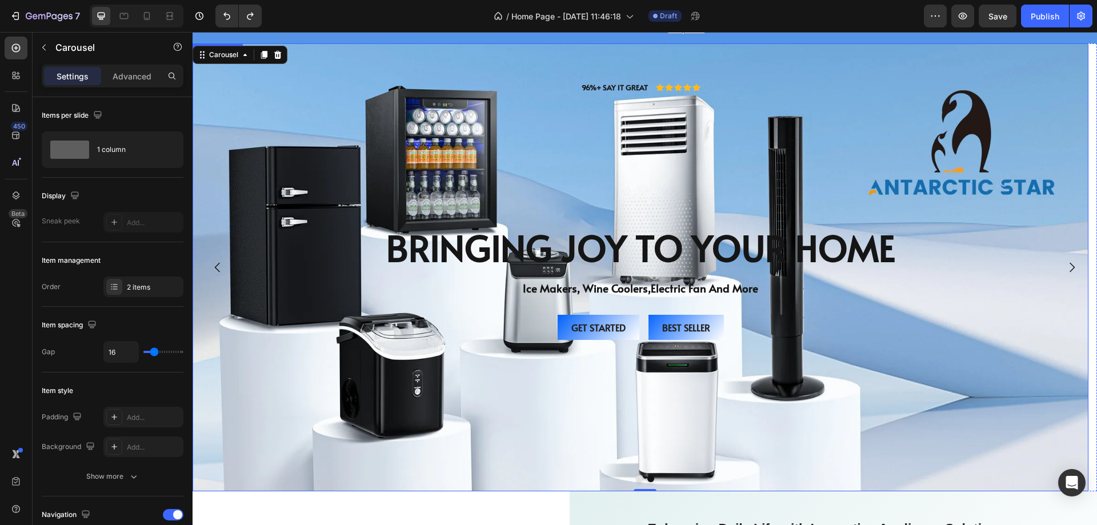
scroll to position [171, 0]
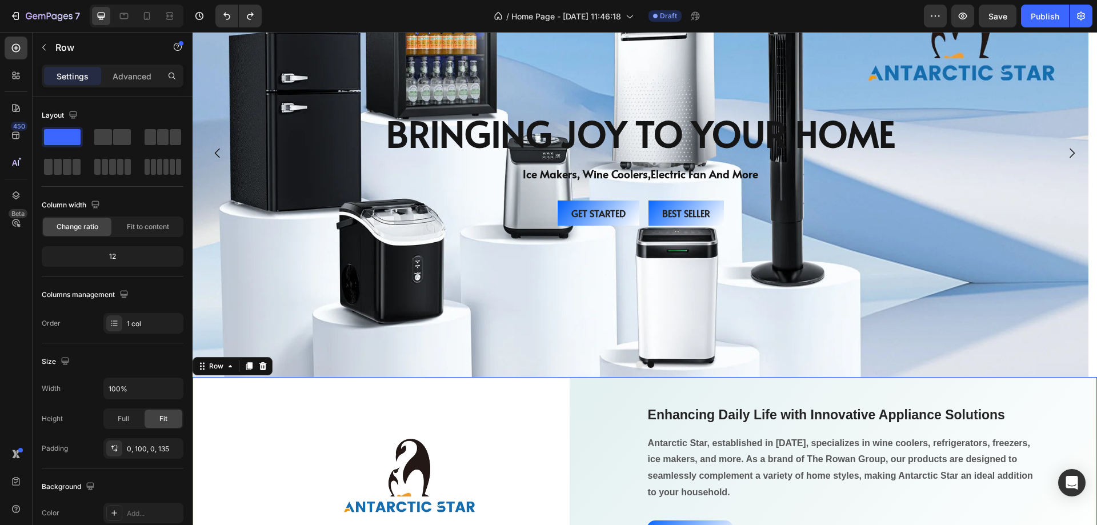
click at [665, 390] on div "Enhancing Daily Life with Innovative Appliance Solutions Heading Antarctic Star…" at bounding box center [834, 474] width 528 height 194
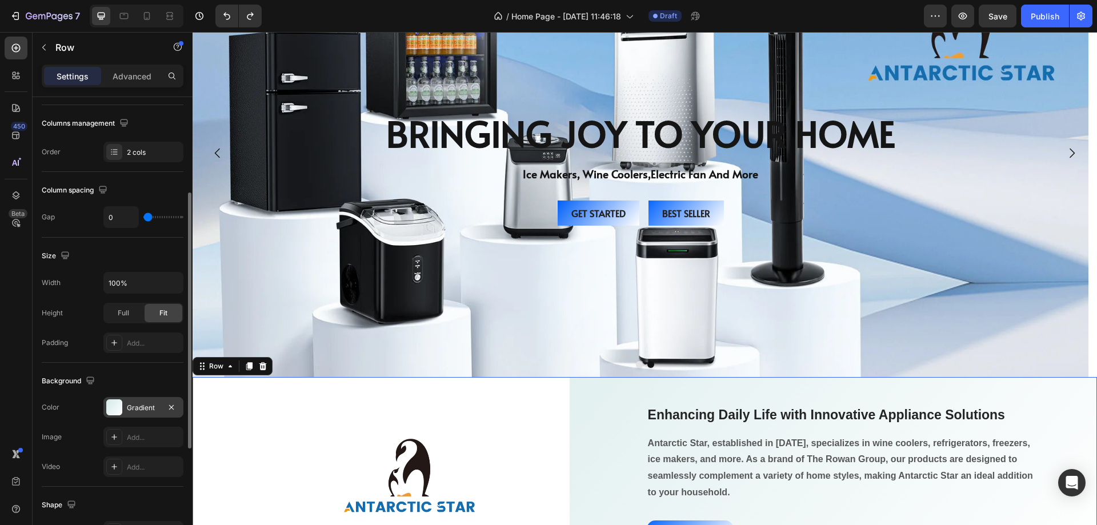
click at [115, 408] on div at bounding box center [114, 408] width 16 height 16
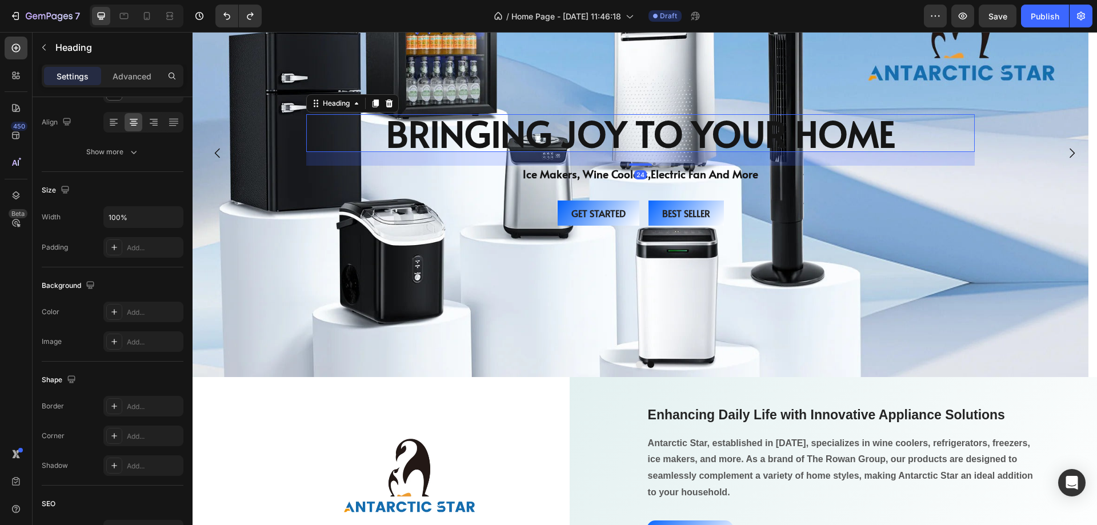
click at [950, 140] on h2 "Bringing Joy to Your Home" at bounding box center [640, 133] width 669 height 38
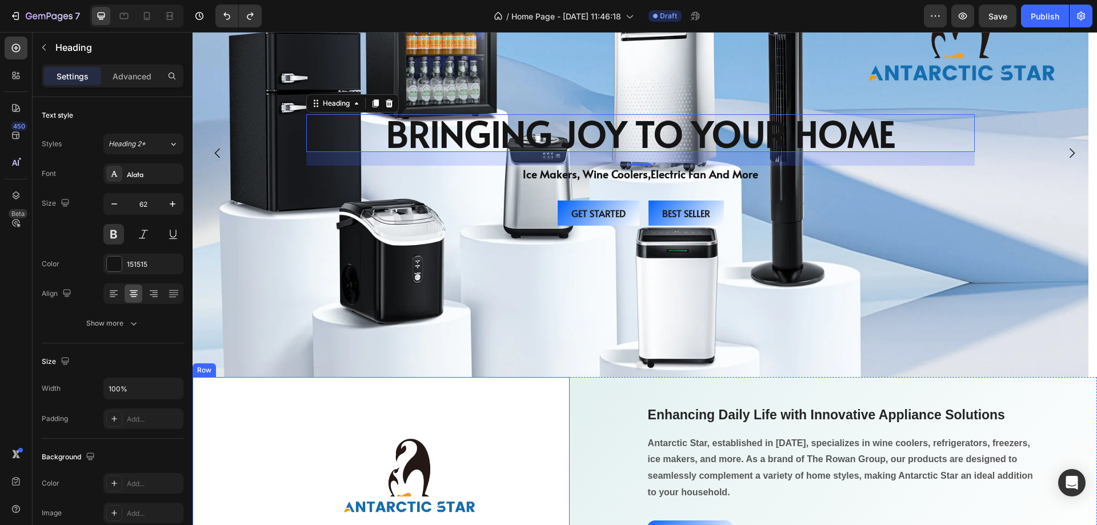
click at [537, 390] on div "Image Row Row Row" at bounding box center [381, 474] width 377 height 194
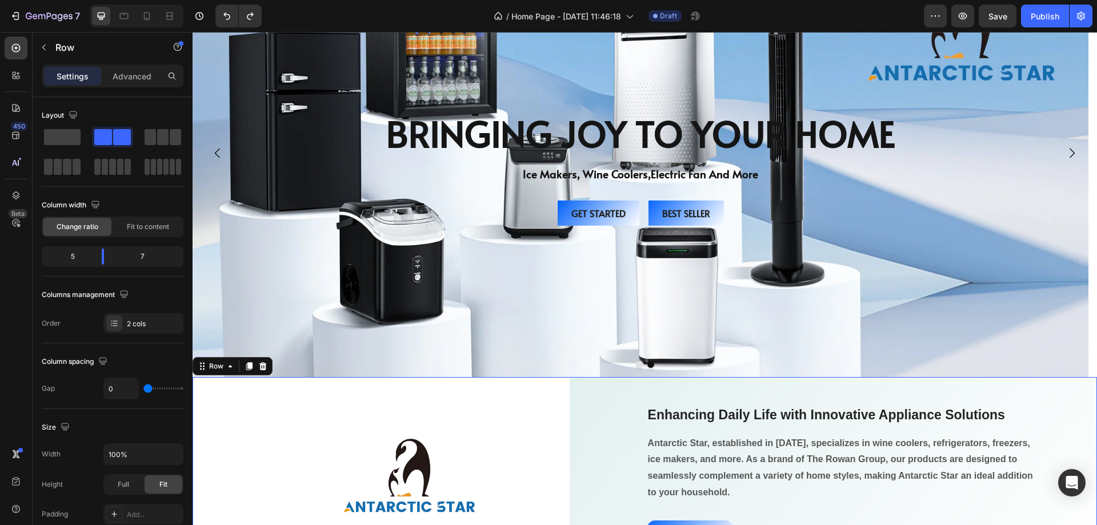
click at [572, 400] on div "Enhancing Daily Life with Innovative Appliance Solutions Heading Antarctic Star…" at bounding box center [834, 474] width 528 height 194
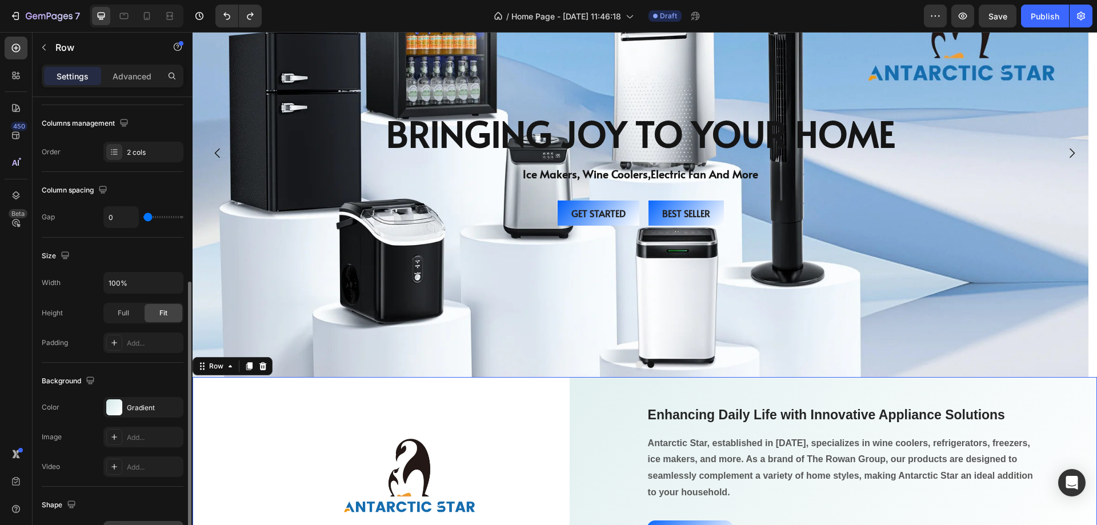
scroll to position [229, 0]
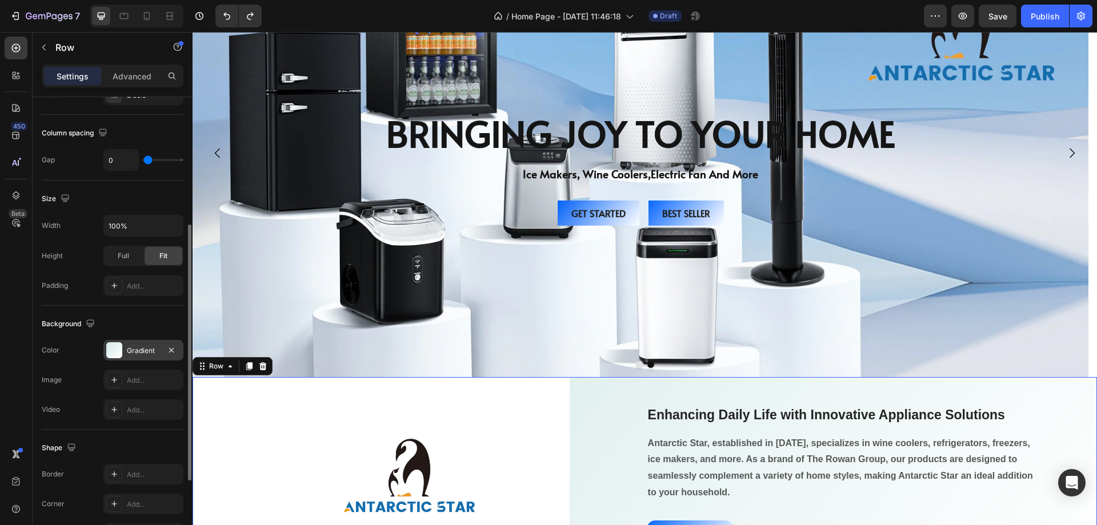
click at [113, 353] on div at bounding box center [114, 350] width 16 height 16
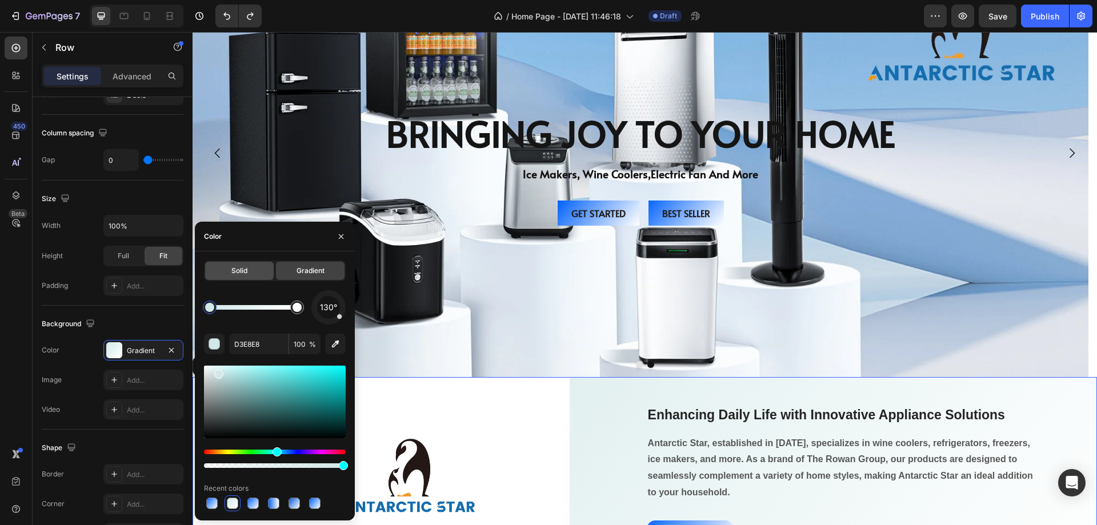
click at [249, 277] on div "Solid" at bounding box center [239, 271] width 69 height 18
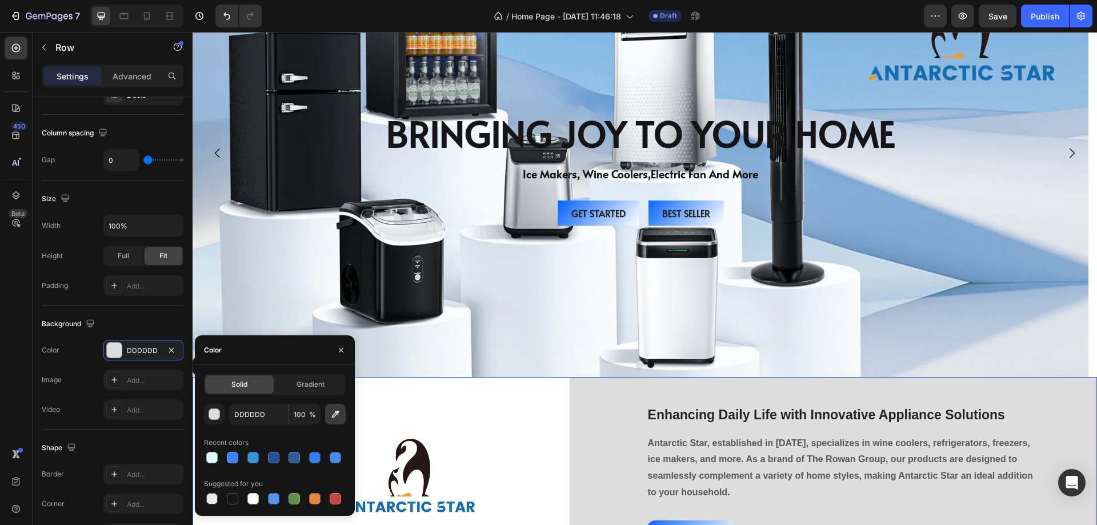
click at [335, 416] on icon "button" at bounding box center [335, 414] width 7 height 7
type input "CDD8E5"
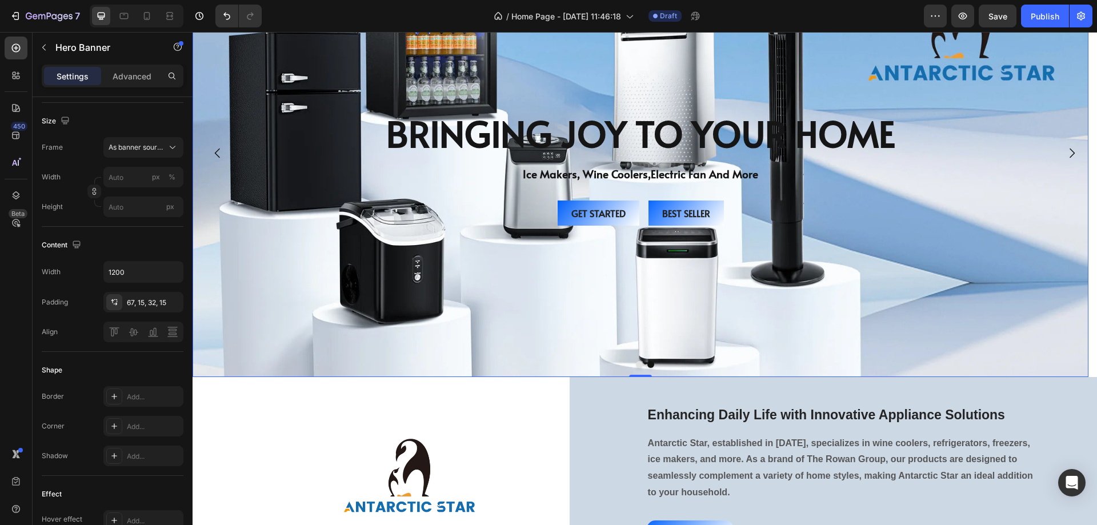
click at [1021, 234] on div "Background Image" at bounding box center [641, 153] width 896 height 448
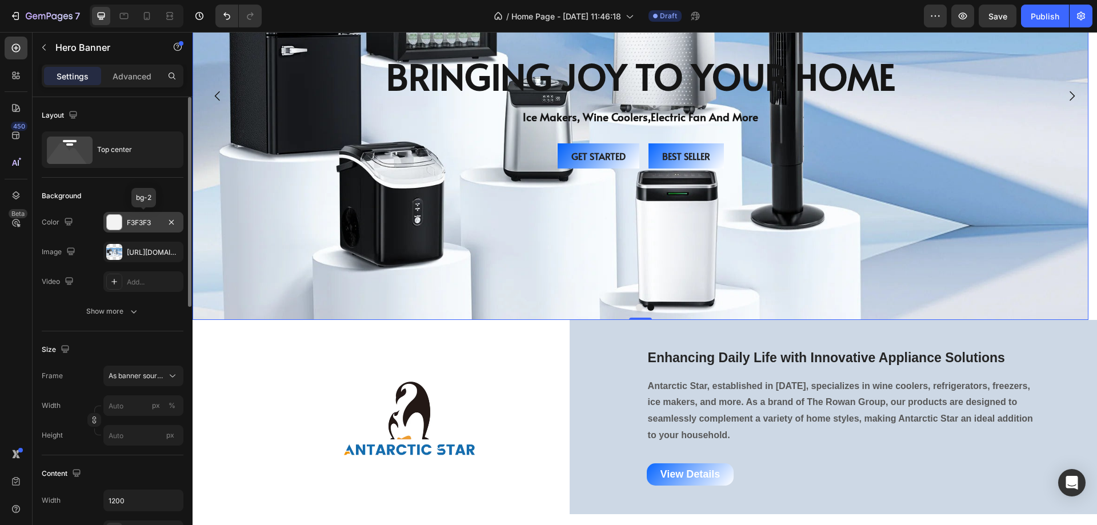
click at [112, 217] on div at bounding box center [114, 222] width 15 height 15
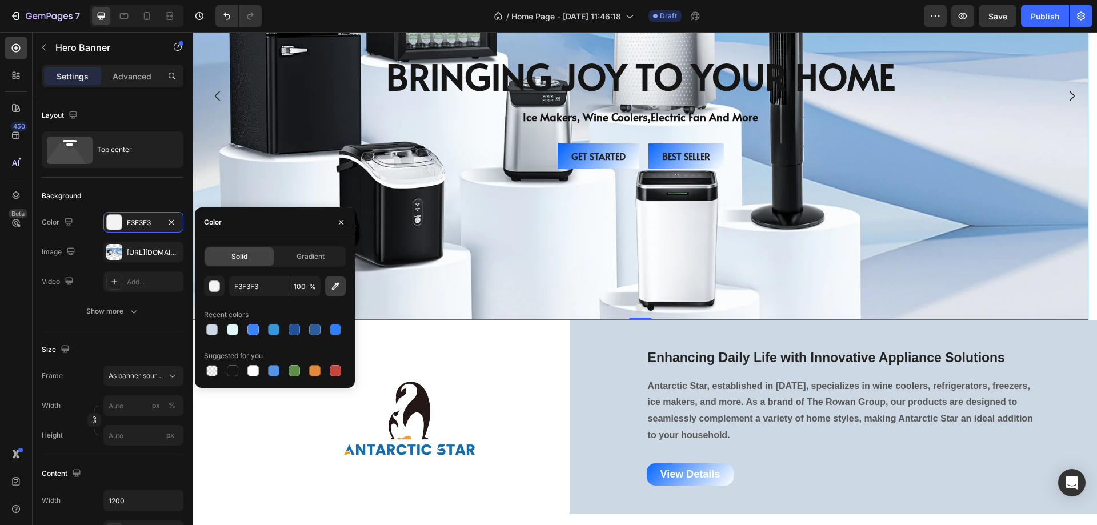
click at [332, 285] on icon "button" at bounding box center [335, 286] width 11 height 11
click at [333, 285] on icon "button" at bounding box center [335, 286] width 11 height 11
click at [337, 283] on icon "button" at bounding box center [335, 286] width 7 height 7
type input "DCE1ED"
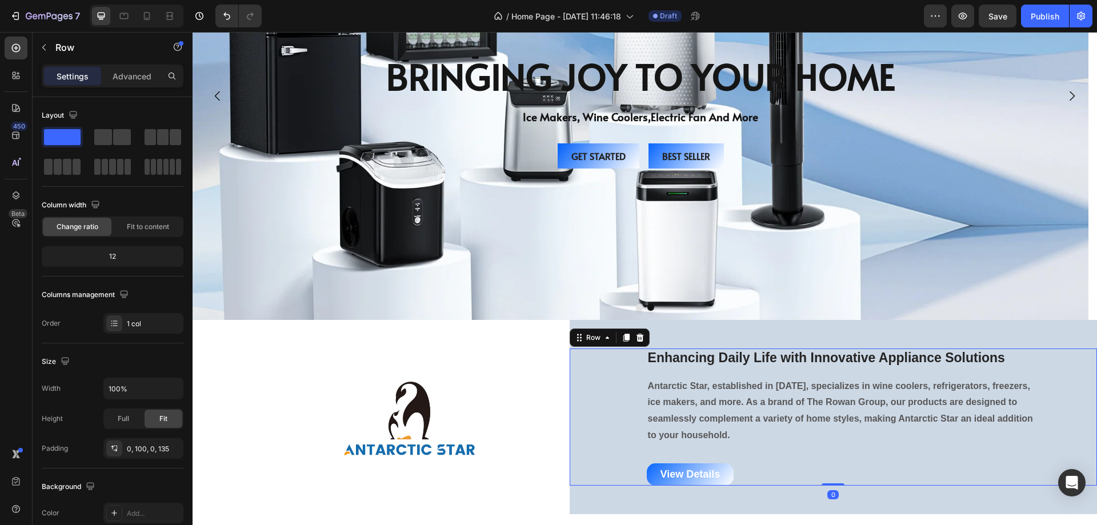
click at [590, 376] on div "Enhancing Daily Life with Innovative Appliance Solutions Heading Antarctic Star…" at bounding box center [834, 418] width 528 height 138
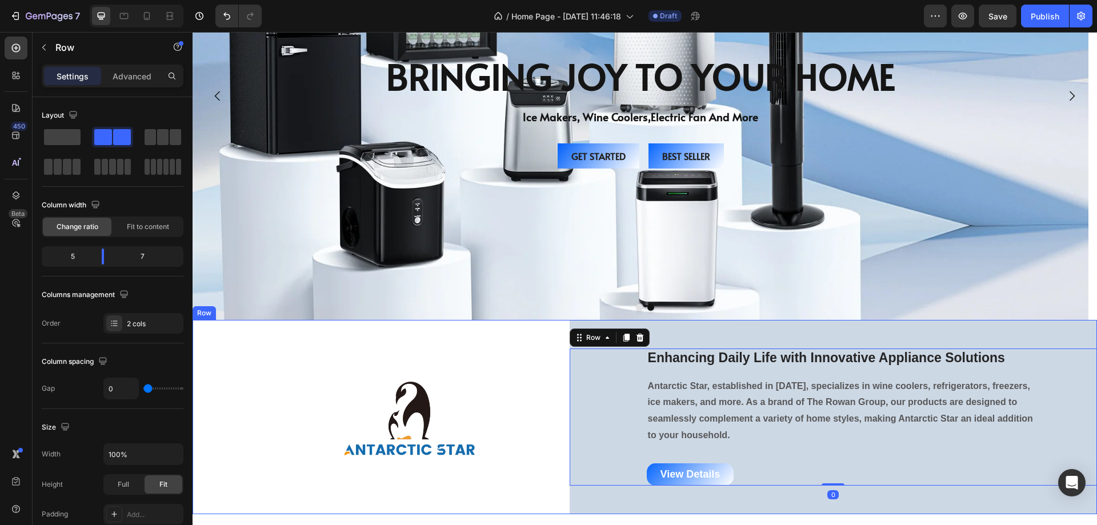
click at [671, 327] on div "Enhancing Daily Life with Innovative Appliance Solutions Heading Antarctic Star…" at bounding box center [834, 417] width 528 height 194
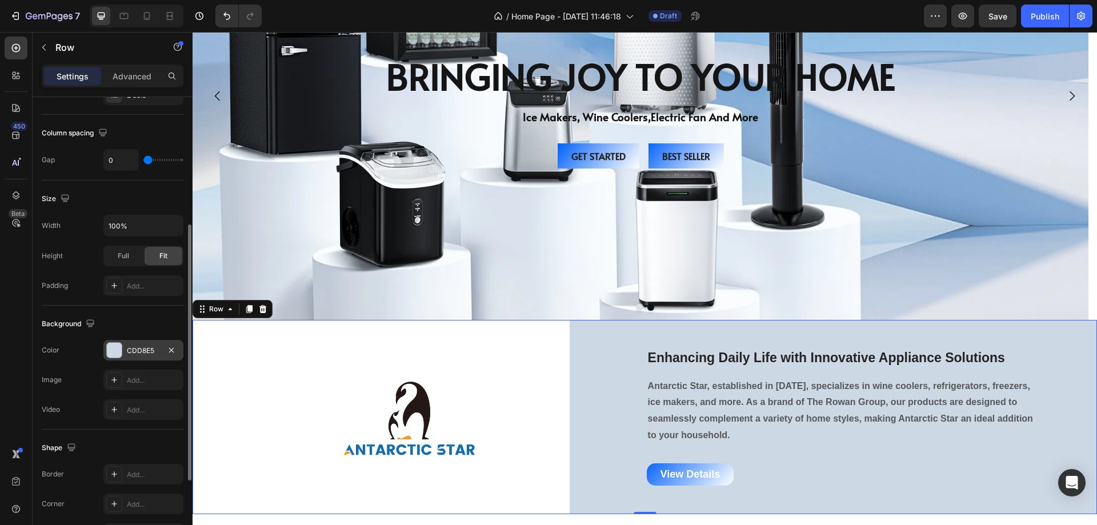
click at [114, 348] on div at bounding box center [114, 350] width 15 height 15
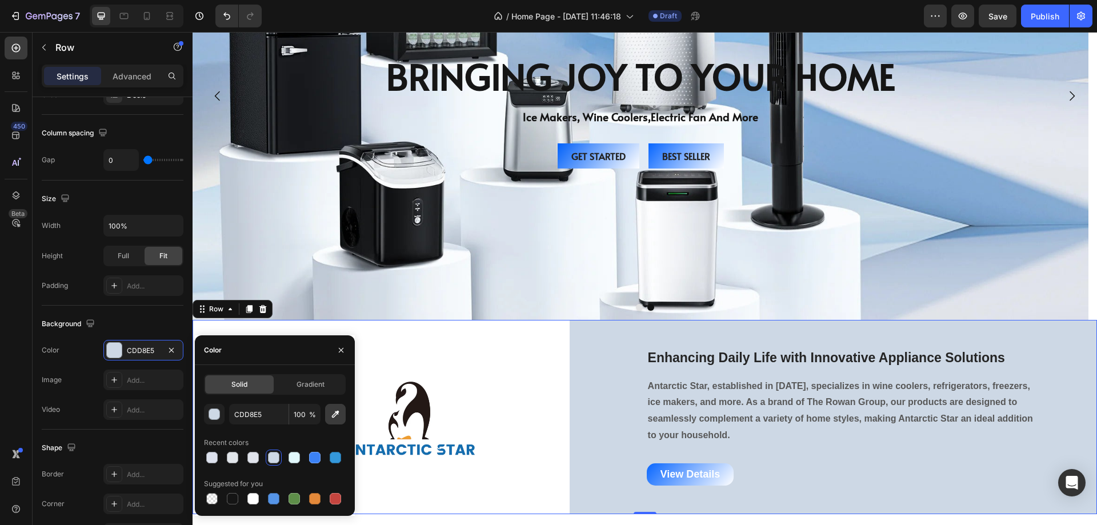
click at [330, 414] on icon "button" at bounding box center [335, 414] width 11 height 11
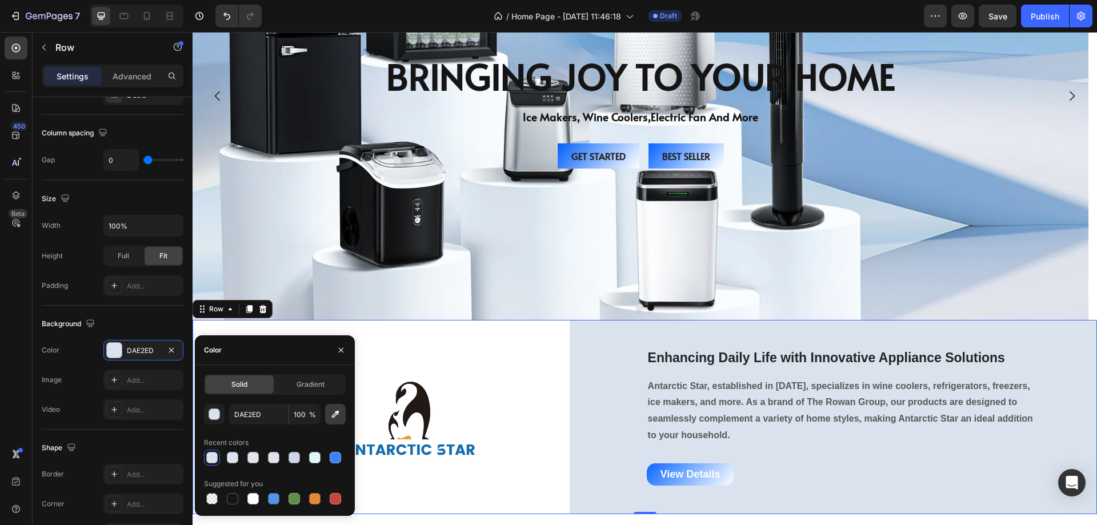
click at [336, 414] on icon "button" at bounding box center [335, 414] width 11 height 11
click at [333, 404] on div "Solid Gradient DBE5ED 100 % Recent colors Suggested for you" at bounding box center [275, 440] width 142 height 133
click at [336, 412] on icon "button" at bounding box center [335, 414] width 11 height 11
type input "DDE7F1"
click at [500, 408] on div at bounding box center [410, 421] width 280 height 96
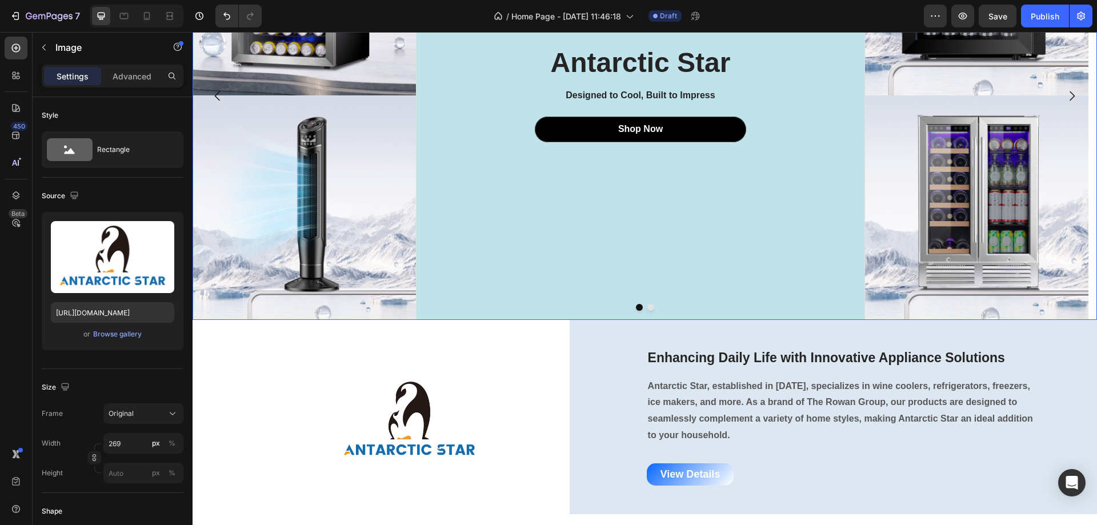
click at [648, 307] on button "Dot" at bounding box center [651, 307] width 7 height 7
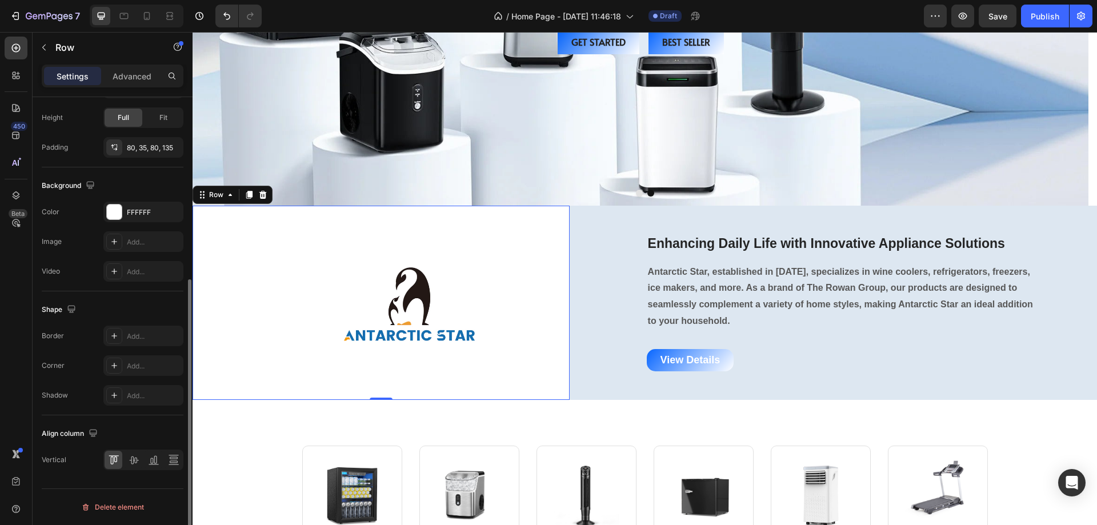
scroll to position [0, 0]
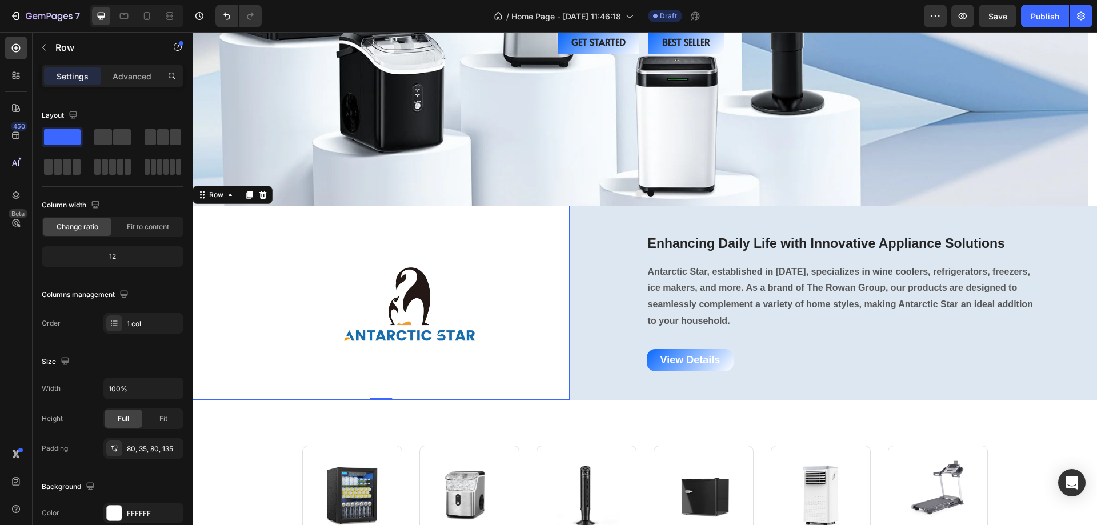
click at [532, 389] on div "Image Row Row Row 0" at bounding box center [381, 303] width 377 height 194
click at [581, 390] on div "Enhancing Daily Life with Innovative Appliance Solutions Heading Antarctic Star…" at bounding box center [834, 303] width 528 height 194
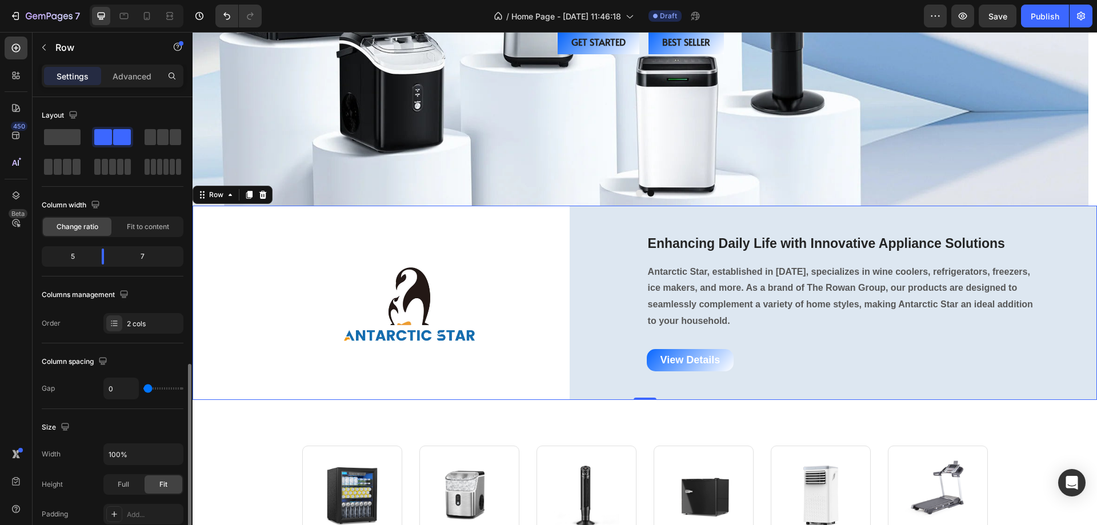
scroll to position [229, 0]
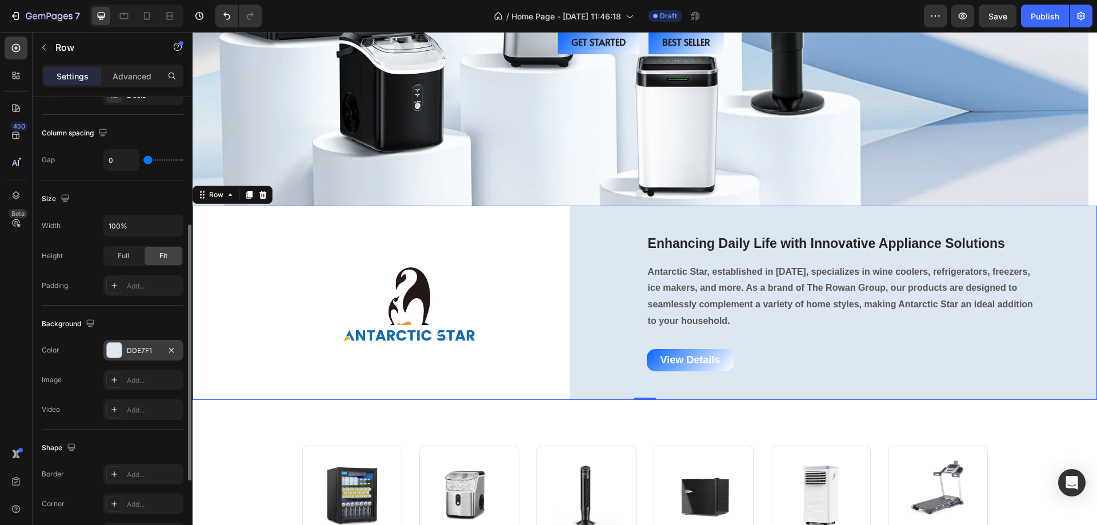
click at [113, 352] on div at bounding box center [114, 350] width 15 height 15
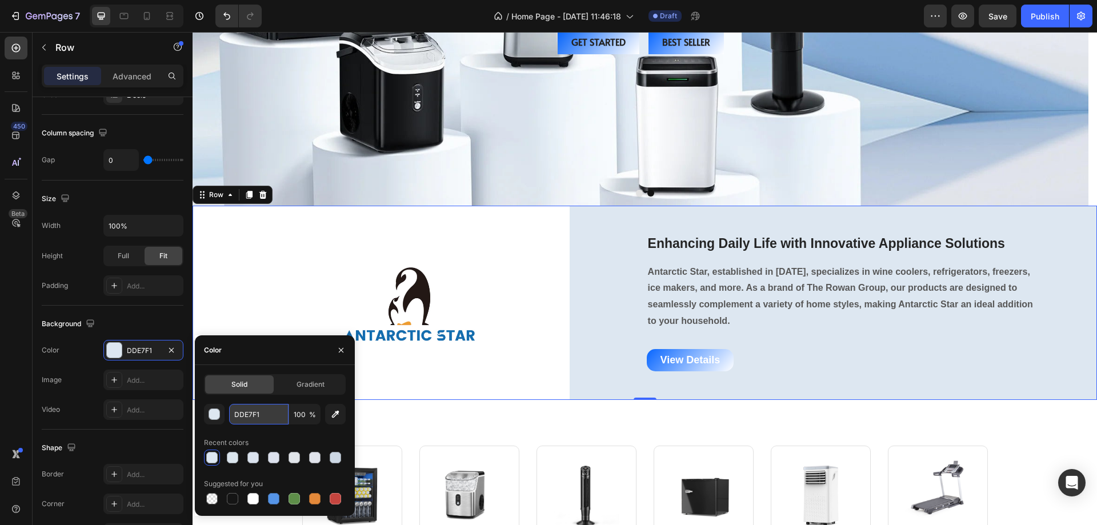
paste input "E0F7FA"
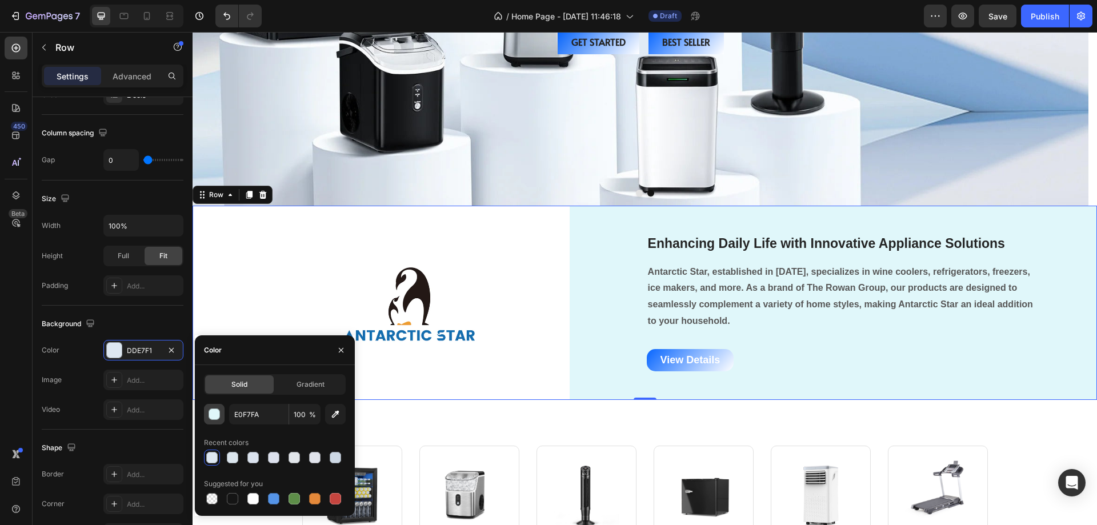
click at [211, 416] on div "button" at bounding box center [214, 414] width 11 height 11
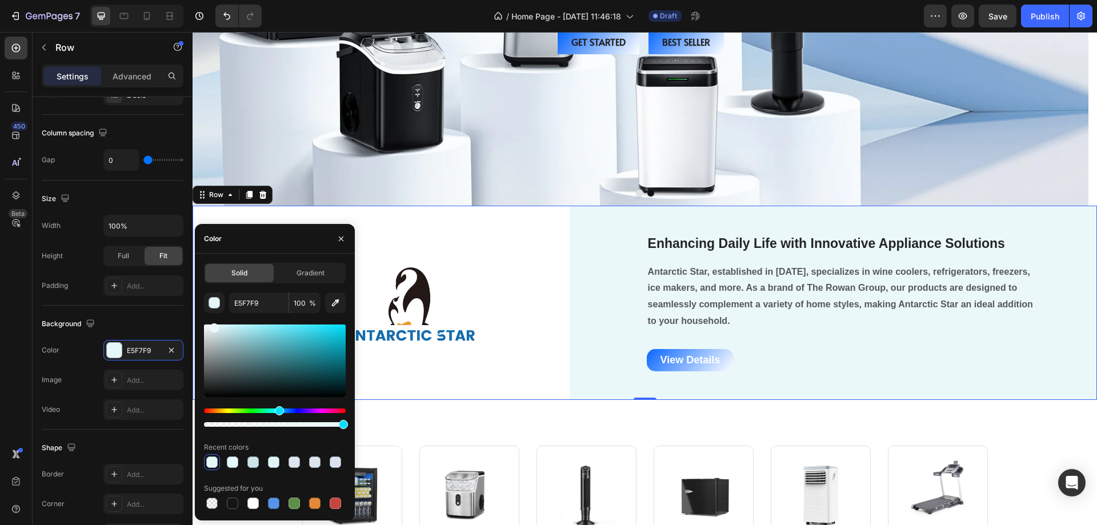
type input "EAF8F9"
drag, startPoint x: 221, startPoint y: 328, endPoint x: 214, endPoint y: 326, distance: 7.8
click at [214, 326] on div at bounding box center [214, 327] width 9 height 9
click at [523, 281] on div at bounding box center [410, 306] width 280 height 96
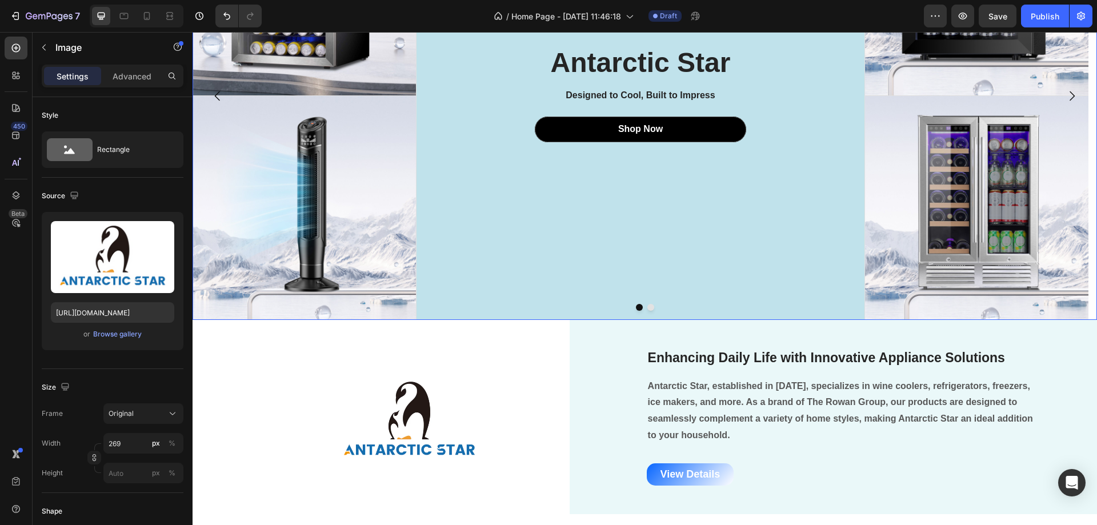
click at [648, 310] on button "Dot" at bounding box center [651, 307] width 7 height 7
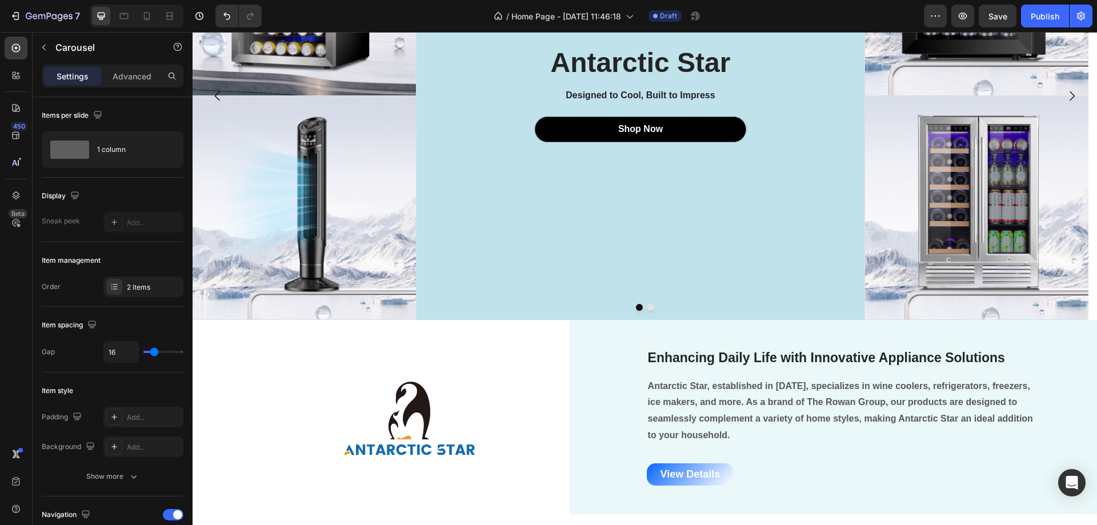
click at [648, 307] on button "Dot" at bounding box center [651, 307] width 7 height 7
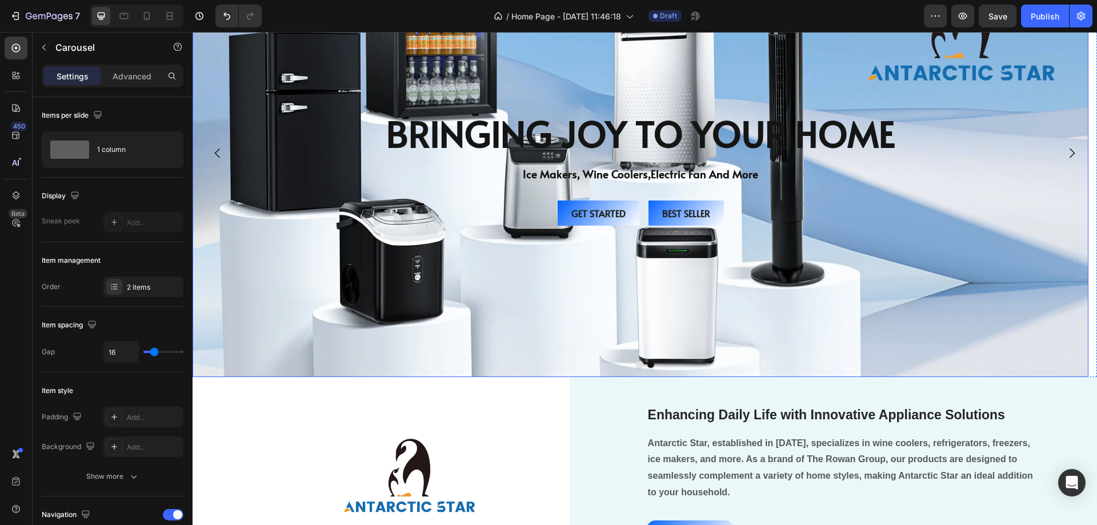
scroll to position [114, 0]
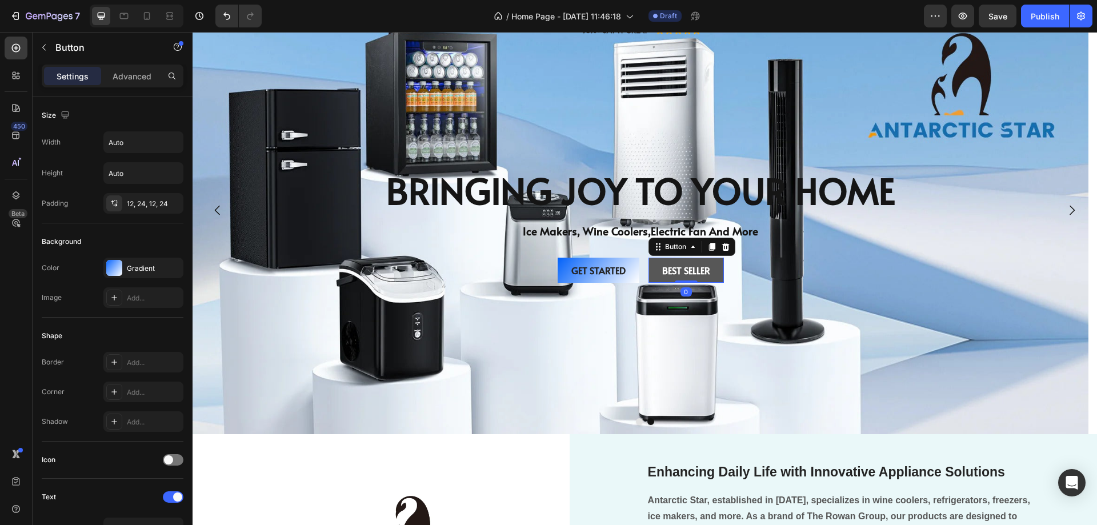
click at [718, 267] on button "Best Seller" at bounding box center [686, 271] width 75 height 26
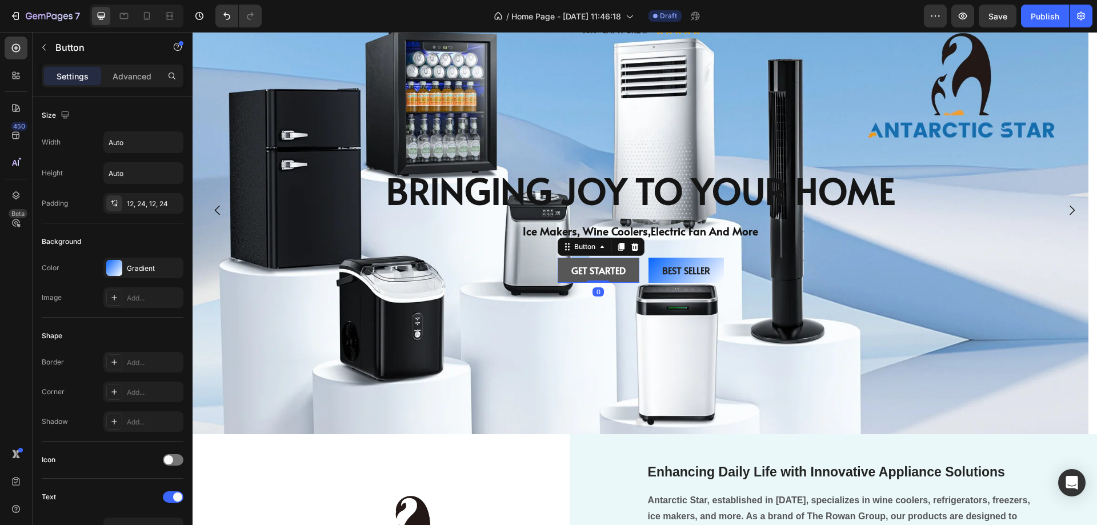
click at [565, 266] on button "Get started" at bounding box center [599, 271] width 82 height 26
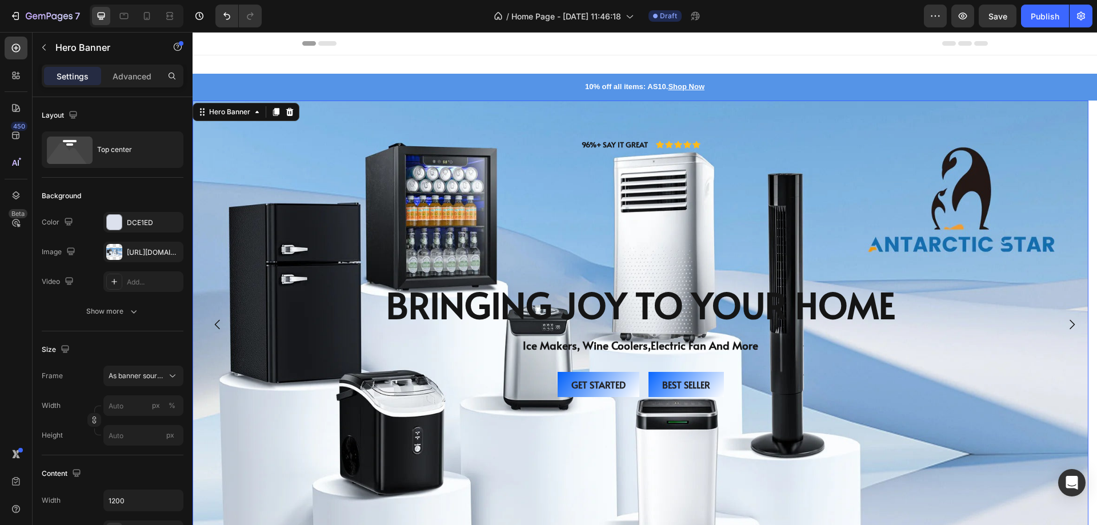
click at [890, 191] on div "96%+ SAY IT GREAT Text Block Icon Icon Icon Icon Icon Icon List Row Bringing Jo…" at bounding box center [640, 277] width 669 height 277
click at [984, 386] on div "96%+ SAY IT GREAT Text Block Icon Icon Icon Icon Icon Icon List Row Bringing Jo…" at bounding box center [641, 267] width 686 height 333
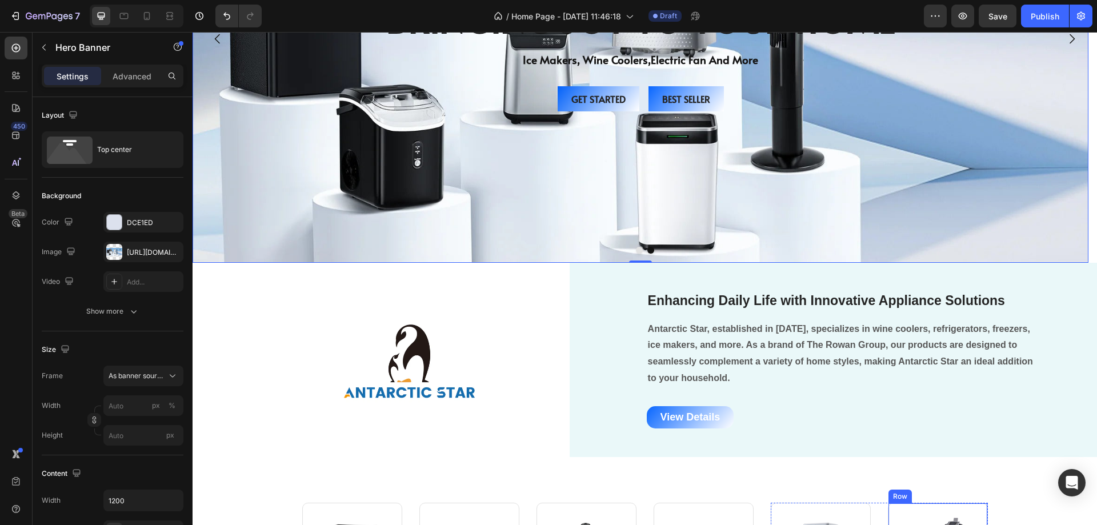
scroll to position [400, 0]
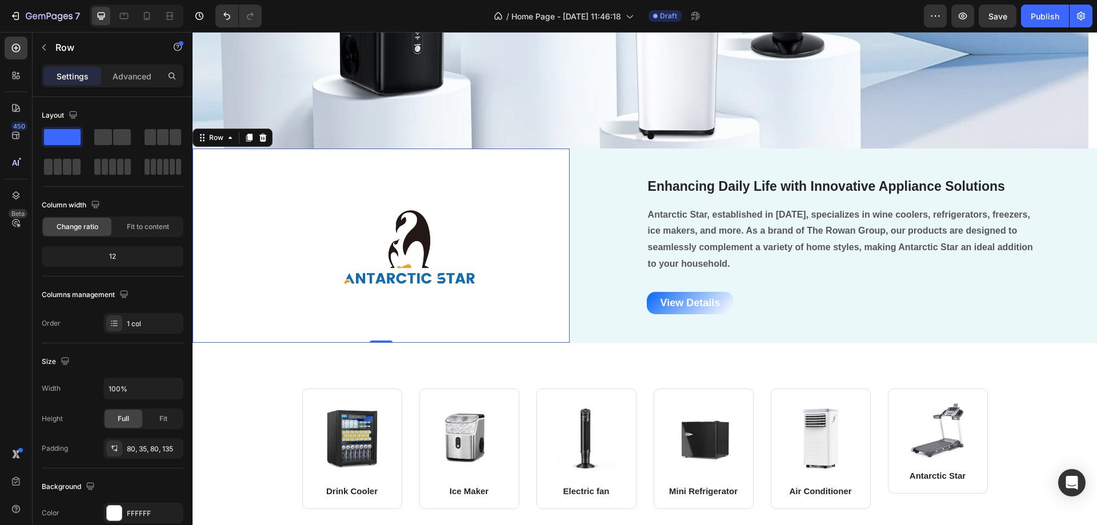
click at [481, 323] on div "Image Row Row Row 0" at bounding box center [381, 246] width 377 height 194
click at [575, 322] on div "Enhancing Daily Life with Innovative Appliance Solutions Heading Antarctic Star…" at bounding box center [834, 246] width 528 height 194
click at [544, 327] on div "Image Row Row Row" at bounding box center [381, 246] width 377 height 194
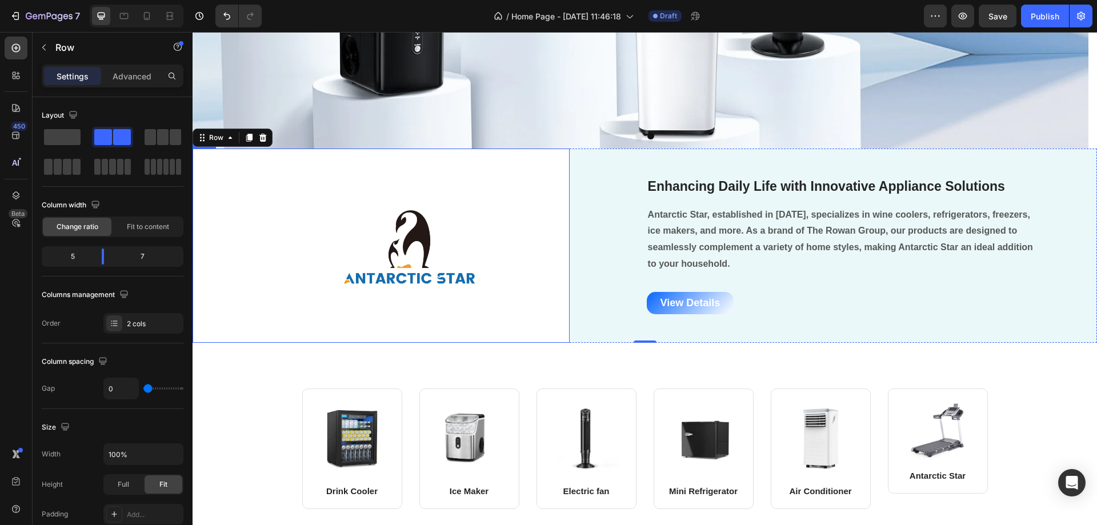
click at [551, 323] on div "Image Row Row Row" at bounding box center [381, 246] width 377 height 194
click at [592, 316] on div "Enhancing Daily Life with Innovative Appliance Solutions Heading Antarctic Star…" at bounding box center [834, 246] width 528 height 194
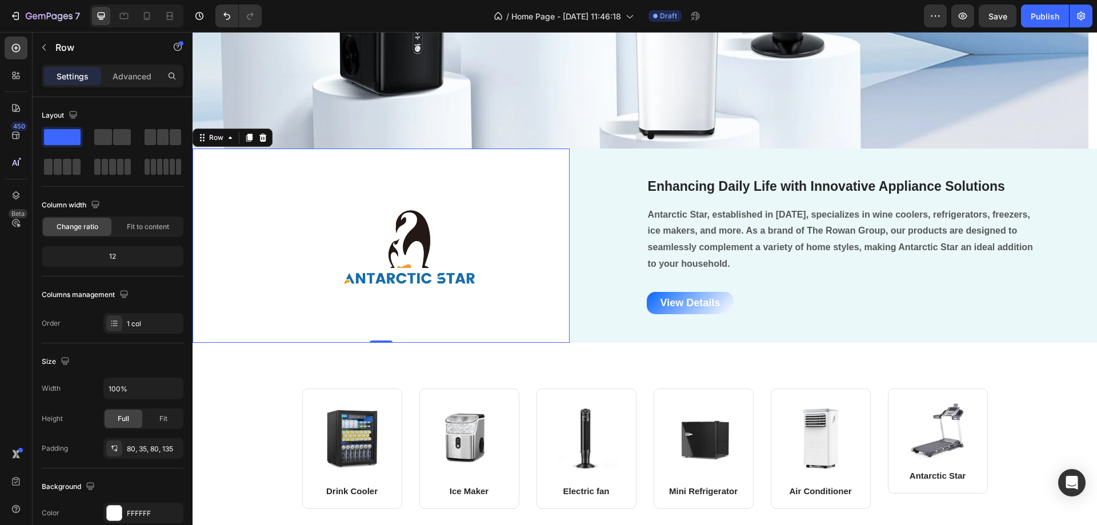
click at [545, 333] on div "Image Row Row Row 0" at bounding box center [381, 246] width 377 height 194
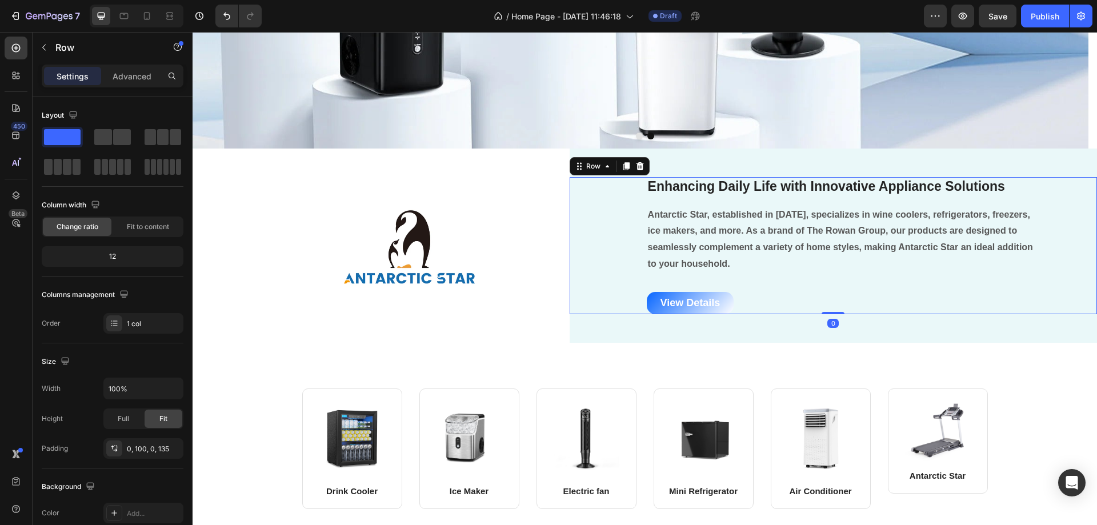
click at [596, 311] on div "Enhancing Daily Life with Innovative Appliance Solutions Heading Antarctic Star…" at bounding box center [834, 246] width 528 height 138
click at [588, 335] on div "Enhancing Daily Life with Innovative Appliance Solutions Heading Antarctic Star…" at bounding box center [834, 246] width 528 height 194
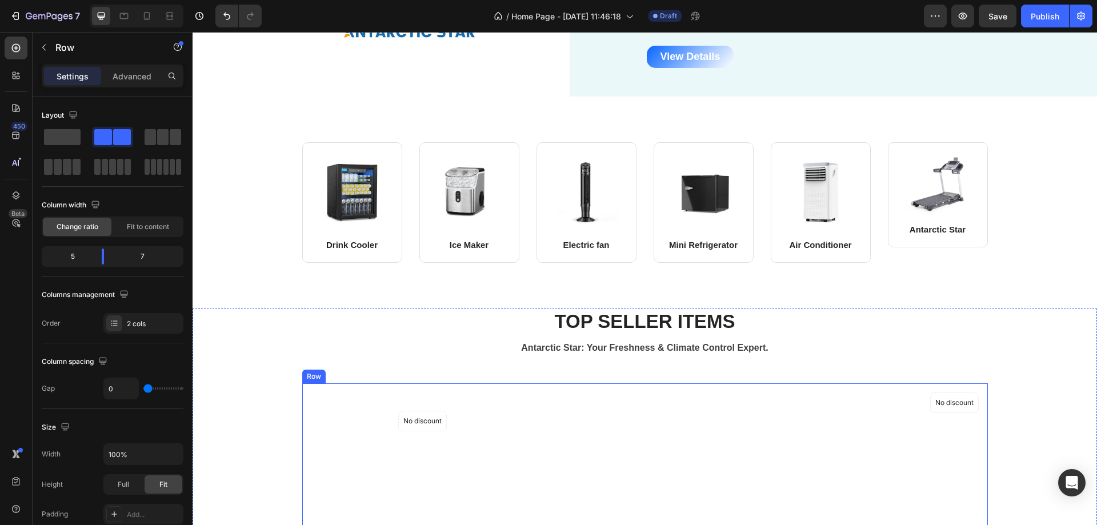
scroll to position [725, 0]
